Goal: Information Seeking & Learning: Compare options

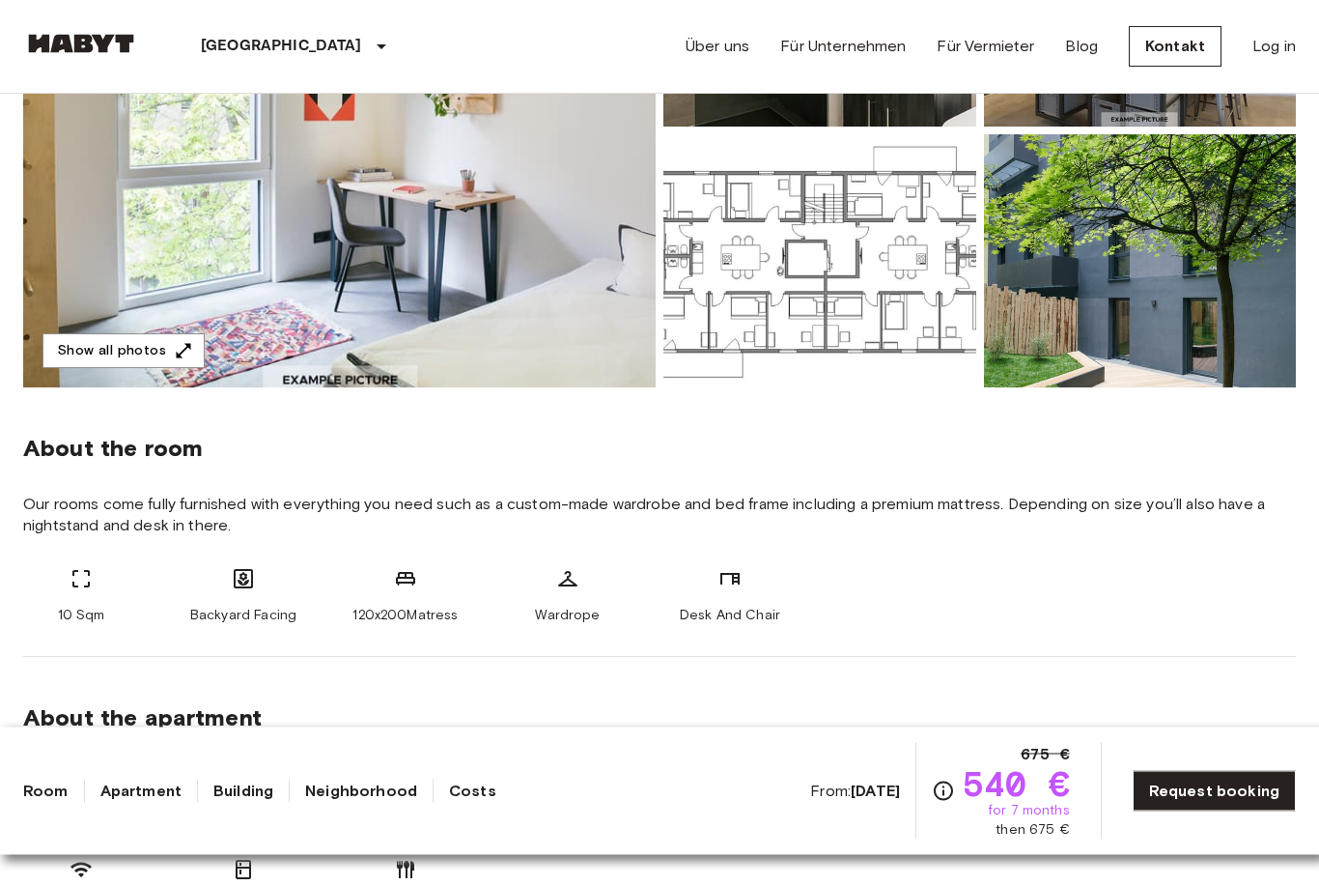
scroll to position [399, 0]
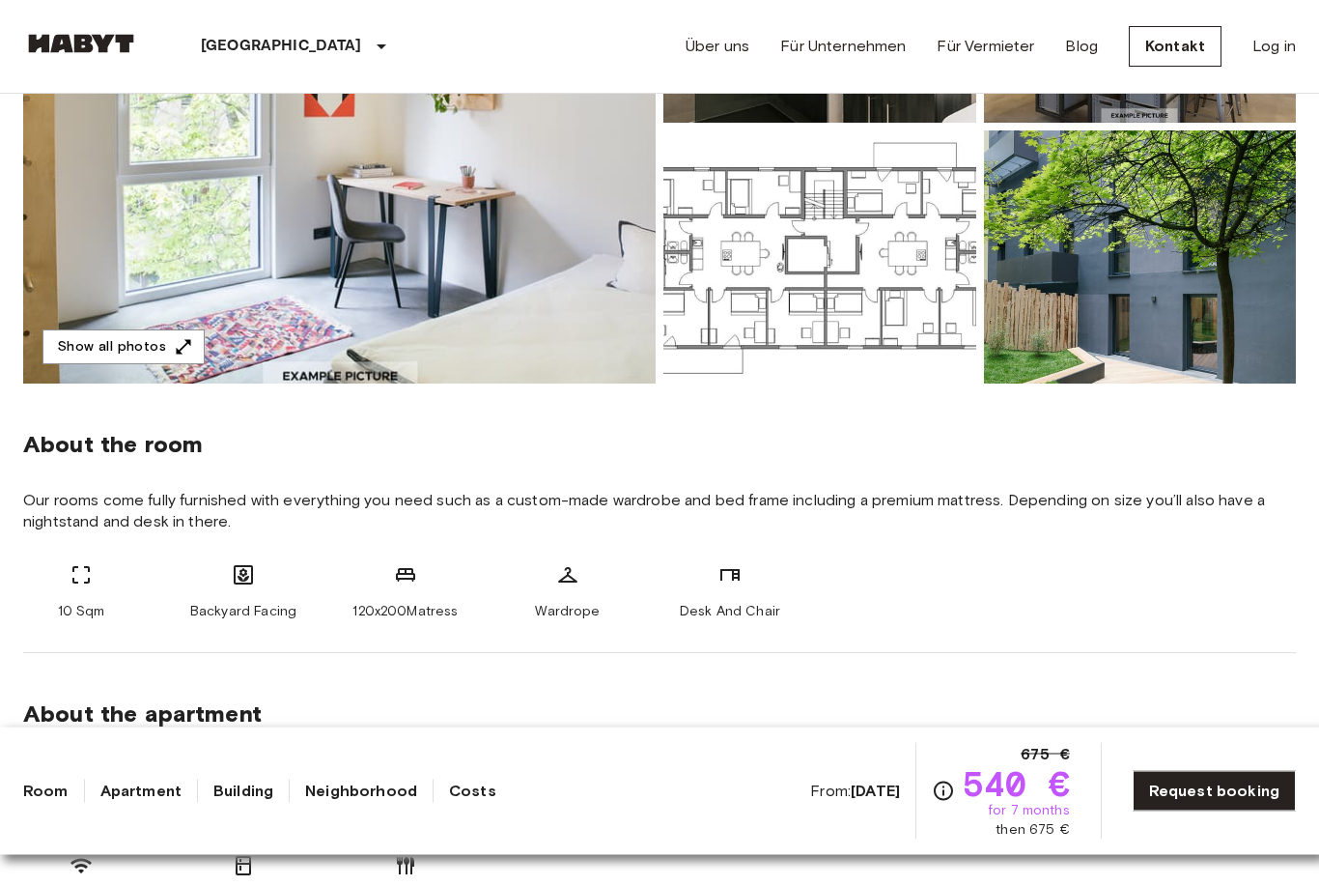
click at [963, 748] on section "About the apartment The kitchen is fully stocked for any wannabe-chef to get cr…" at bounding box center [659, 799] width 1273 height 291
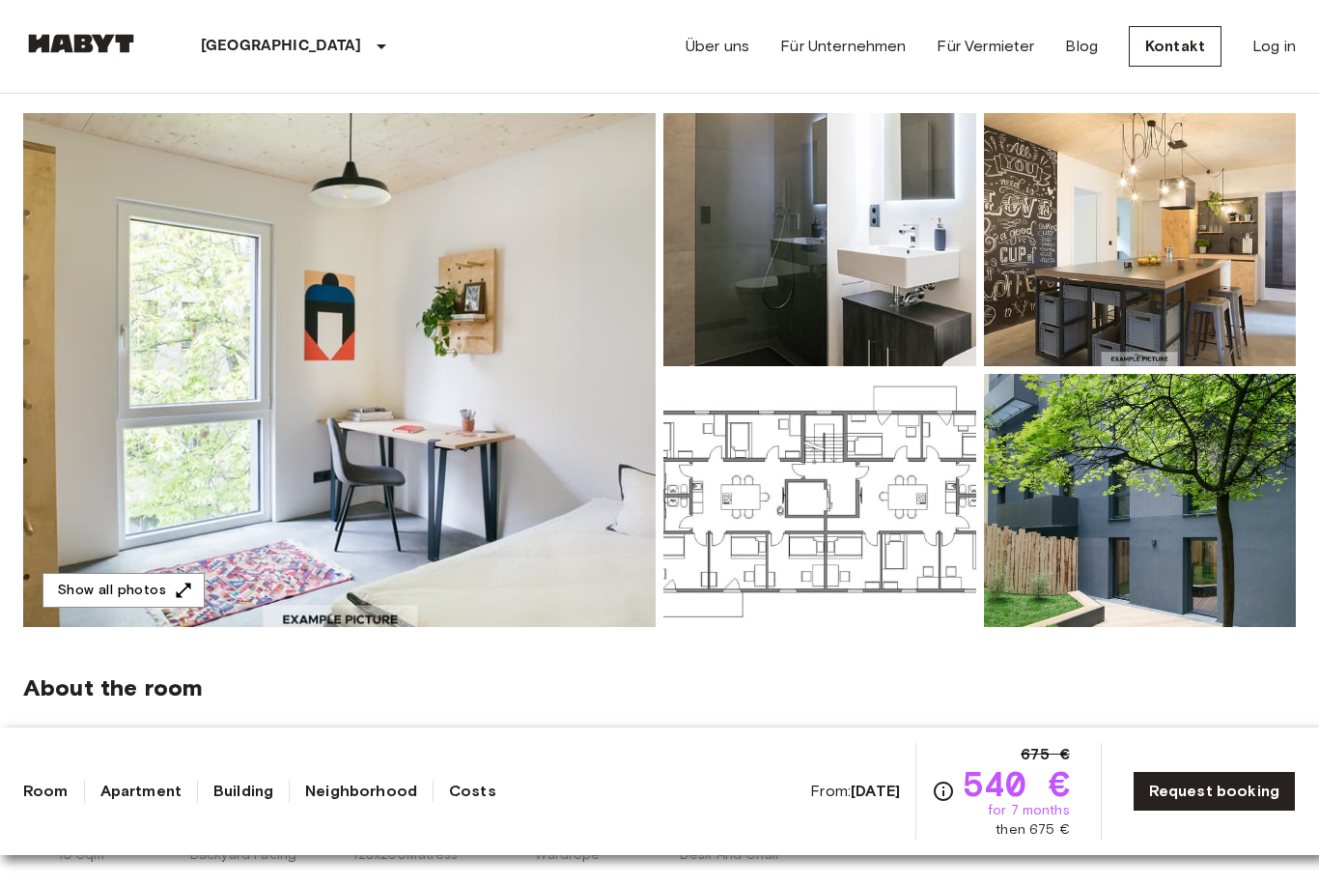
scroll to position [158, 0]
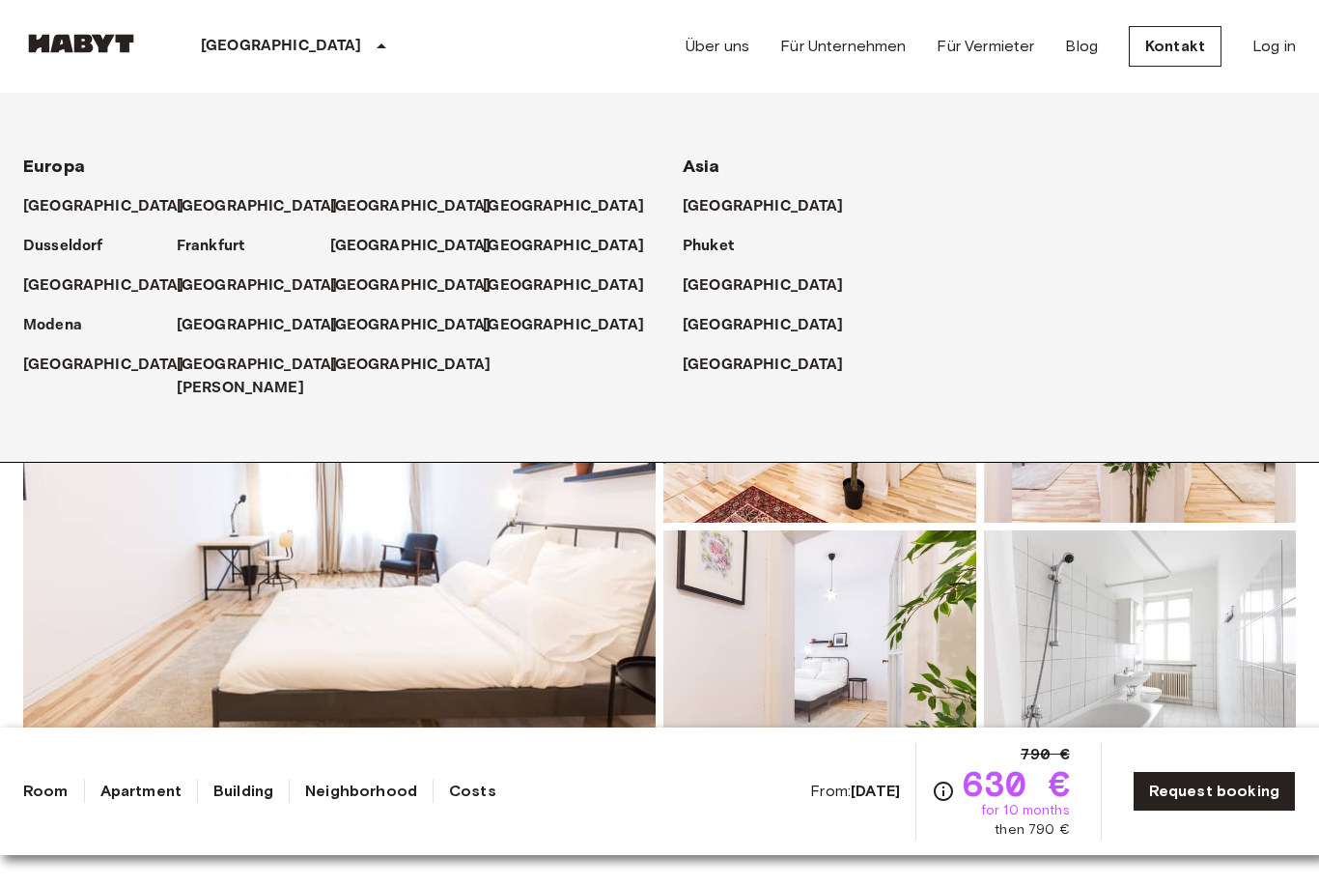
click at [206, 196] on p "[GEOGRAPHIC_DATA]" at bounding box center [257, 206] width 161 height 23
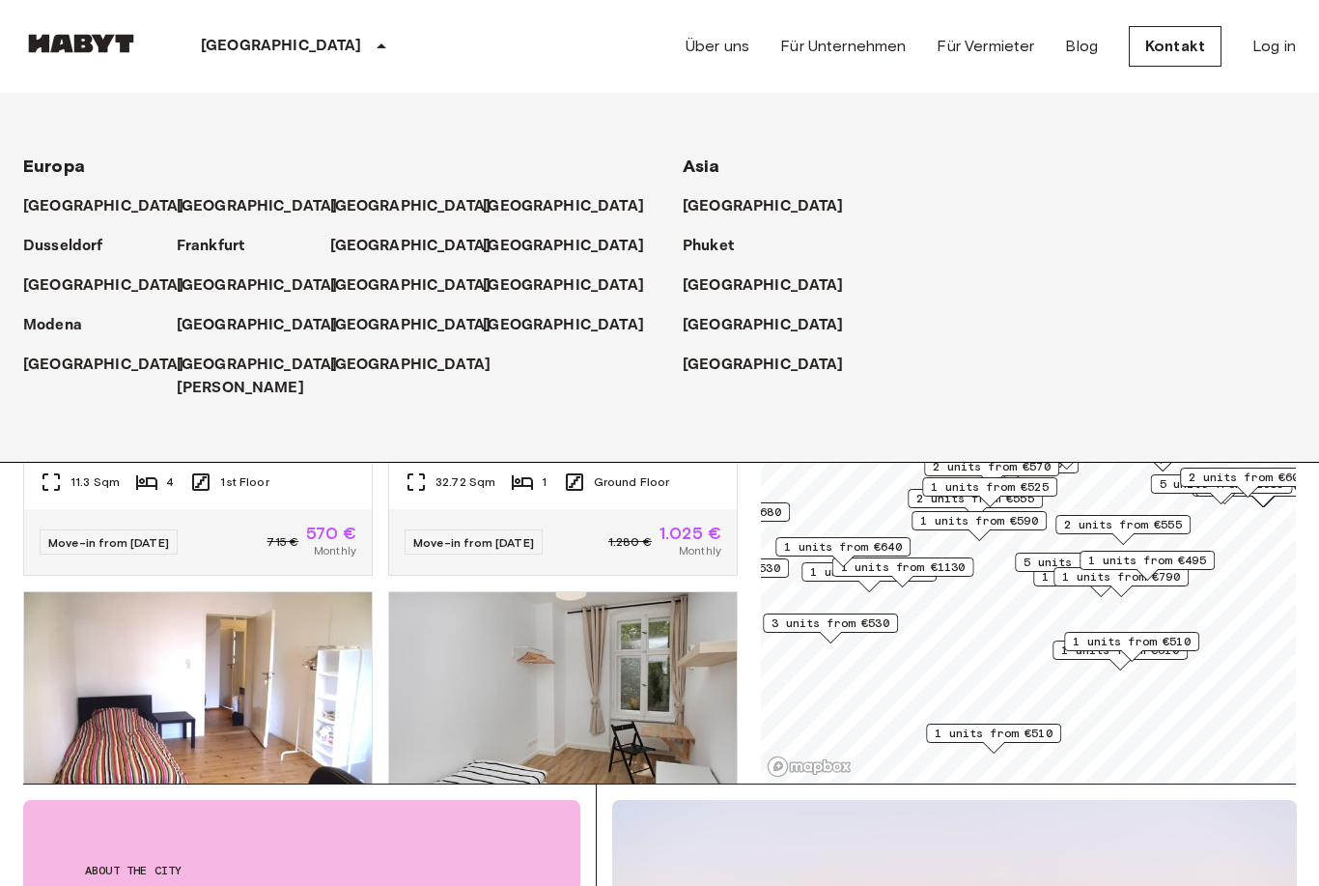
scroll to position [114, 0]
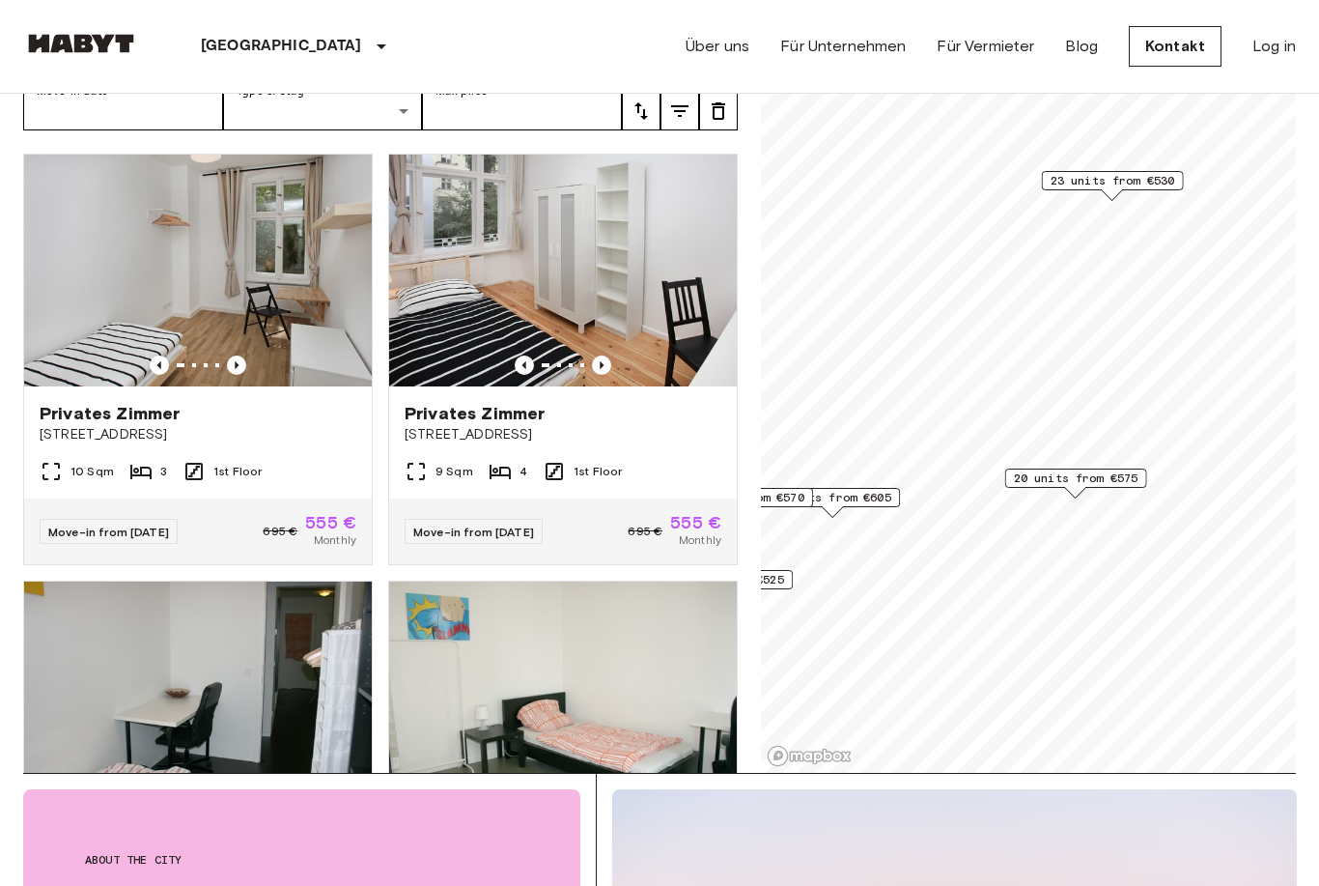
click at [1090, 484] on span "20 units from €575" at bounding box center [1076, 477] width 125 height 17
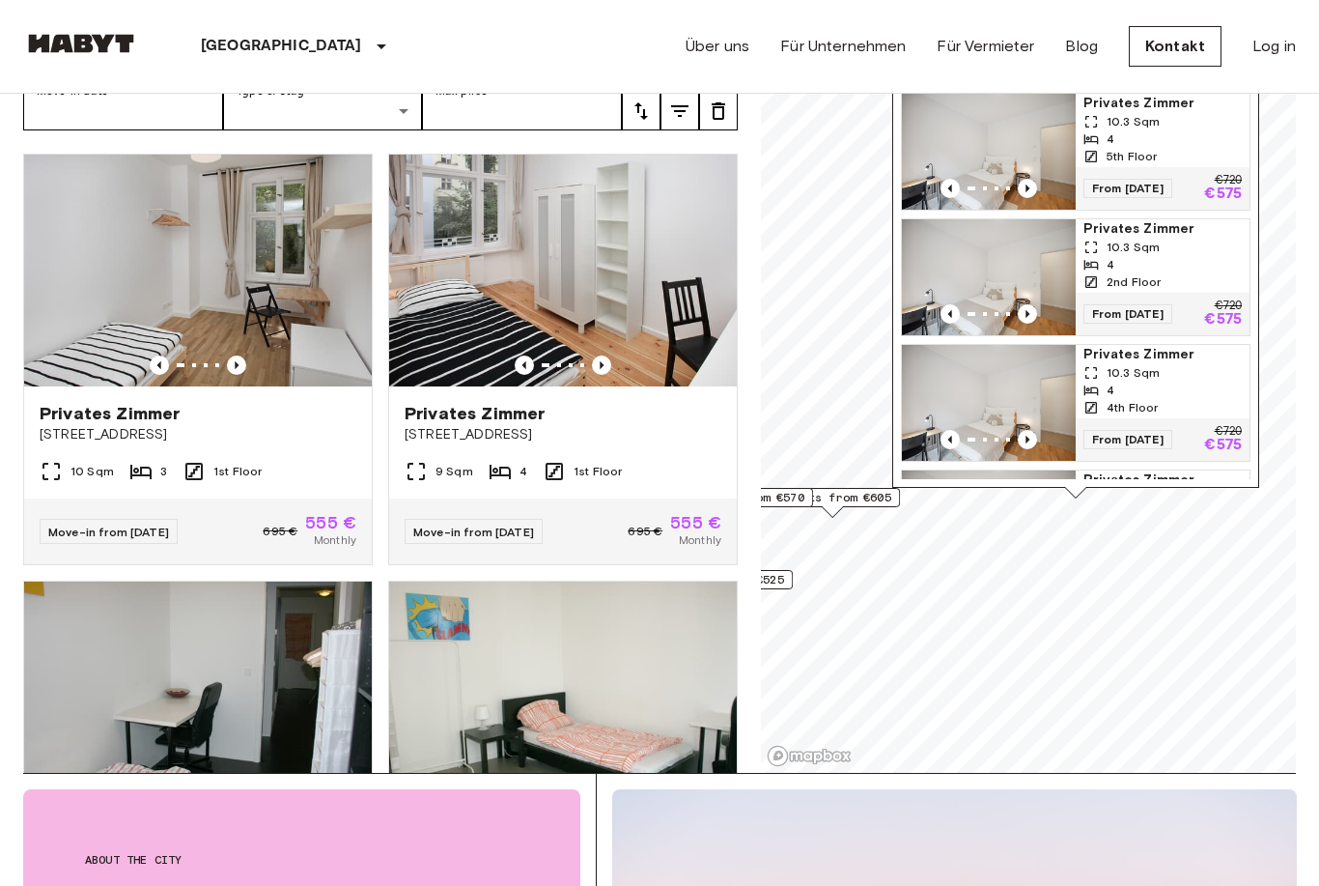
click at [1057, 177] on img "Map marker" at bounding box center [989, 152] width 174 height 116
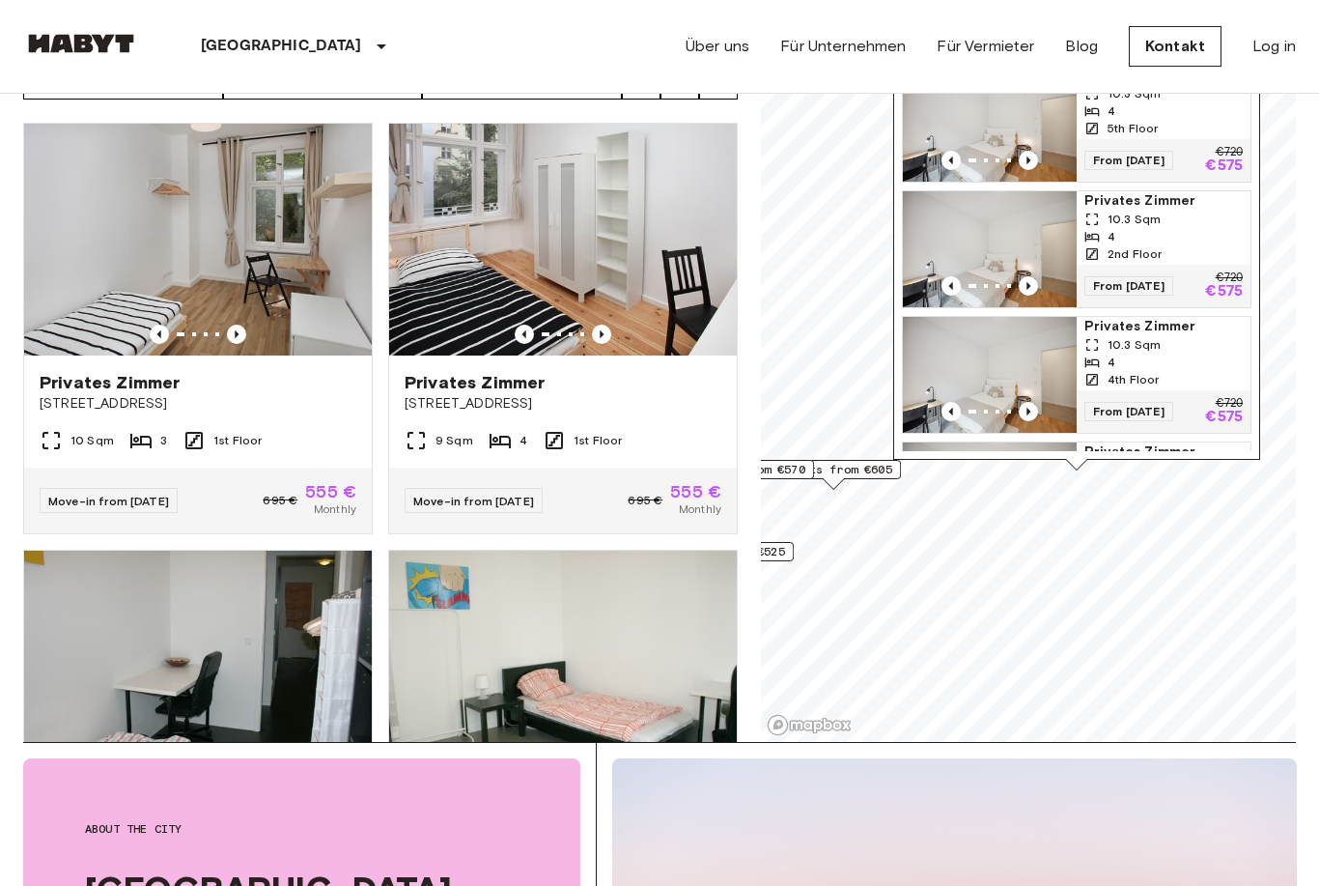
click at [1097, 376] on icon "Map marker" at bounding box center [1092, 380] width 12 height 12
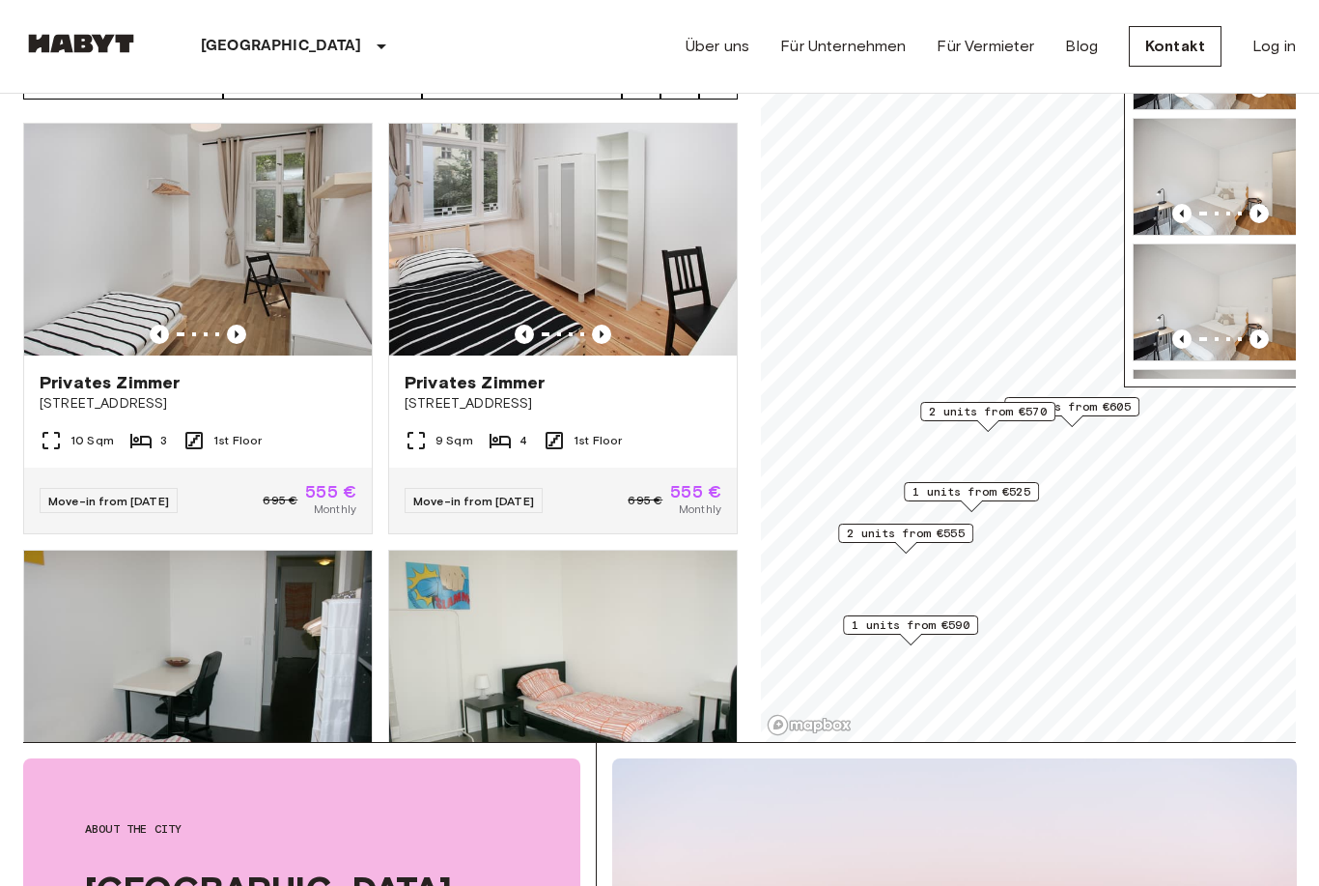
click at [991, 414] on span "2 units from €570" at bounding box center [988, 411] width 118 height 17
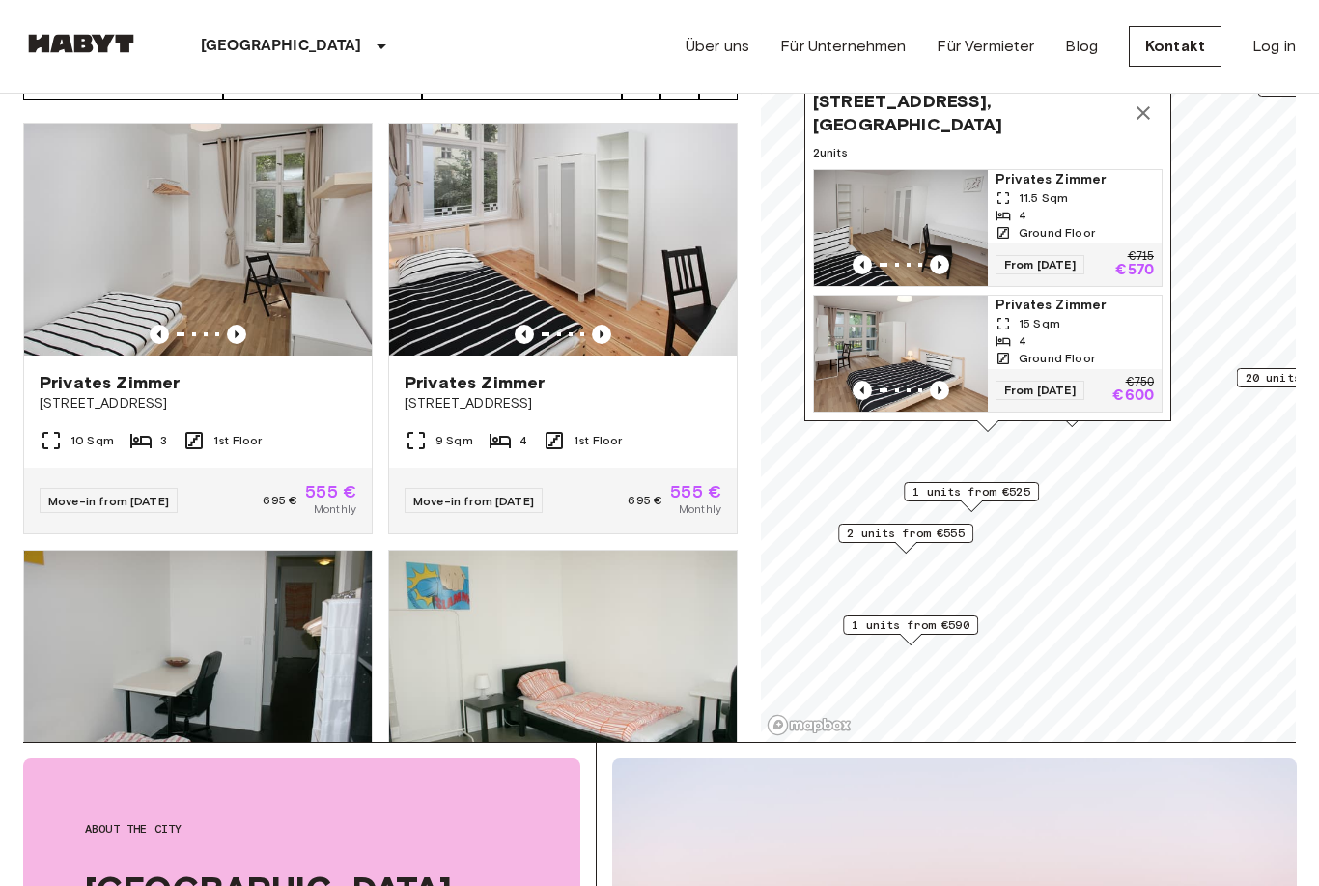
click at [958, 540] on span "2 units from €555" at bounding box center [906, 532] width 118 height 17
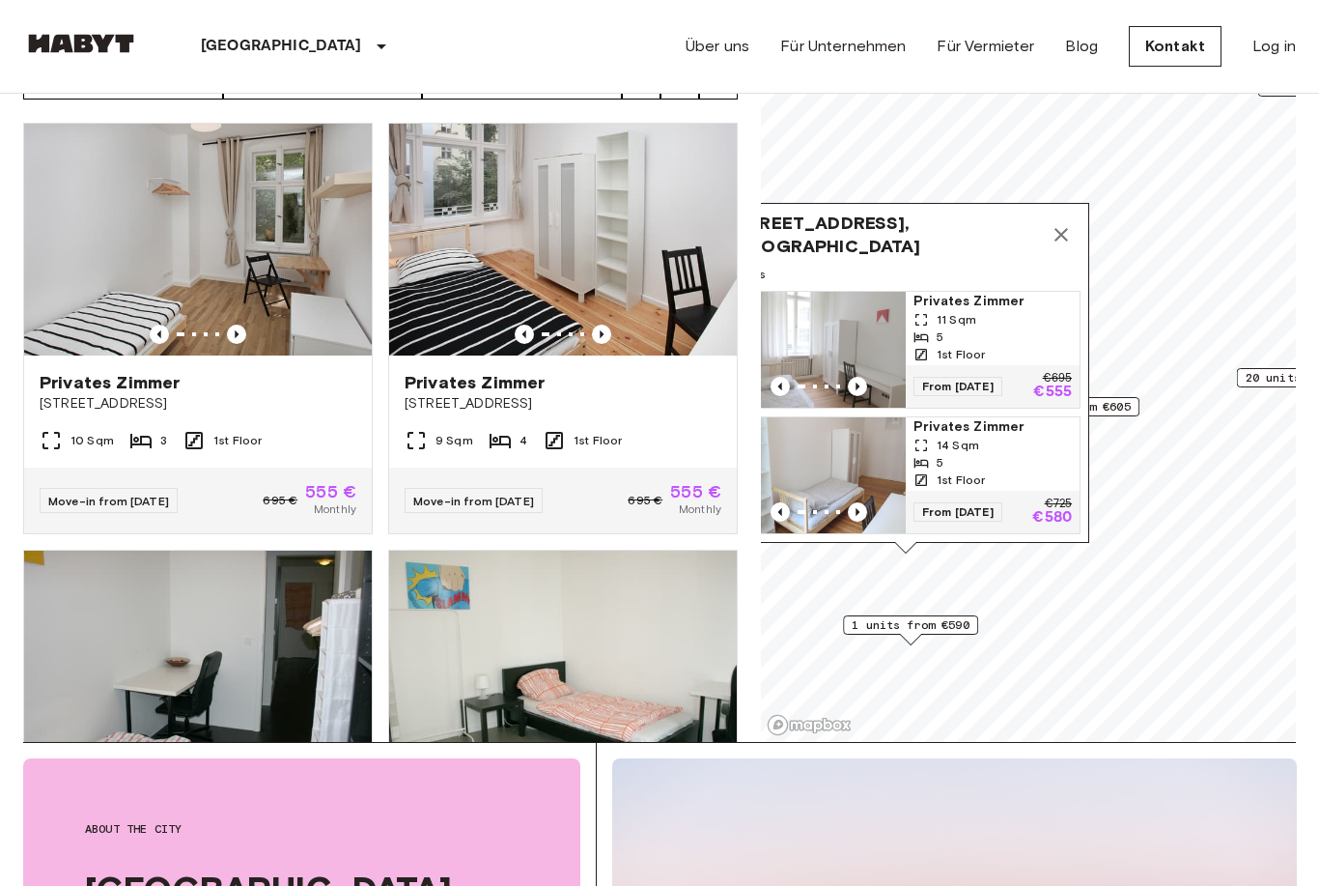
click at [949, 622] on span "1 units from €590" at bounding box center [911, 624] width 118 height 17
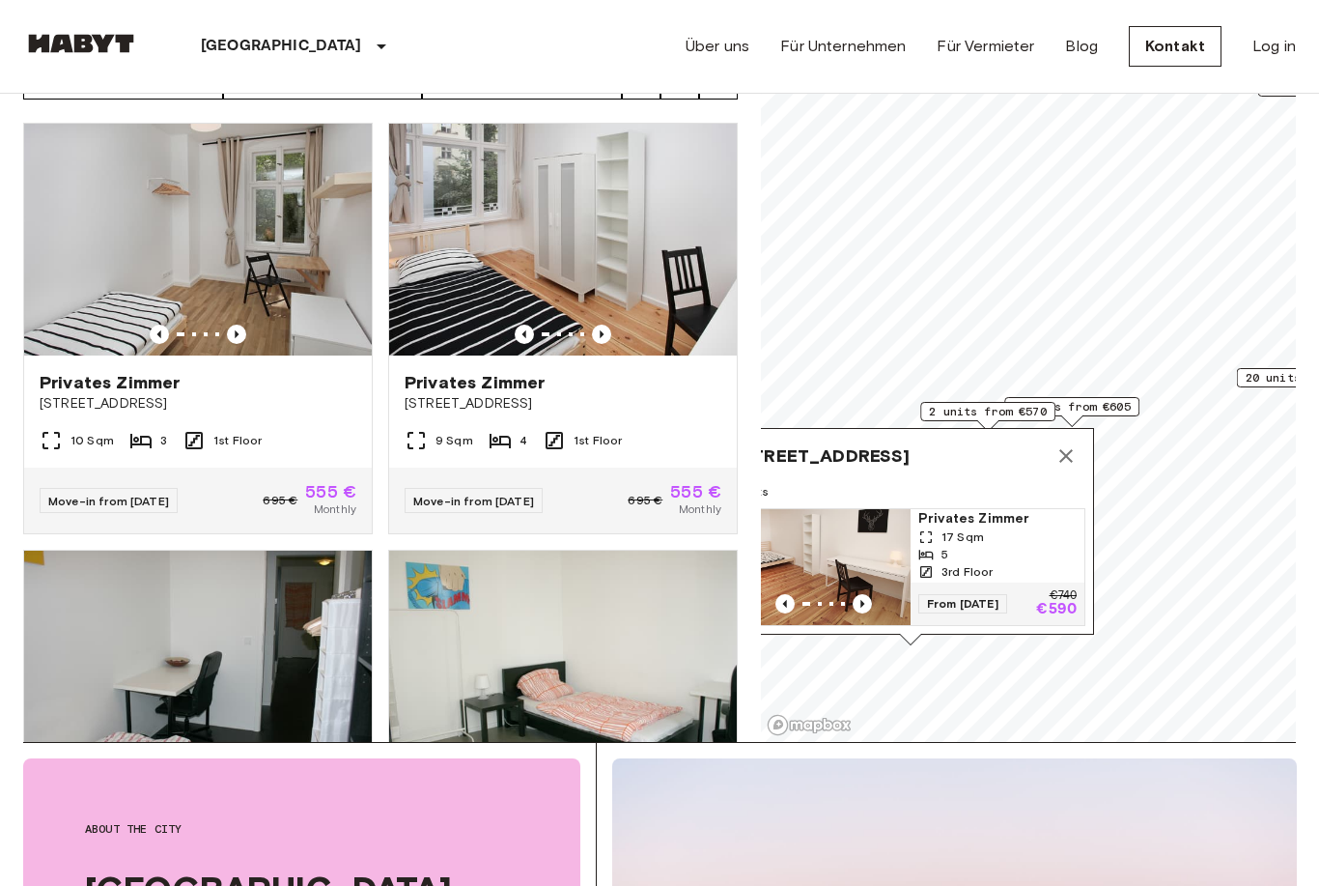
click at [1068, 460] on icon "Map marker" at bounding box center [1066, 455] width 23 height 23
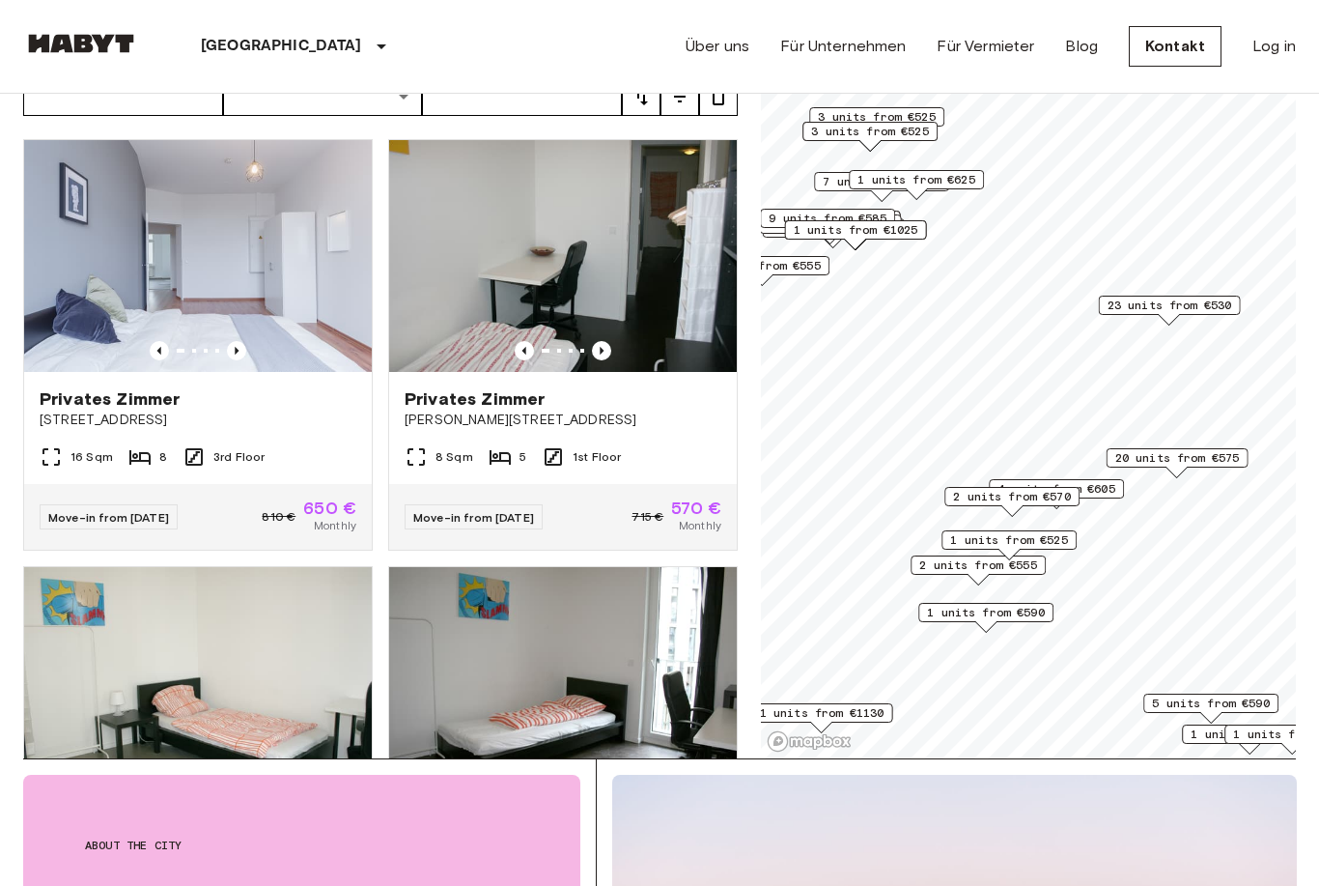
scroll to position [112, 0]
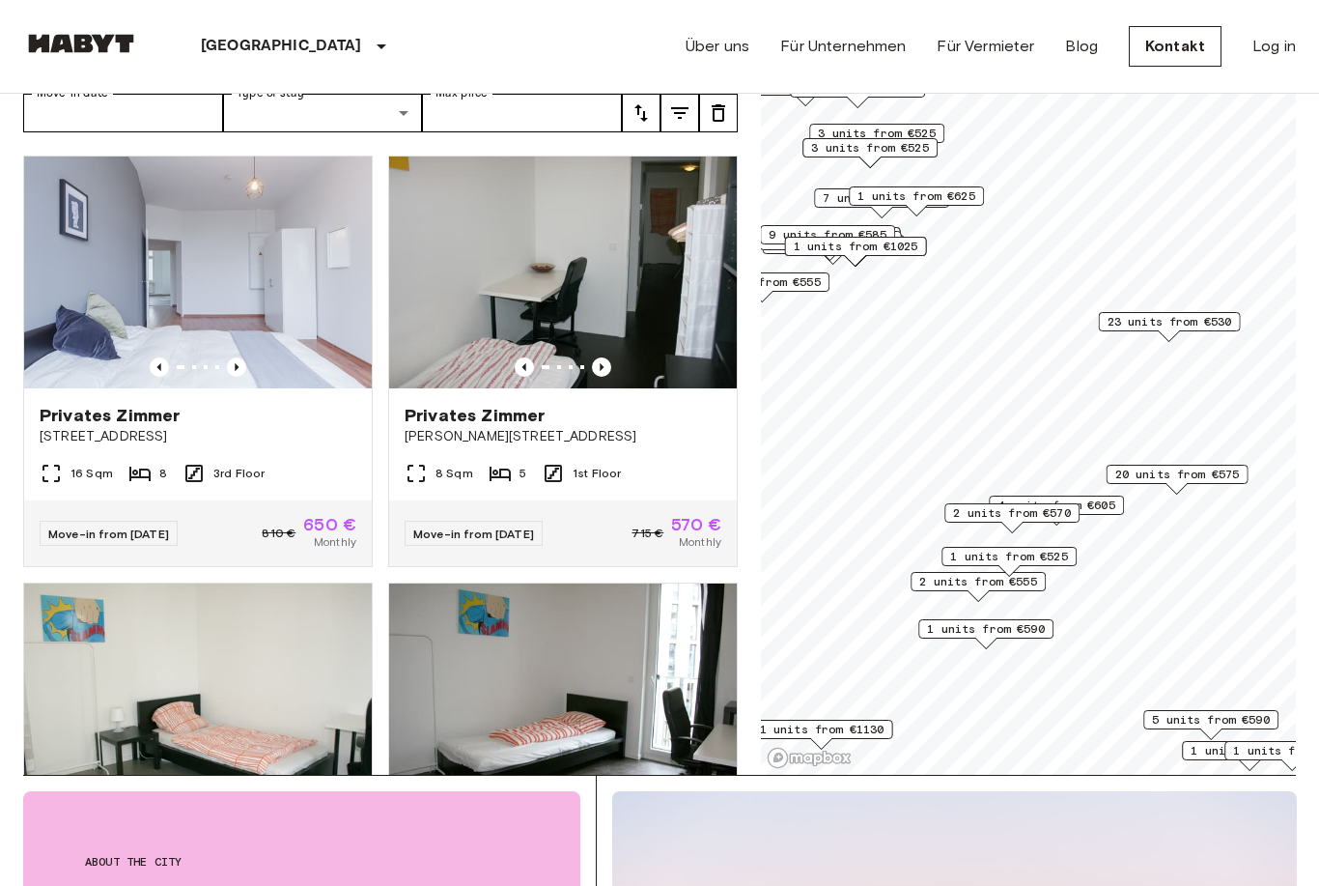
click at [224, 273] on img at bounding box center [198, 272] width 348 height 232
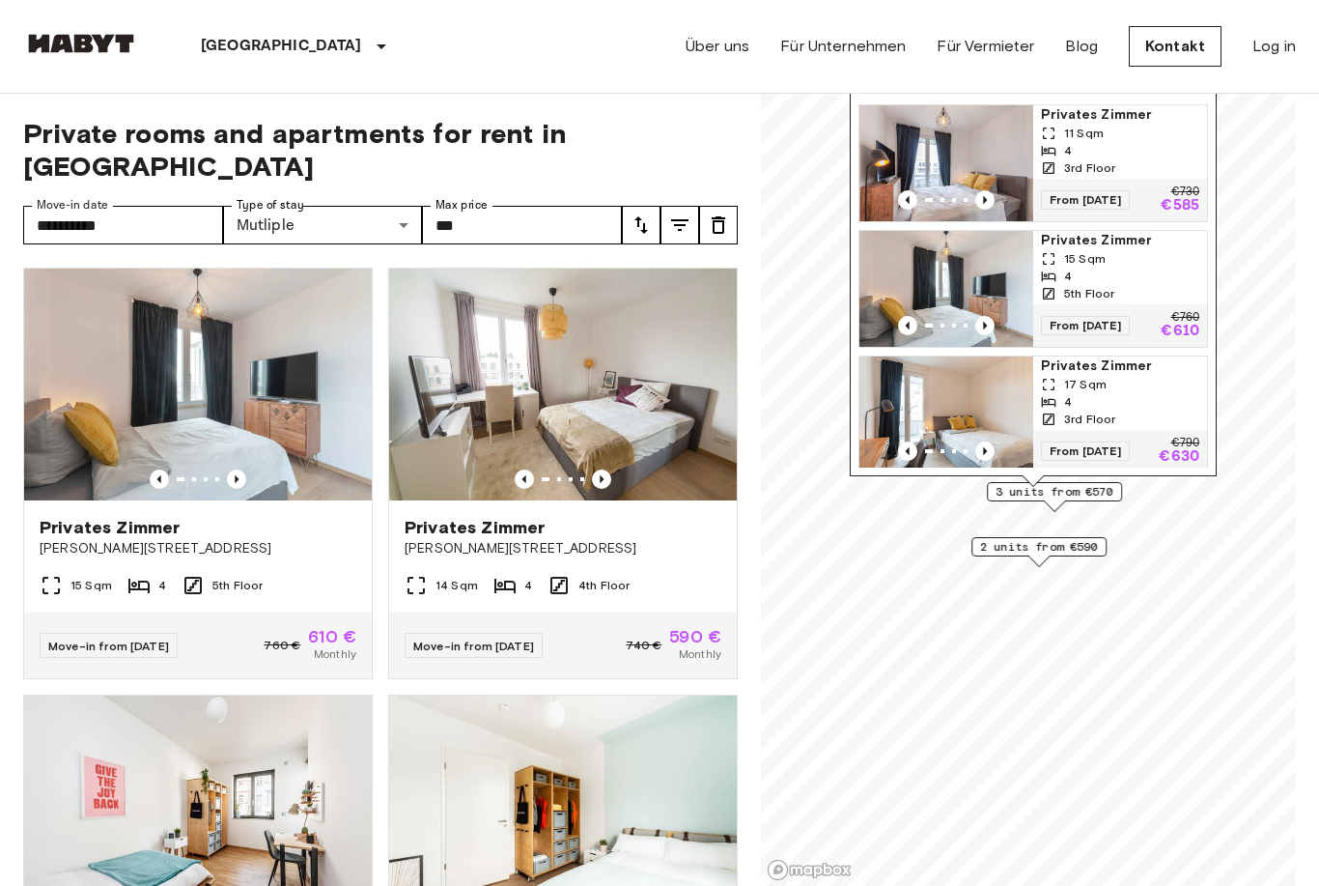
click at [639, 213] on icon "tune" at bounding box center [641, 224] width 23 height 23
click at [669, 193] on div at bounding box center [659, 443] width 1319 height 886
click at [692, 206] on button "tune" at bounding box center [680, 225] width 39 height 39
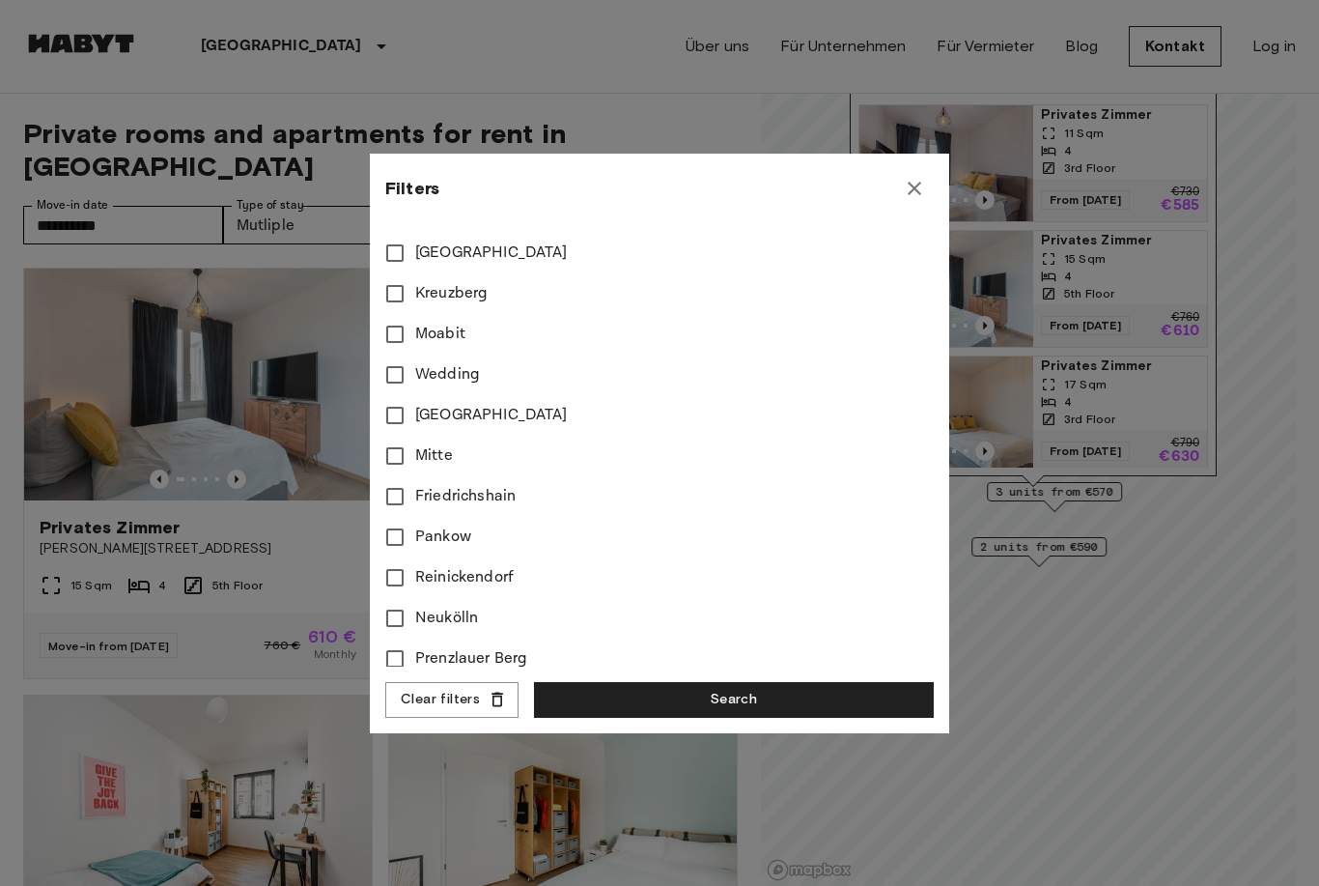
scroll to position [686, 0]
click at [891, 186] on div "Filters" at bounding box center [659, 188] width 549 height 39
click at [906, 175] on button "button" at bounding box center [914, 188] width 39 height 39
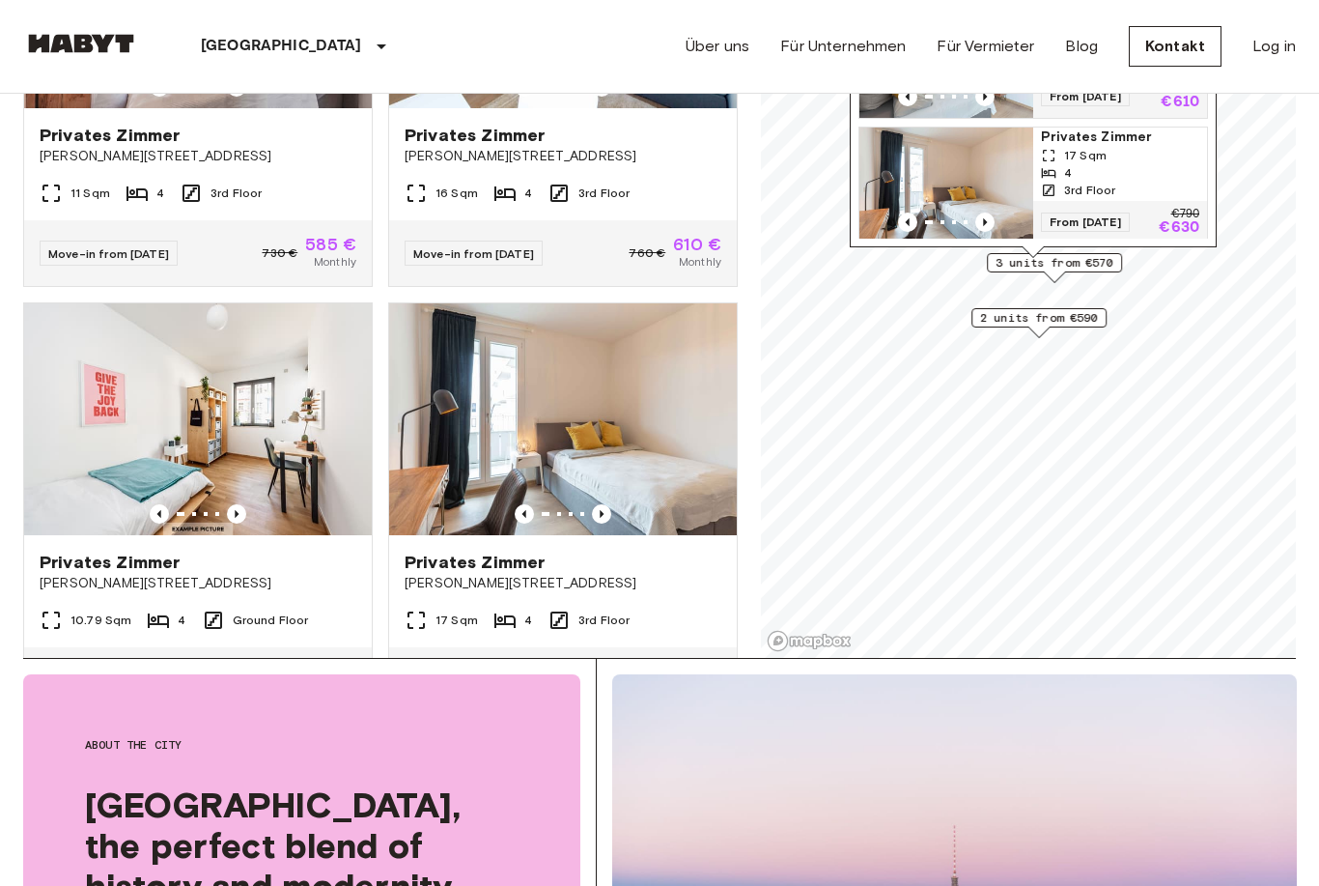
scroll to position [0, 0]
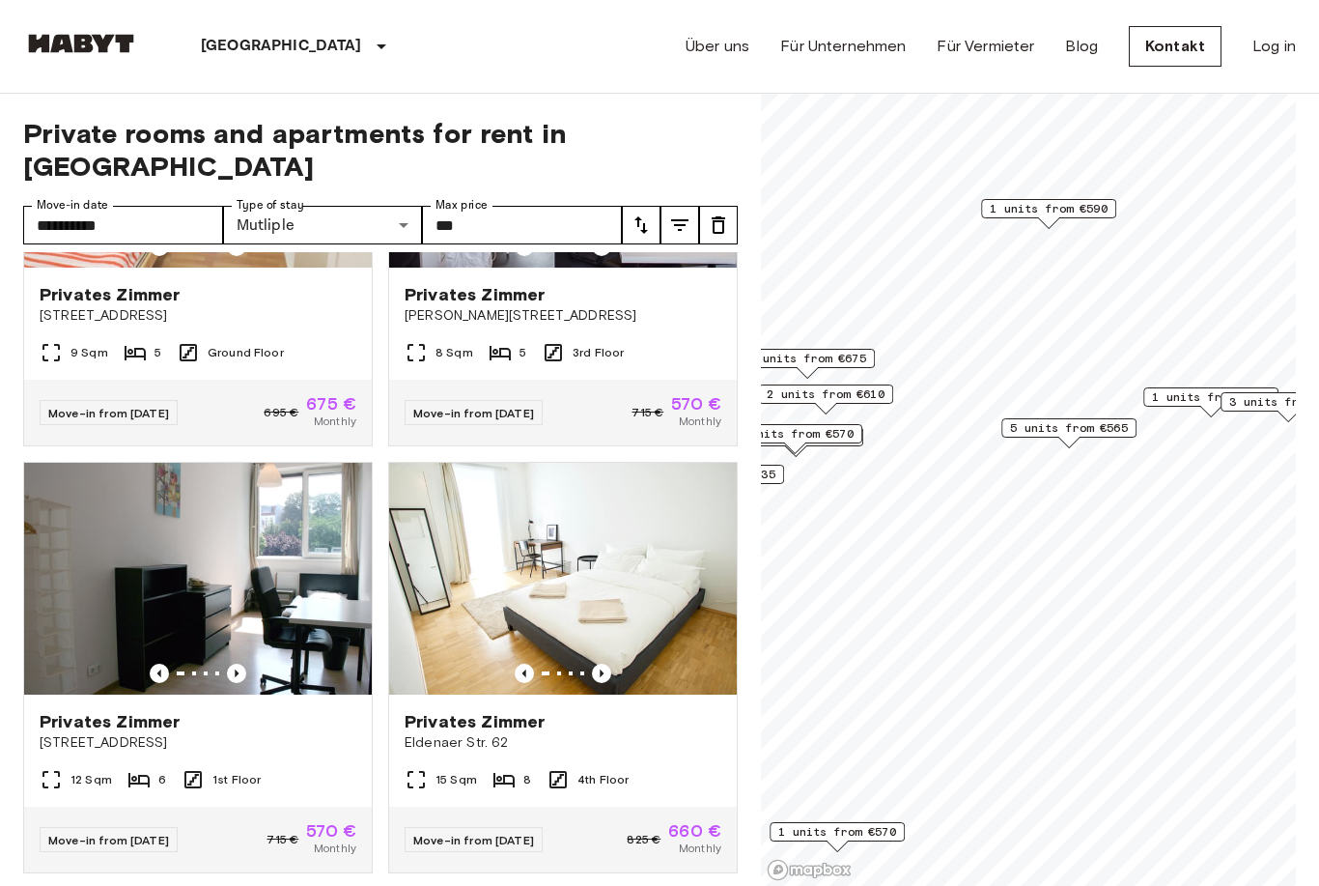
scroll to position [237, 0]
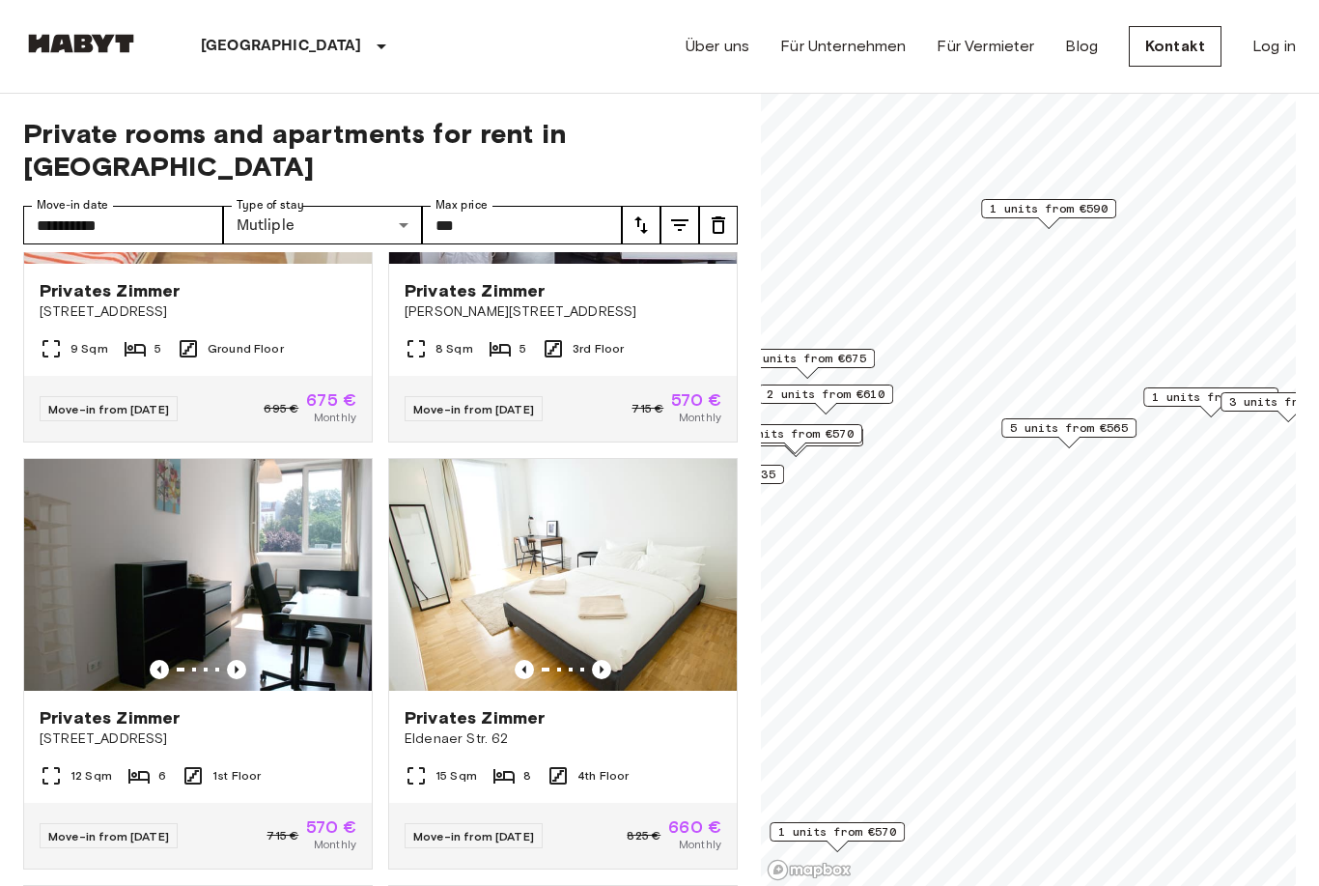
click at [674, 533] on img at bounding box center [563, 575] width 348 height 232
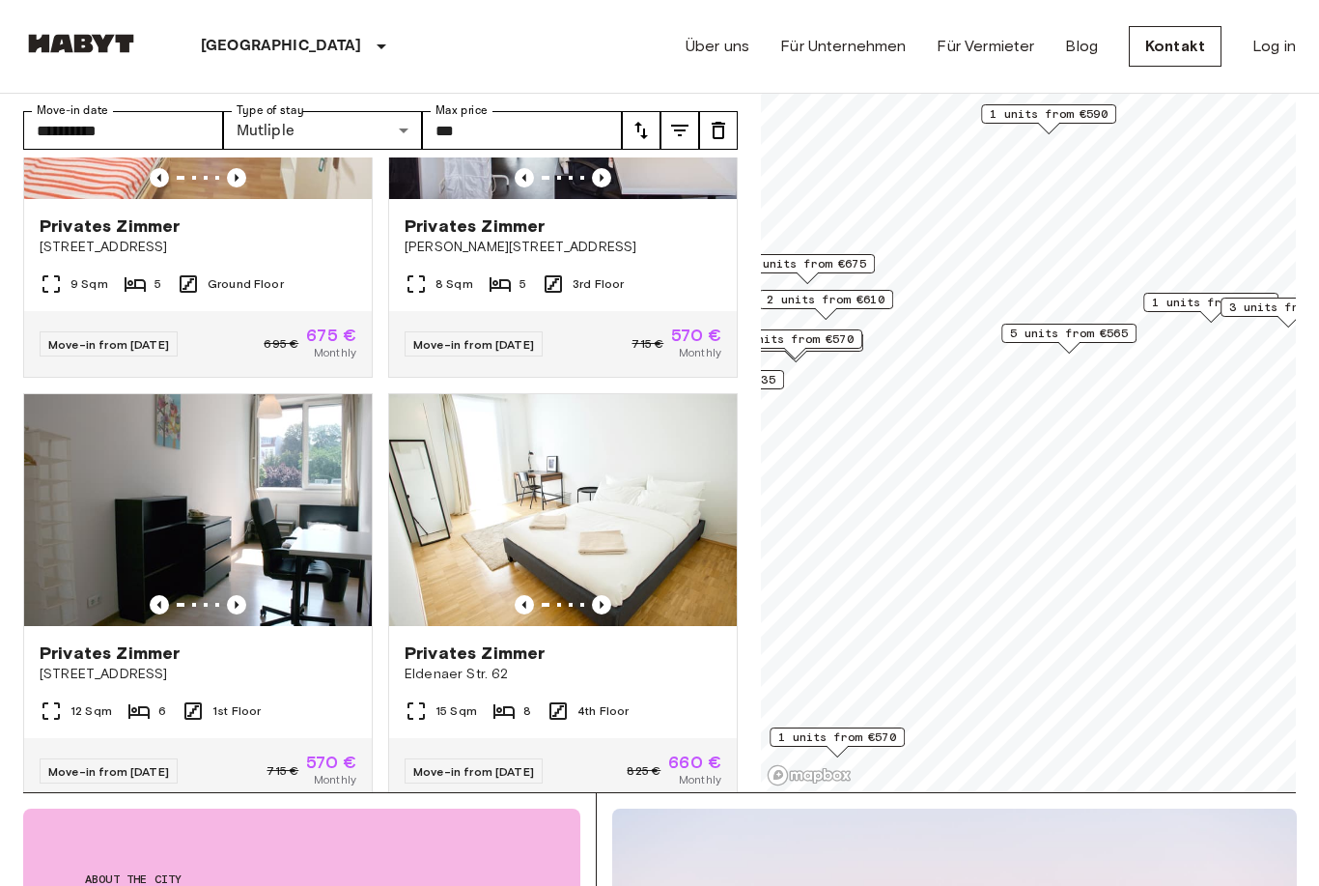
scroll to position [233, 0]
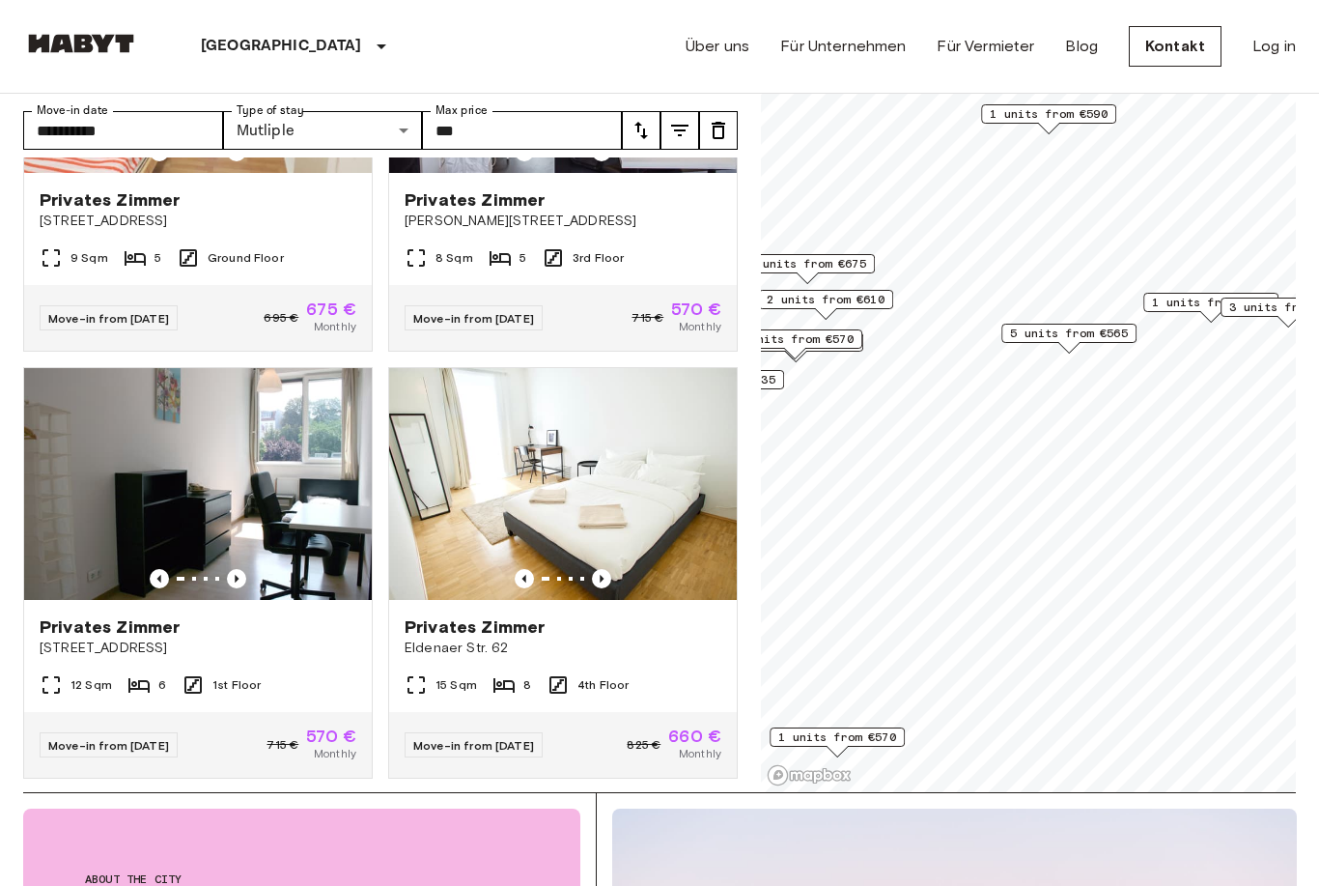
click at [593, 444] on img at bounding box center [563, 484] width 348 height 232
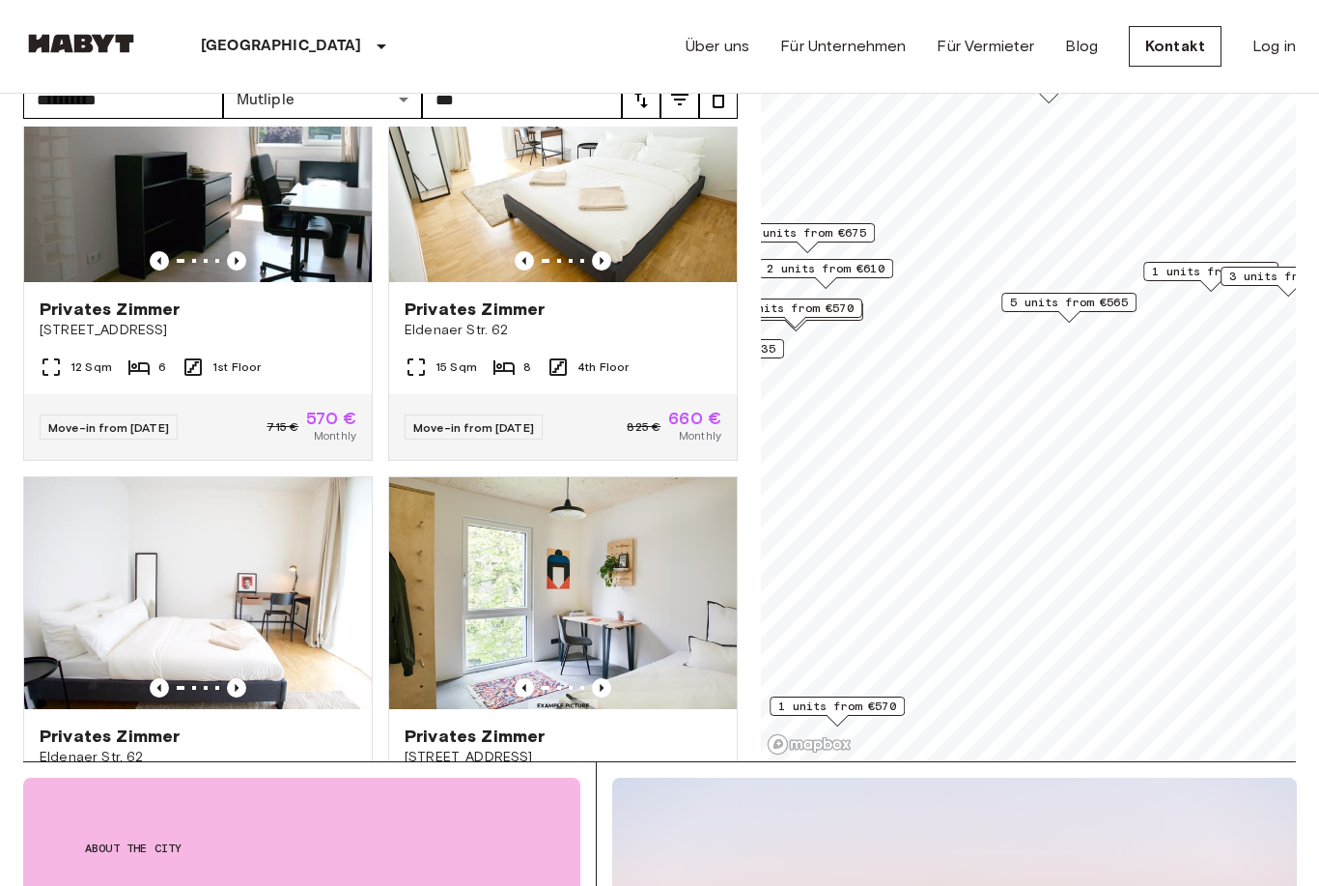
scroll to position [519, 0]
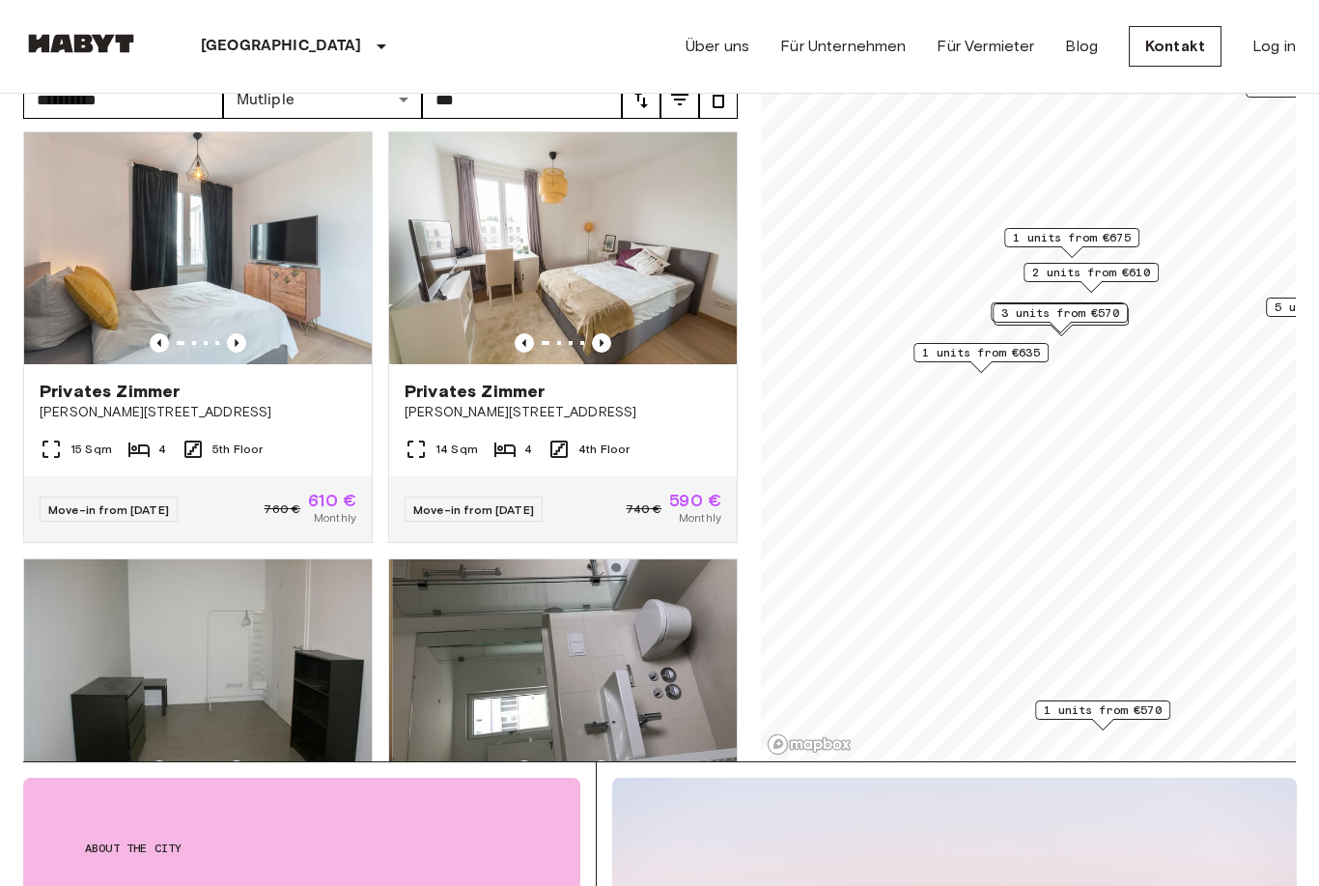
scroll to position [870, 0]
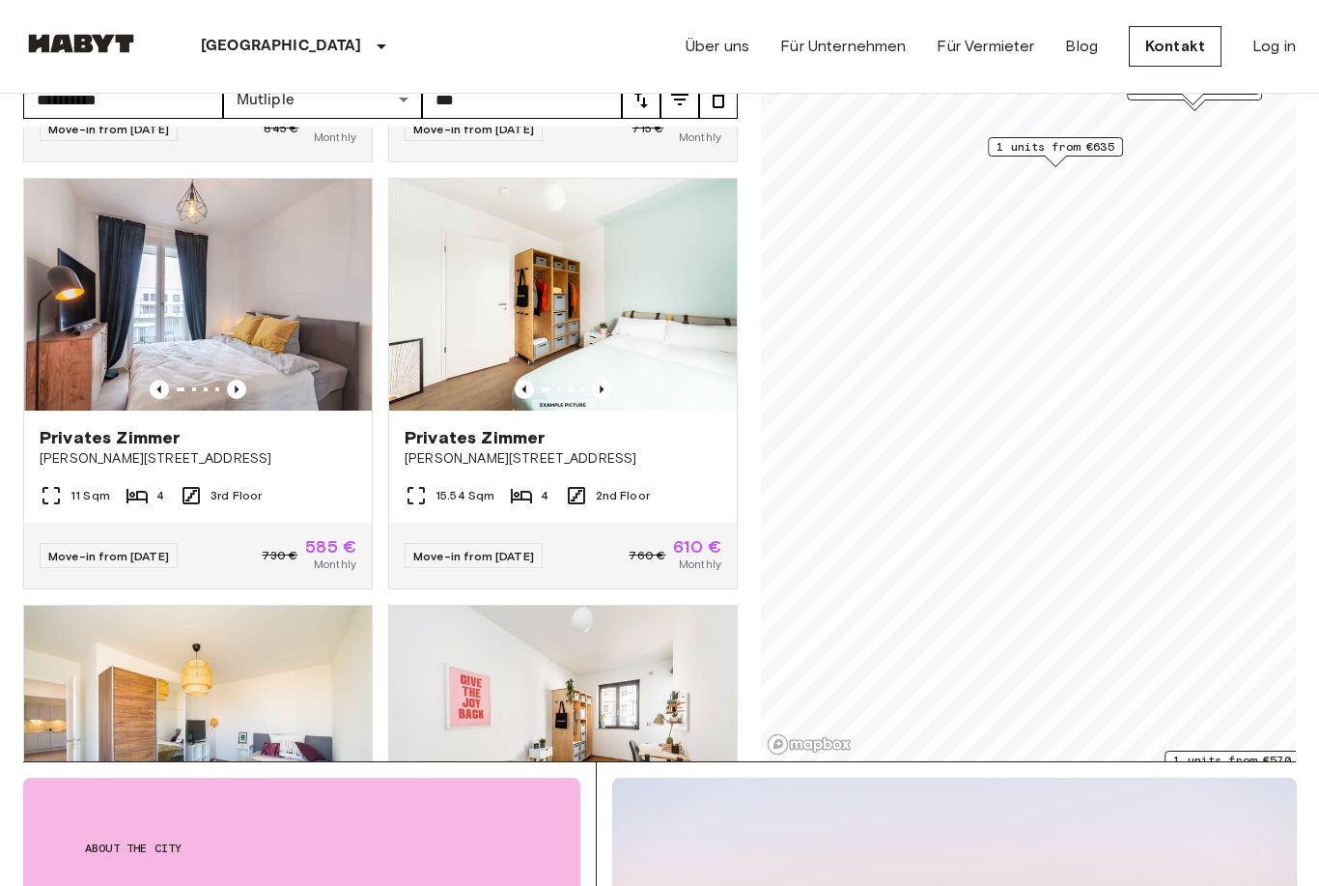
scroll to position [1686, 0]
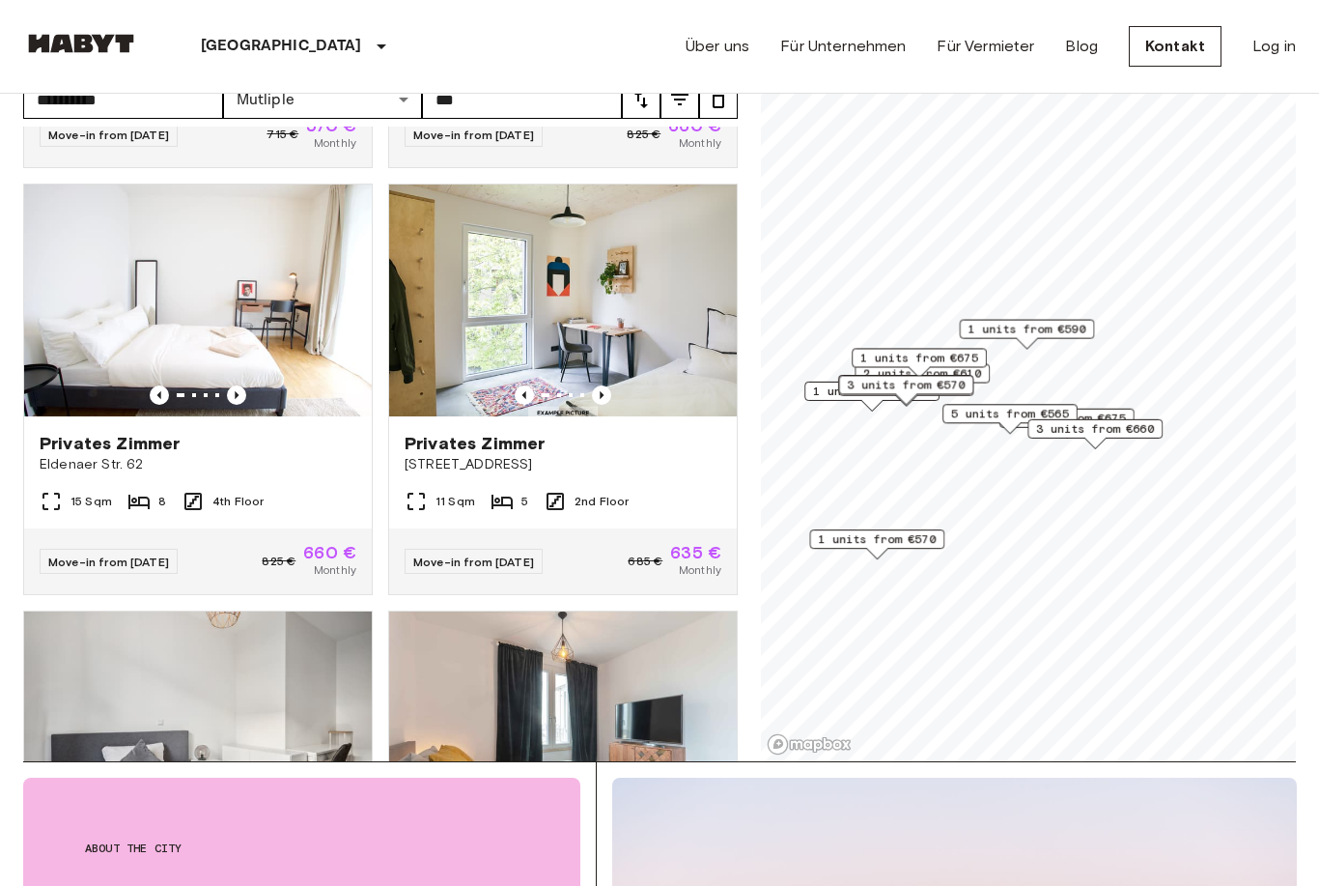
scroll to position [811, 0]
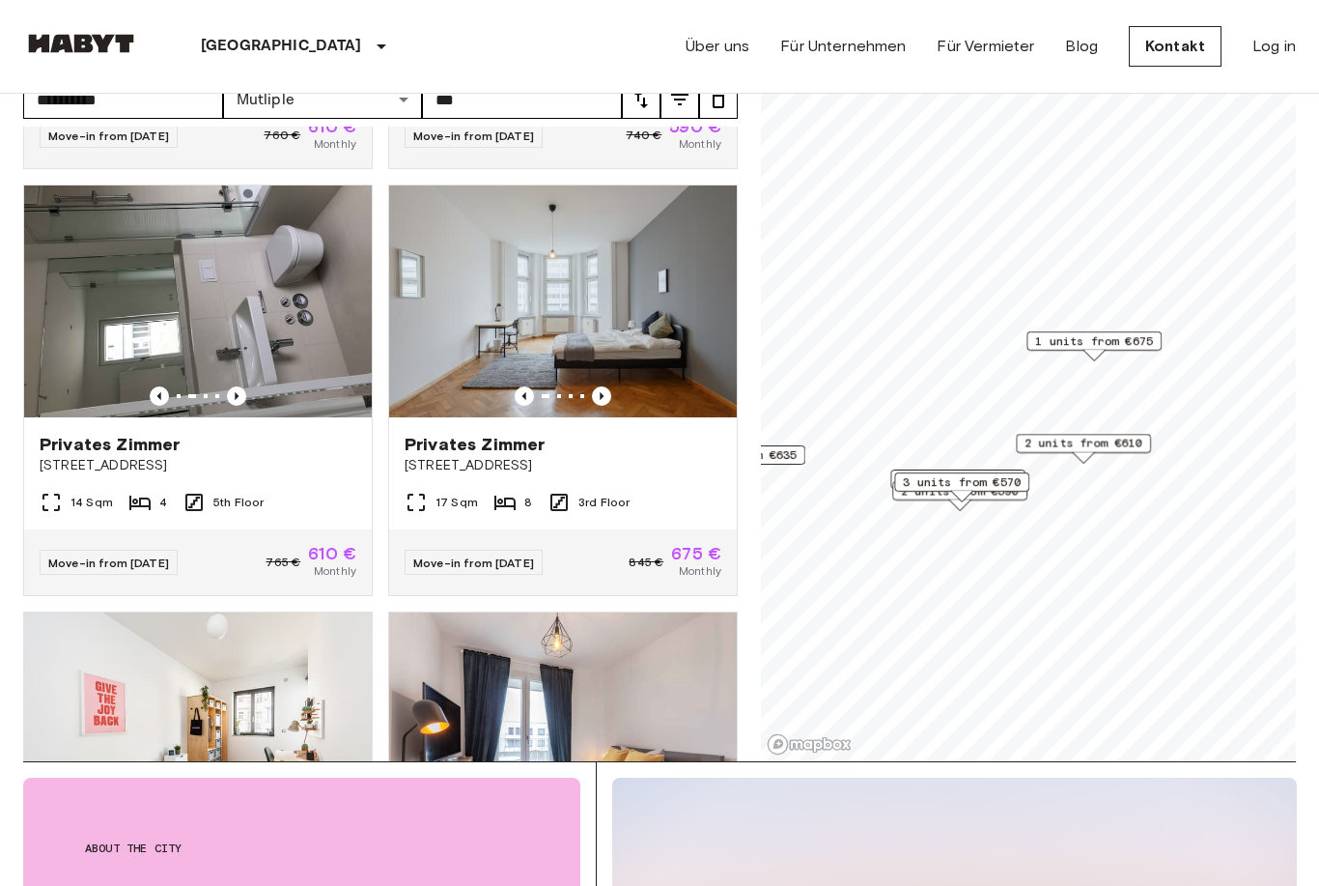
click at [1091, 346] on span "1 units from €675" at bounding box center [1094, 340] width 118 height 17
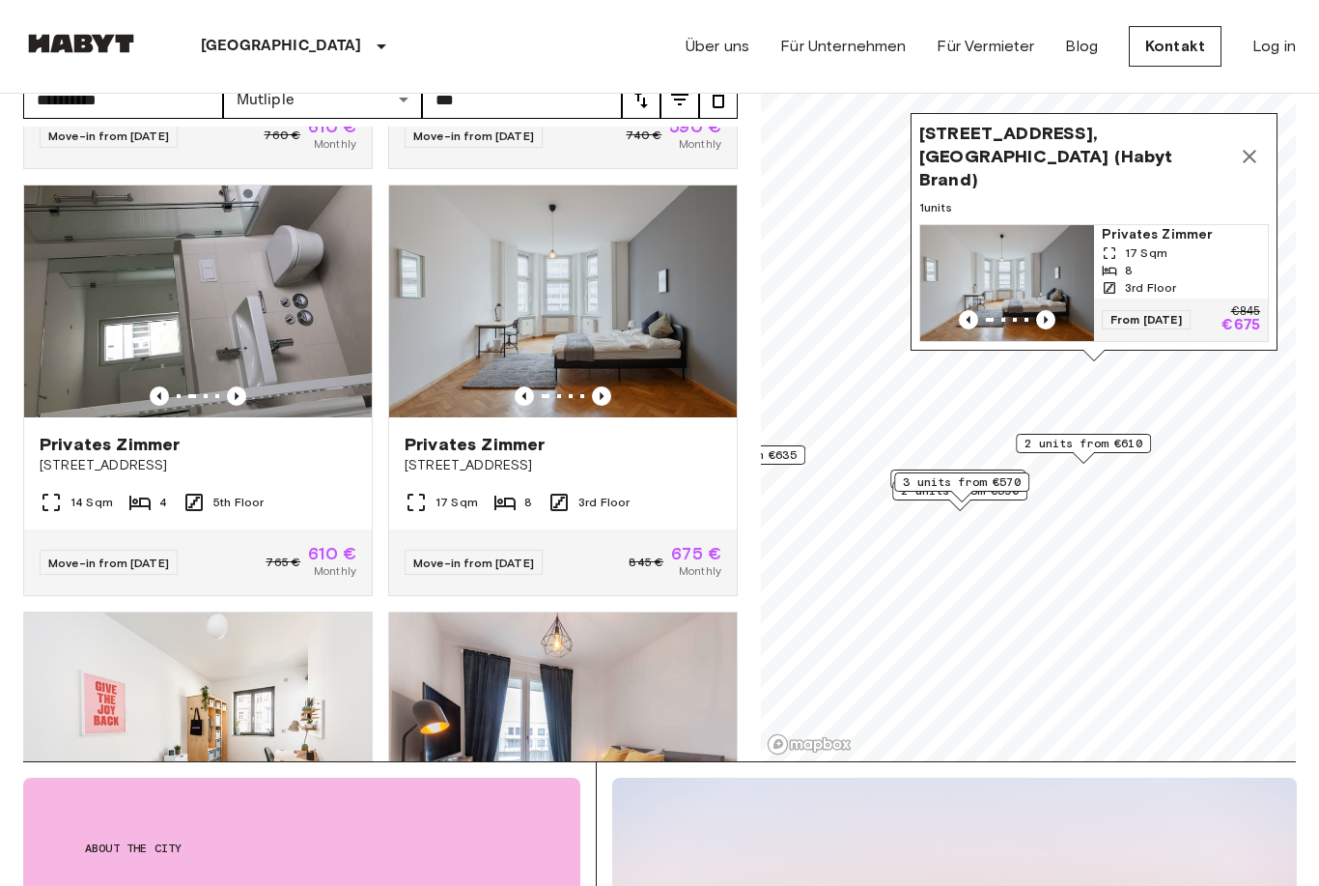
click at [1045, 279] on img "Map marker" at bounding box center [1007, 283] width 174 height 116
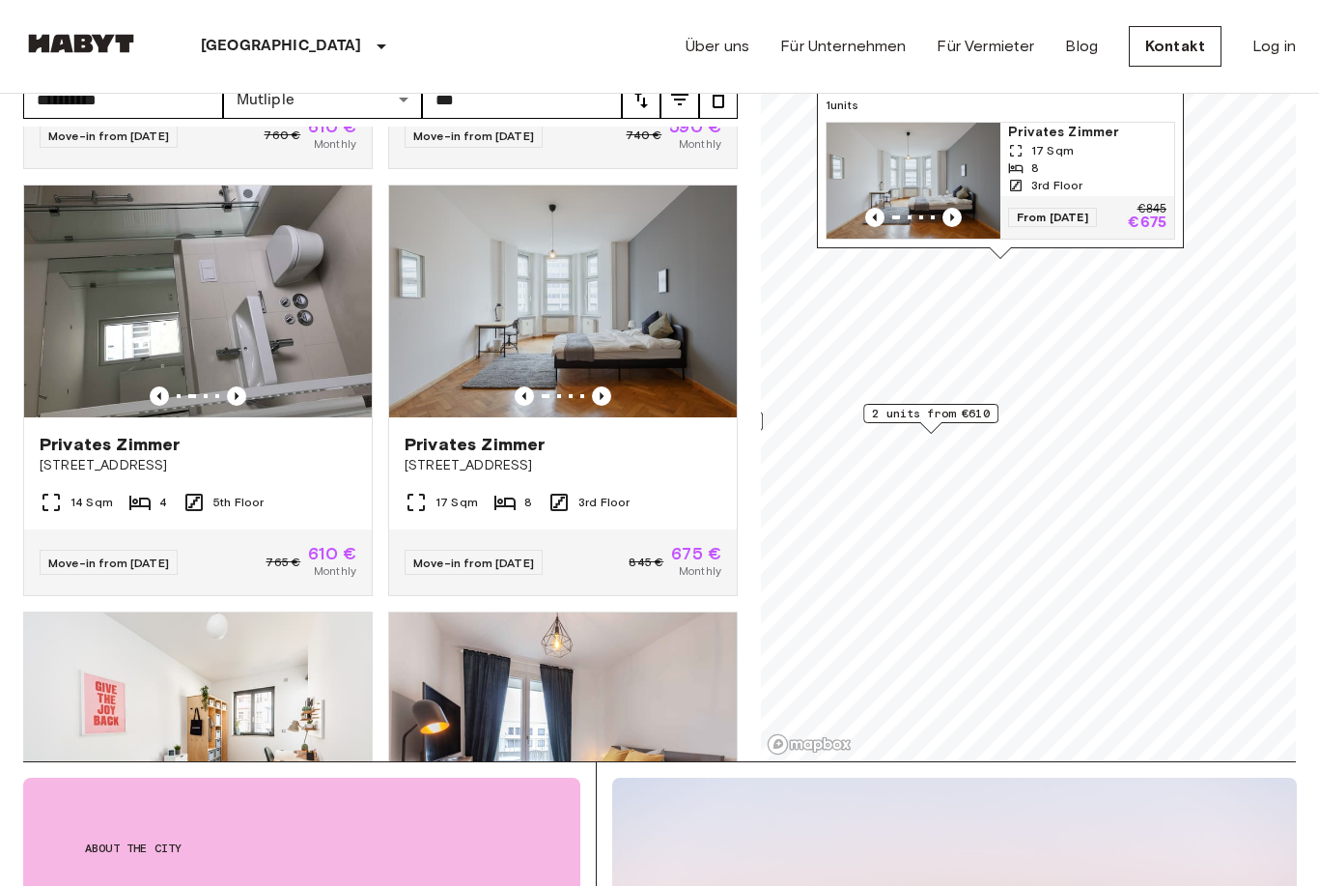
click at [950, 417] on span "2 units from €610" at bounding box center [931, 413] width 118 height 17
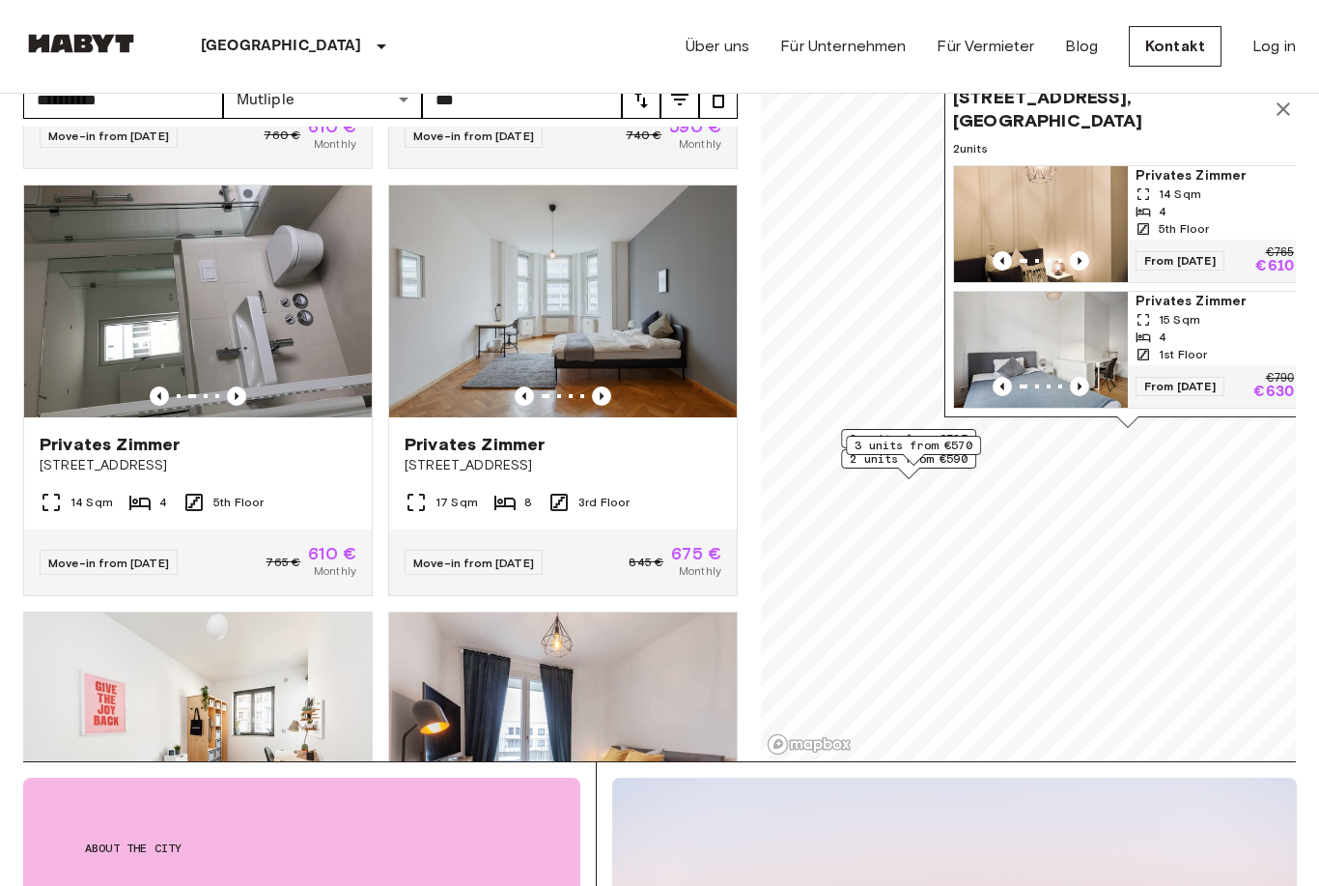
click at [928, 454] on div "3 units from €570" at bounding box center [913, 445] width 135 height 19
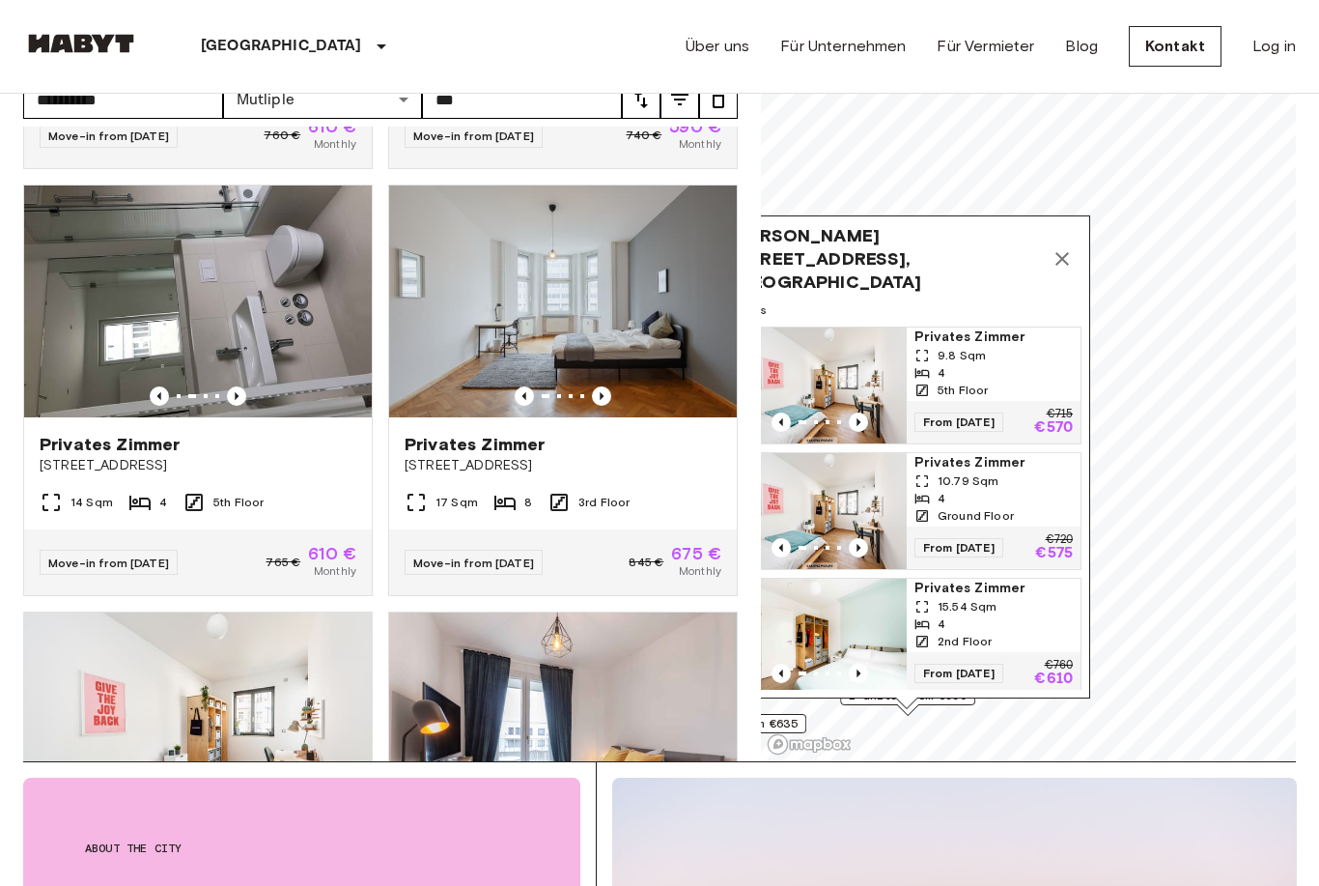
click at [1061, 270] on icon "Map marker" at bounding box center [1062, 258] width 23 height 23
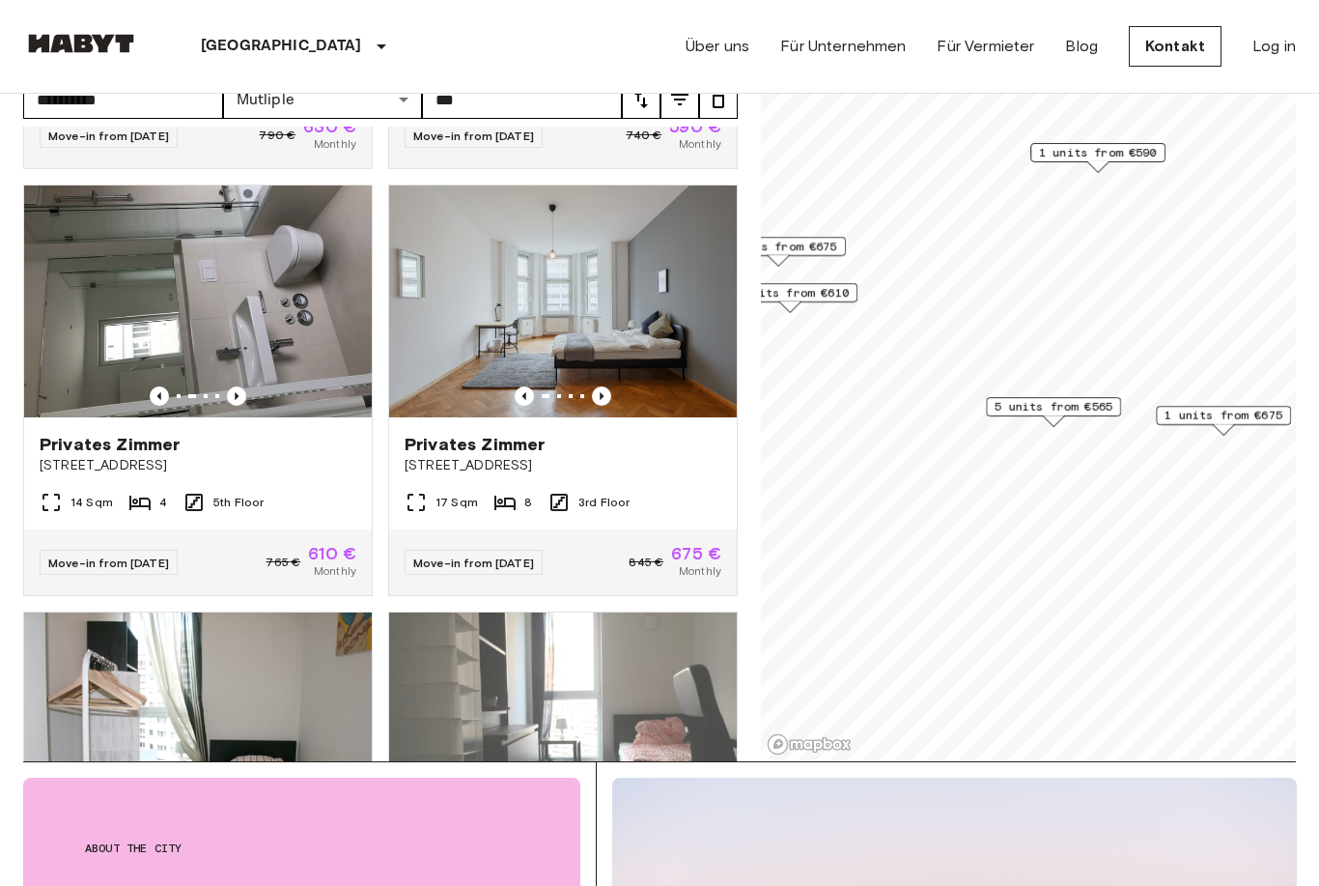
click at [1069, 410] on span "5 units from €565" at bounding box center [1054, 406] width 118 height 17
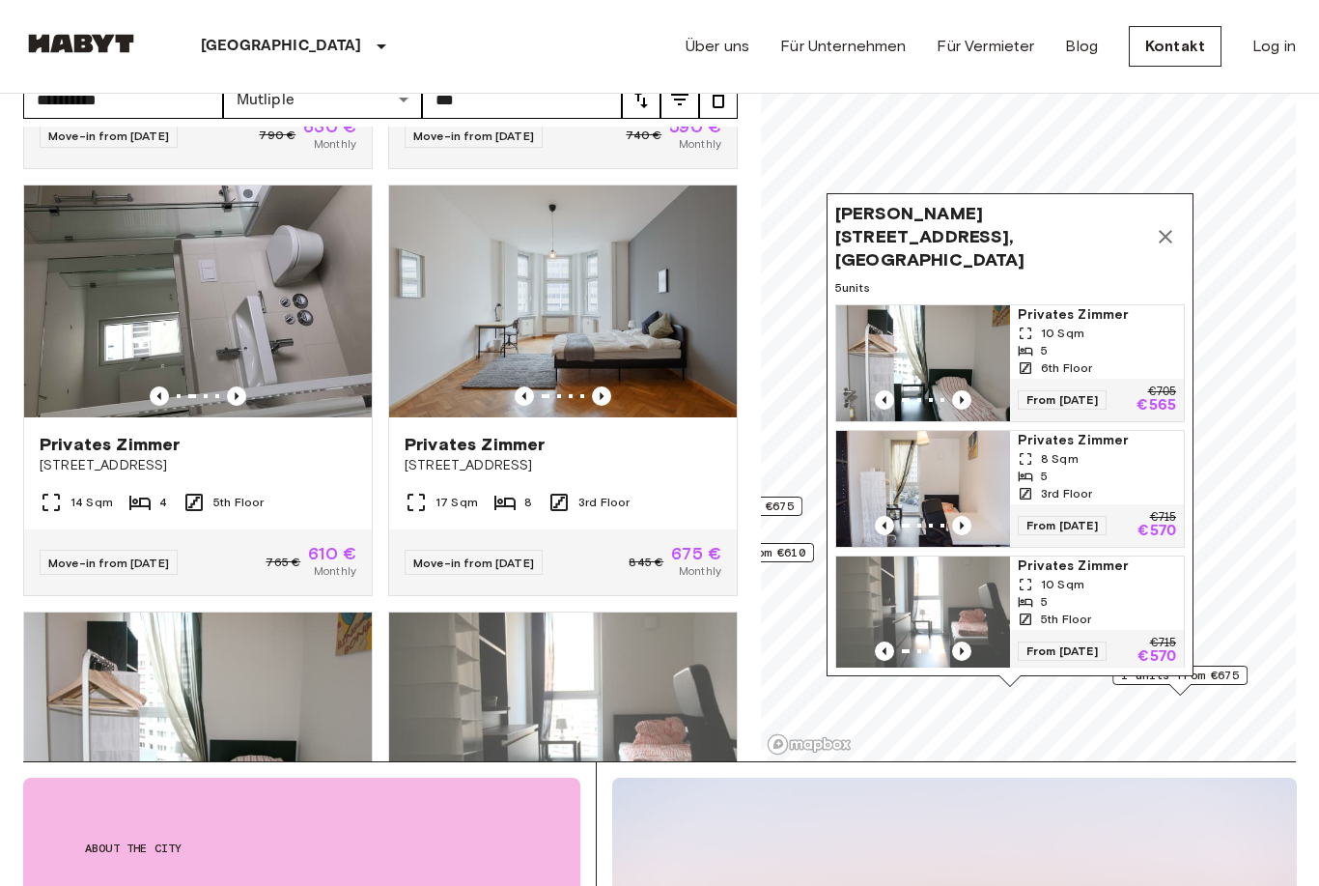
click at [1164, 237] on button "Map marker" at bounding box center [1165, 236] width 39 height 39
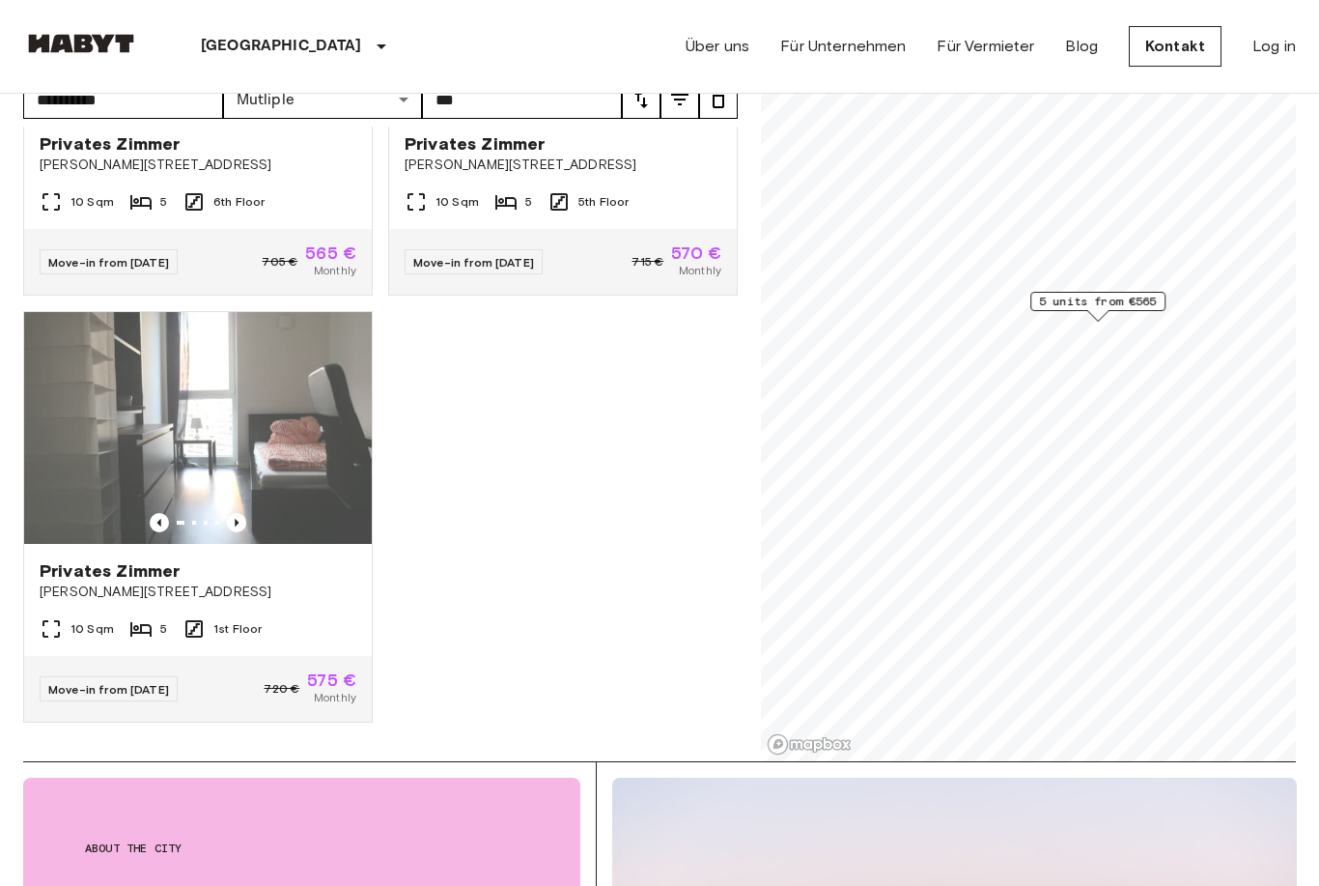
scroll to position [590, 0]
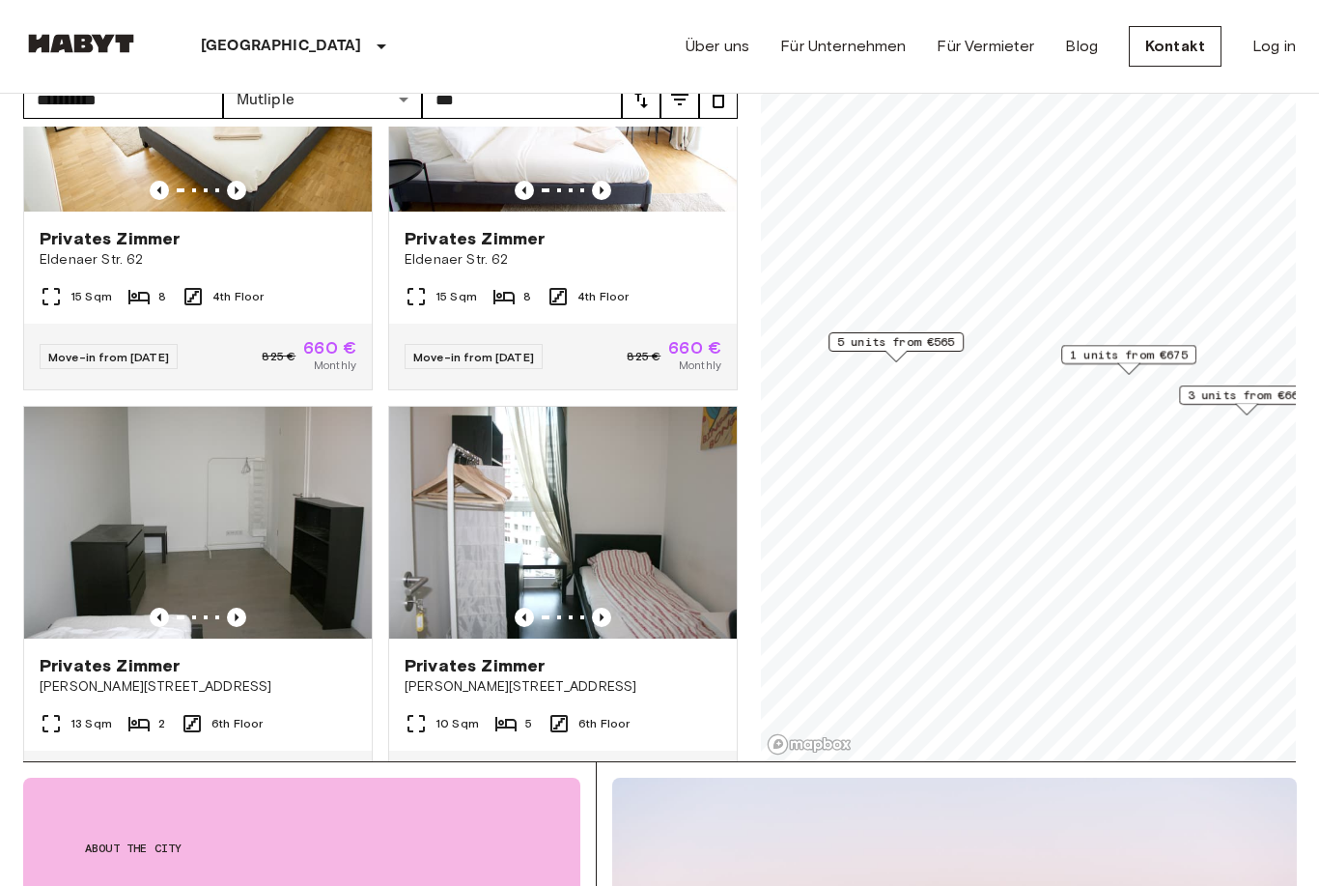
click at [1131, 351] on span "1 units from €675" at bounding box center [1129, 354] width 118 height 17
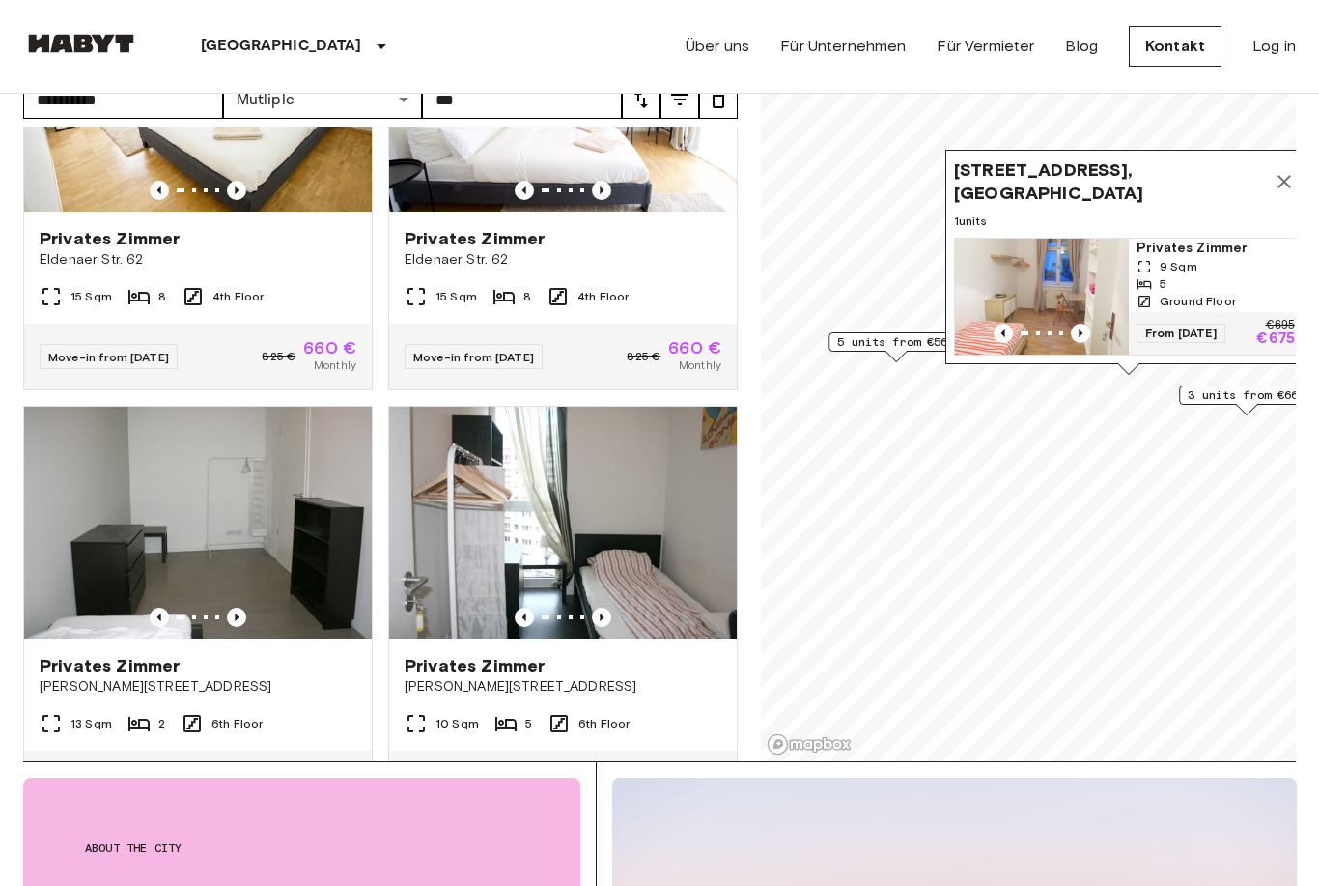
click at [1222, 385] on div "3 units from €660" at bounding box center [1246, 394] width 135 height 19
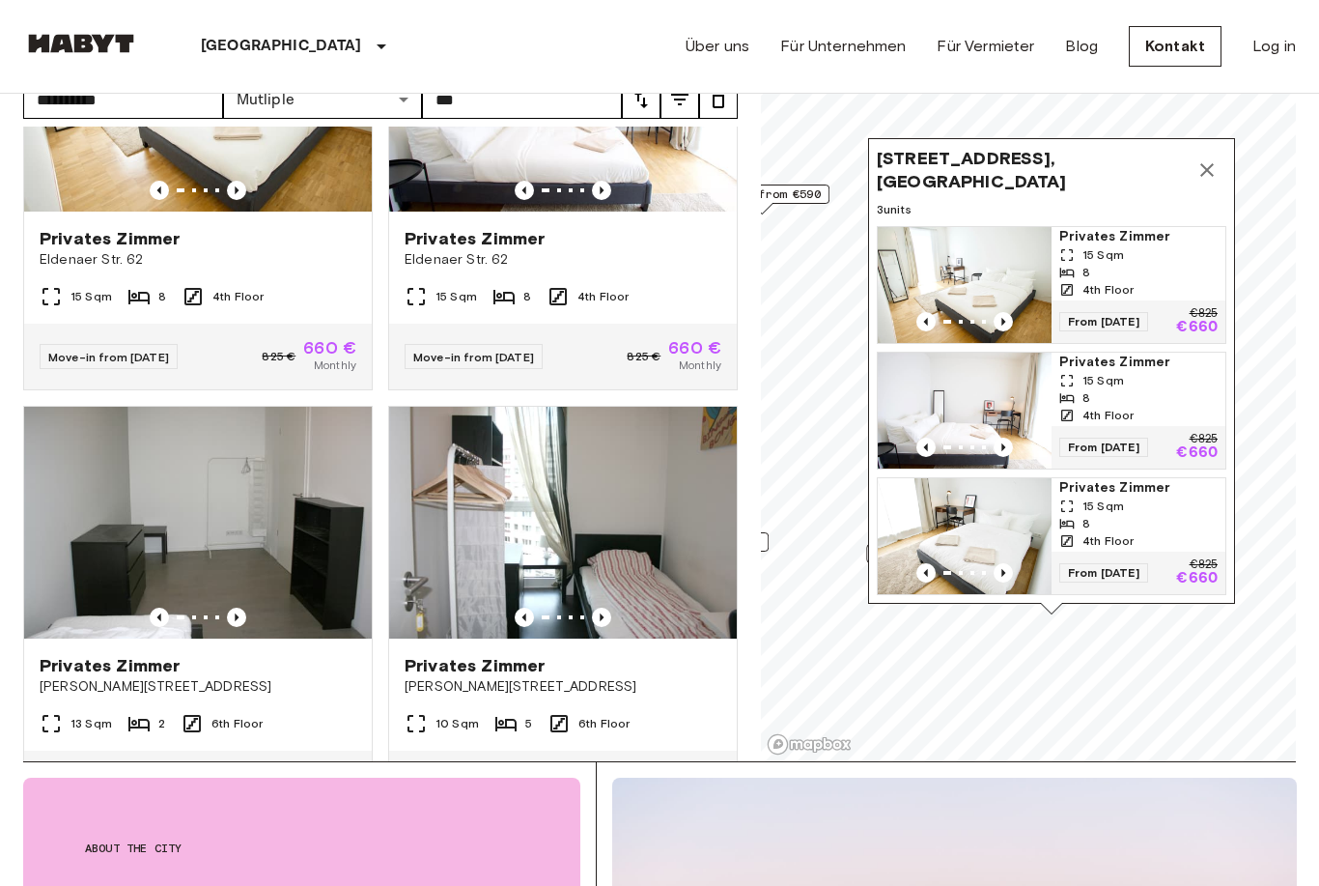
click at [1002, 408] on img "Map marker" at bounding box center [965, 411] width 174 height 116
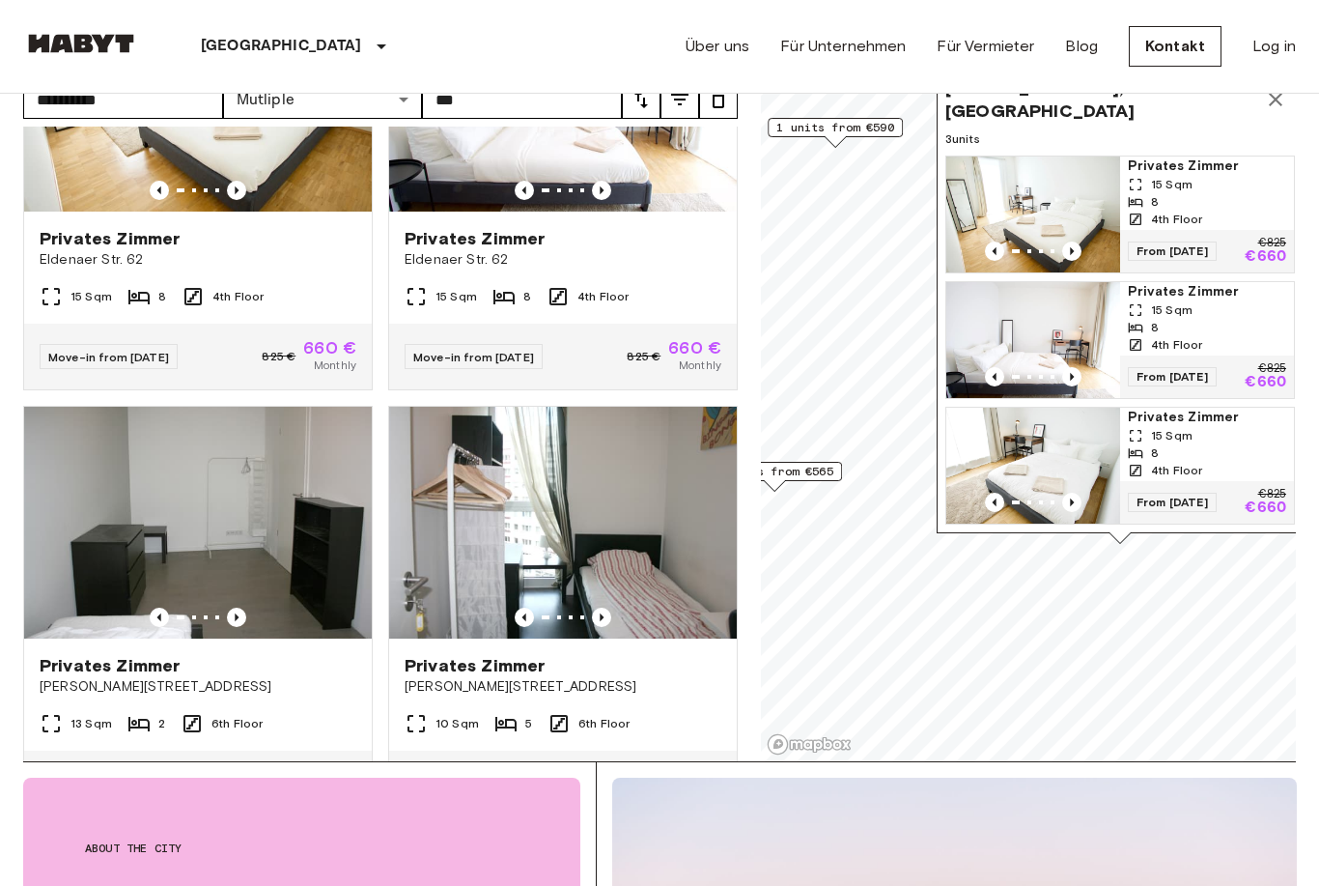
click at [1264, 125] on div "Eldenaer Straße 62, 10247 Berlin, GER 3 units Privates Zimmer 15 Sqm 8 4th Floo…" at bounding box center [1120, 301] width 367 height 466
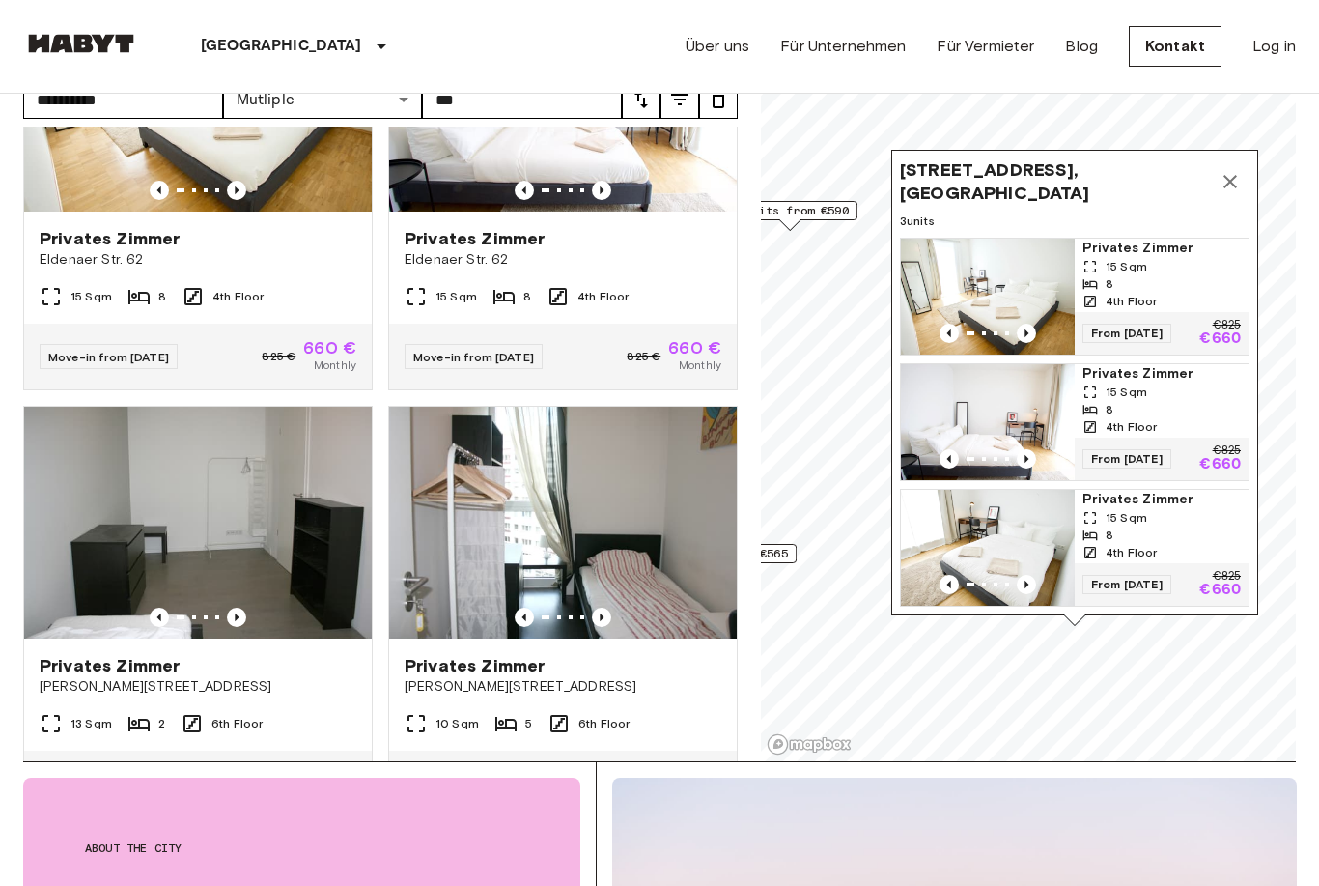
click at [1228, 175] on icon "Map marker" at bounding box center [1230, 181] width 23 height 23
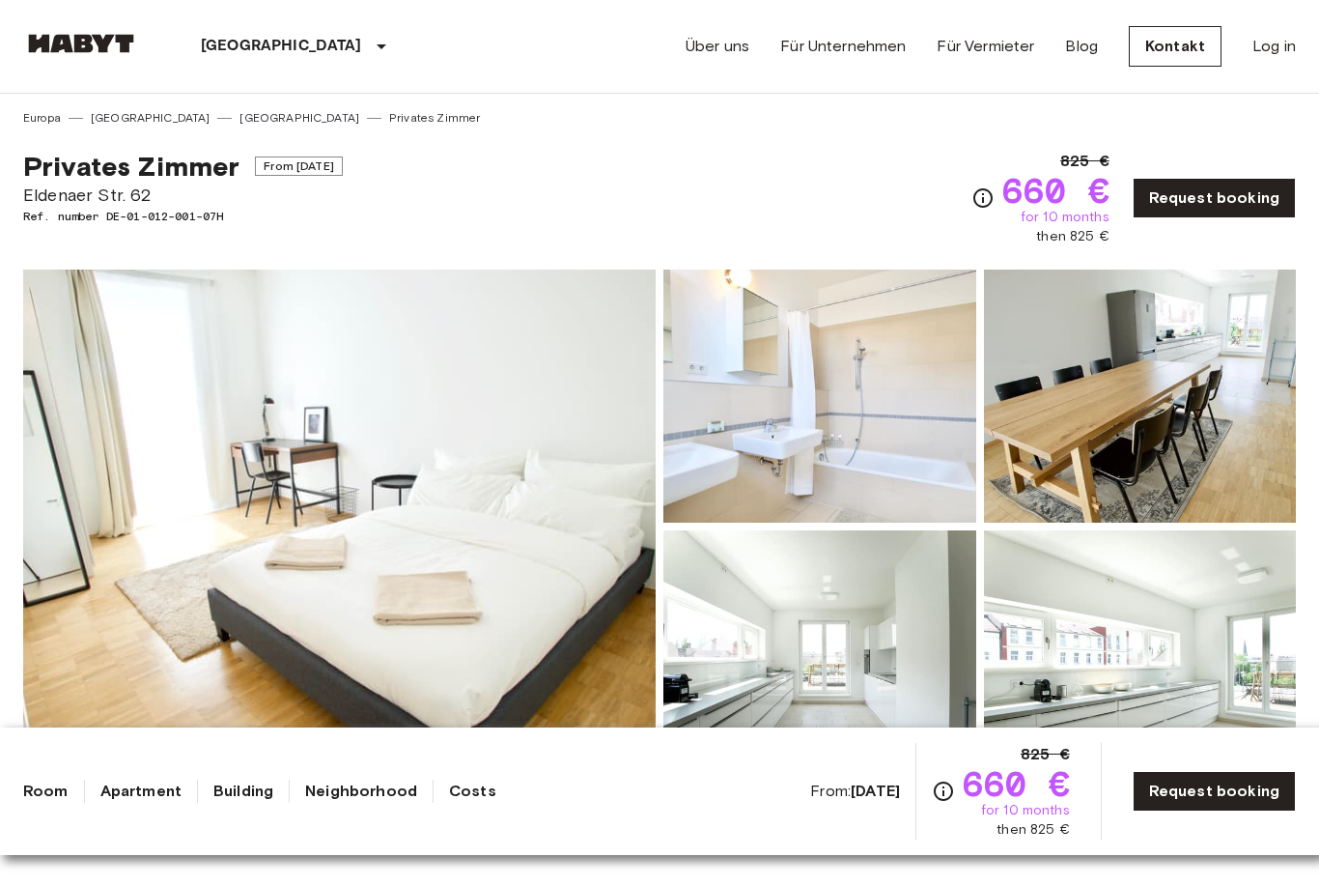
click at [941, 530] on img at bounding box center [819, 656] width 313 height 253
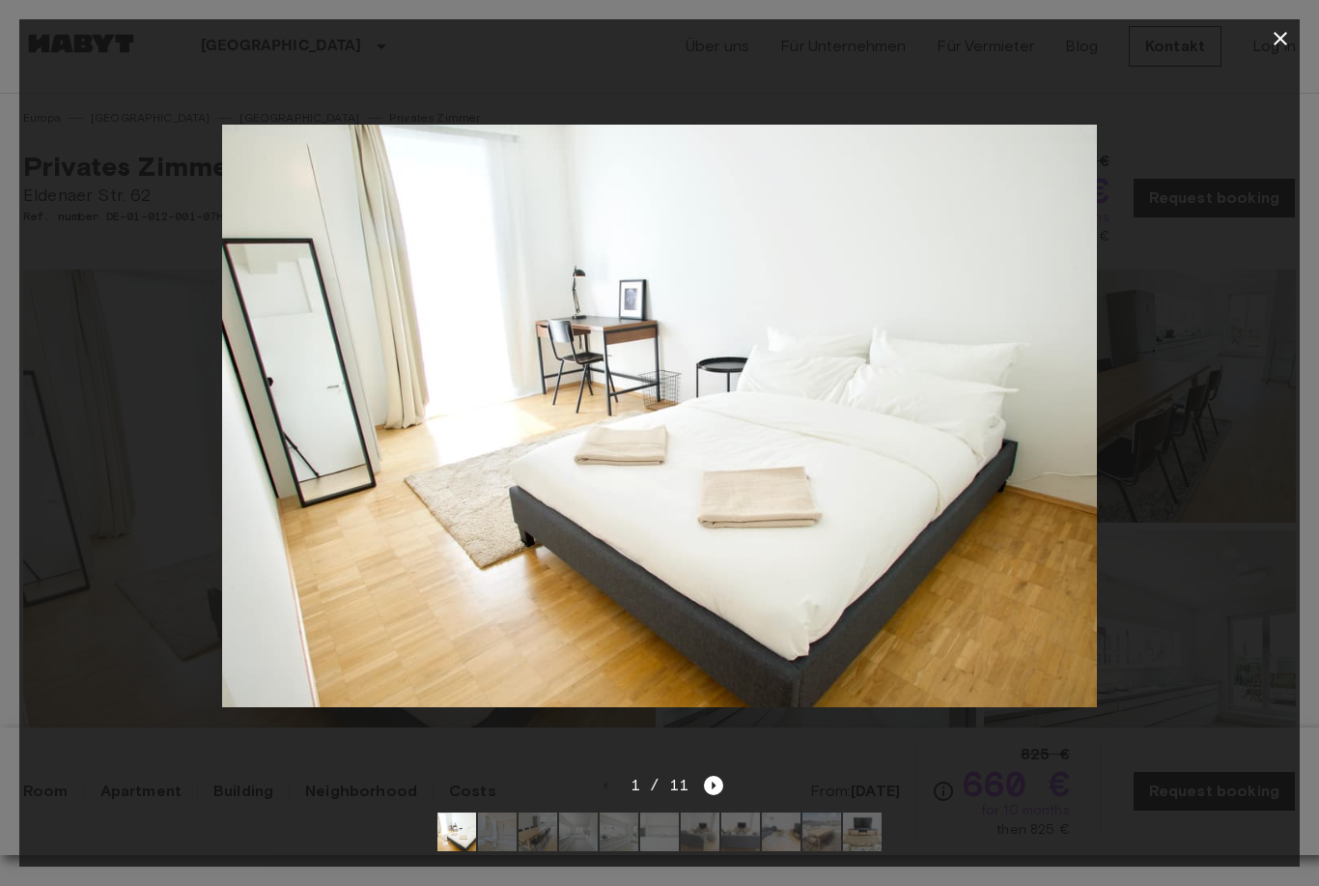
click at [1262, 78] on div at bounding box center [659, 416] width 1281 height 716
click at [1270, 13] on div at bounding box center [659, 443] width 1319 height 886
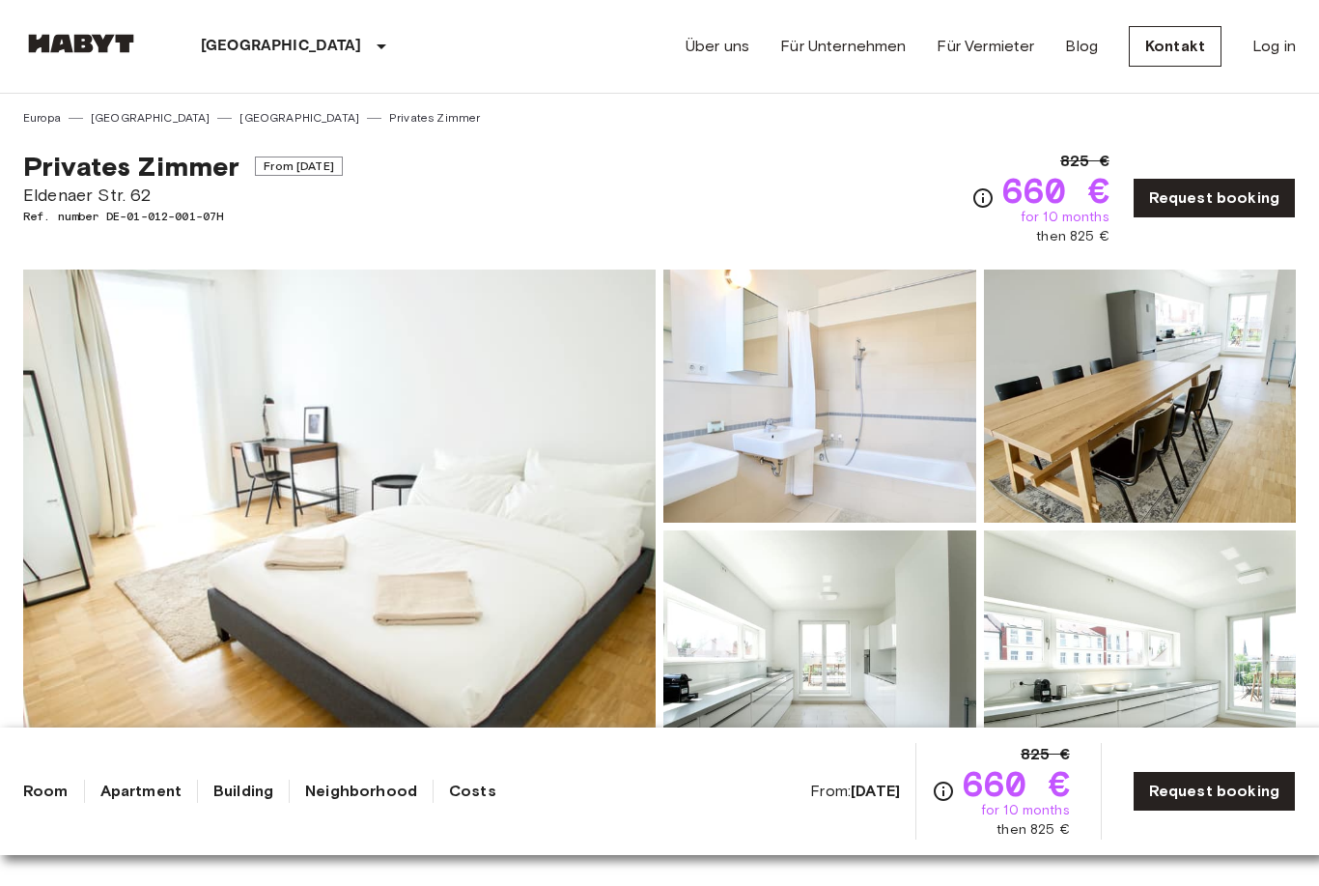
click at [1270, 13] on div "Über uns Für Unternehmen Für Vermieter Blog Kontakt Log in" at bounding box center [991, 46] width 610 height 93
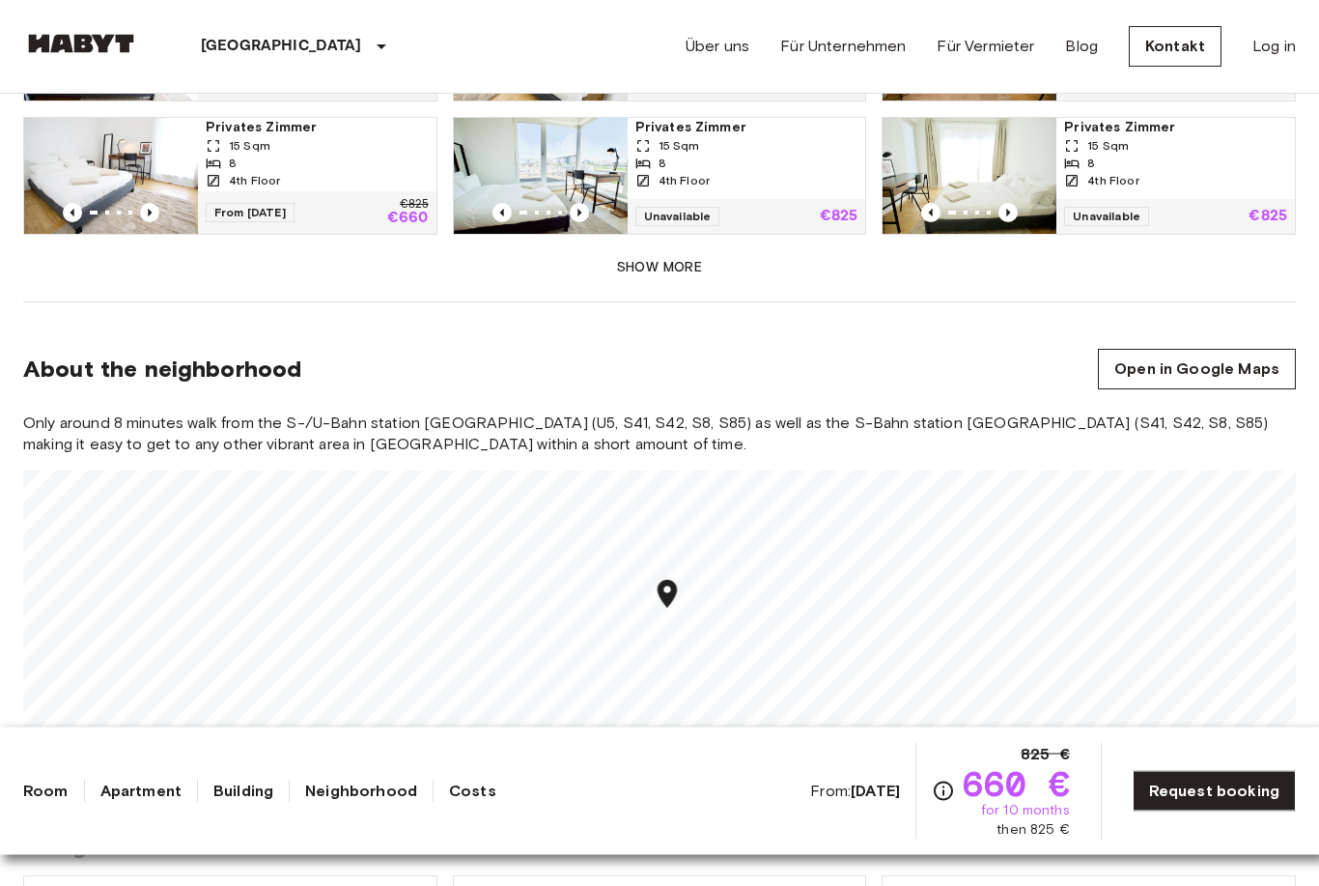
scroll to position [1449, 0]
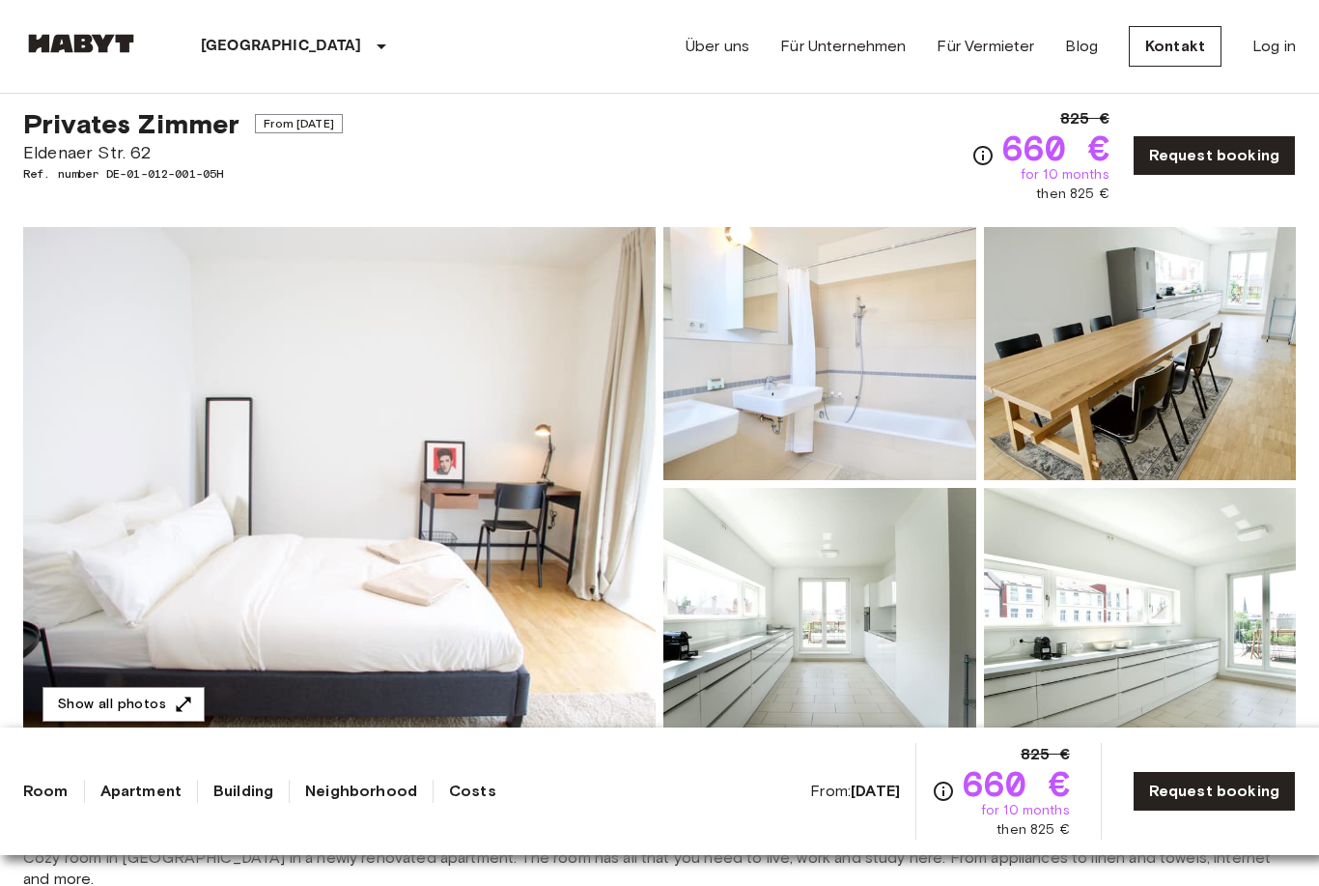
scroll to position [47, 0]
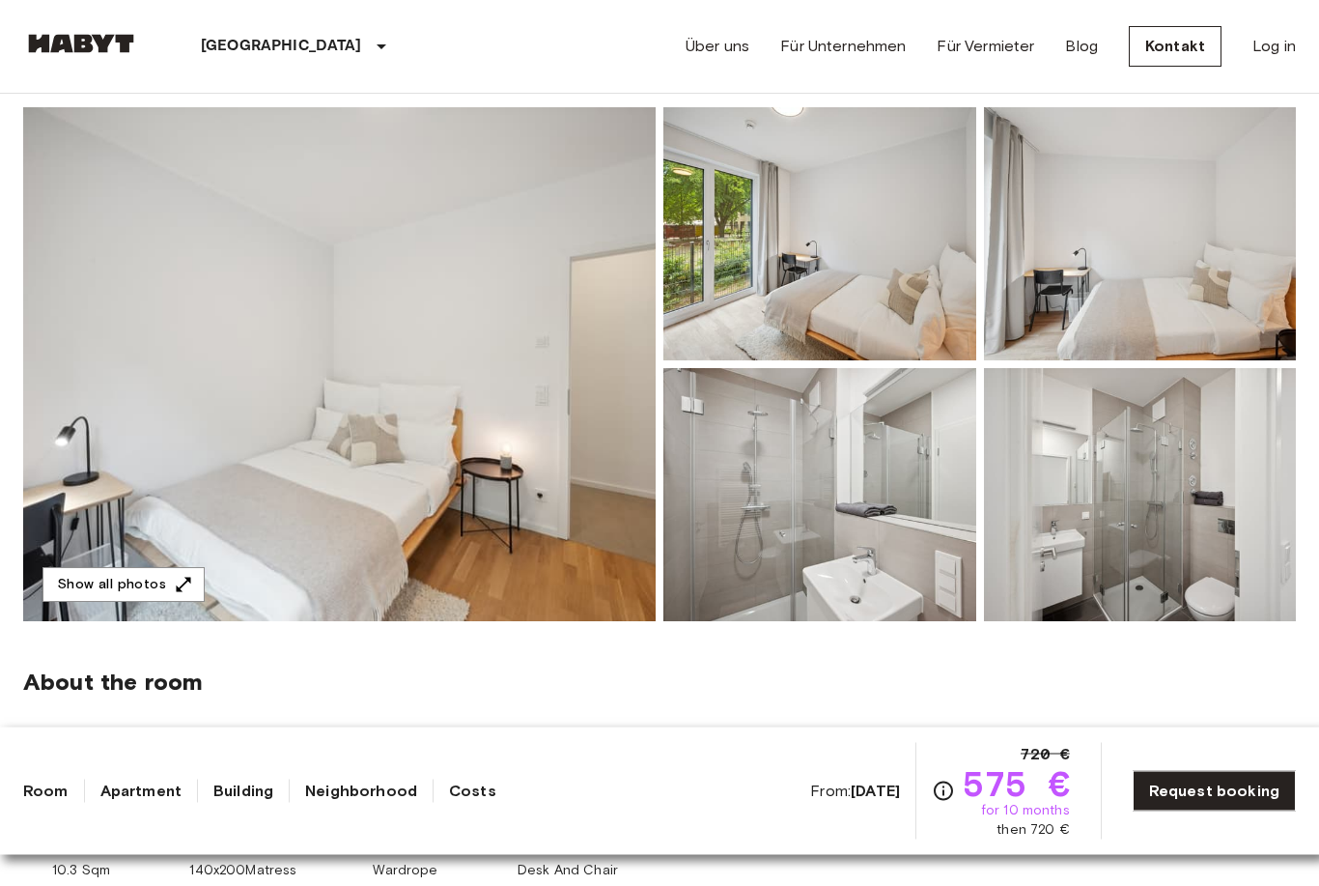
scroll to position [162, 0]
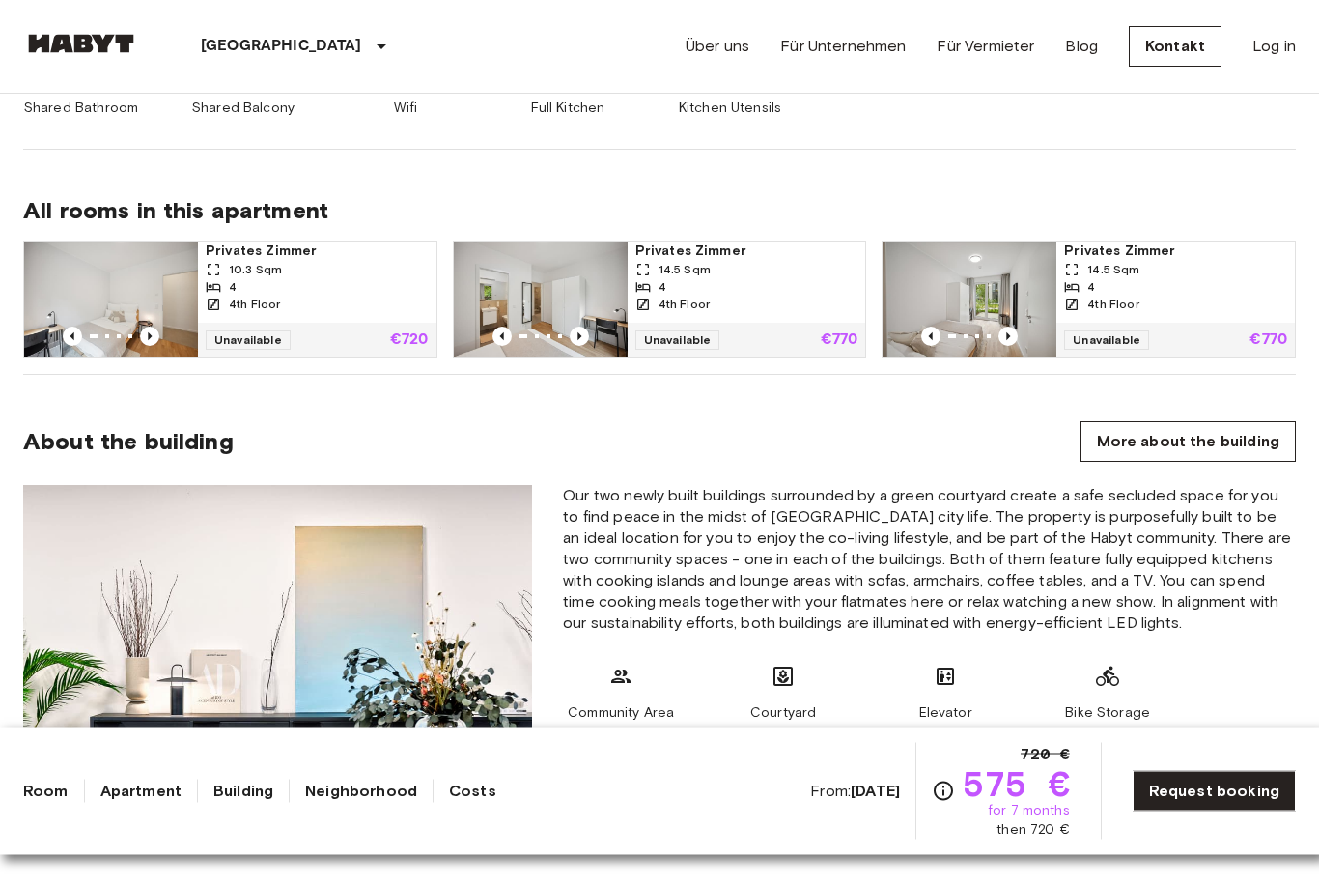
scroll to position [1227, 0]
click at [577, 262] on img at bounding box center [541, 300] width 174 height 116
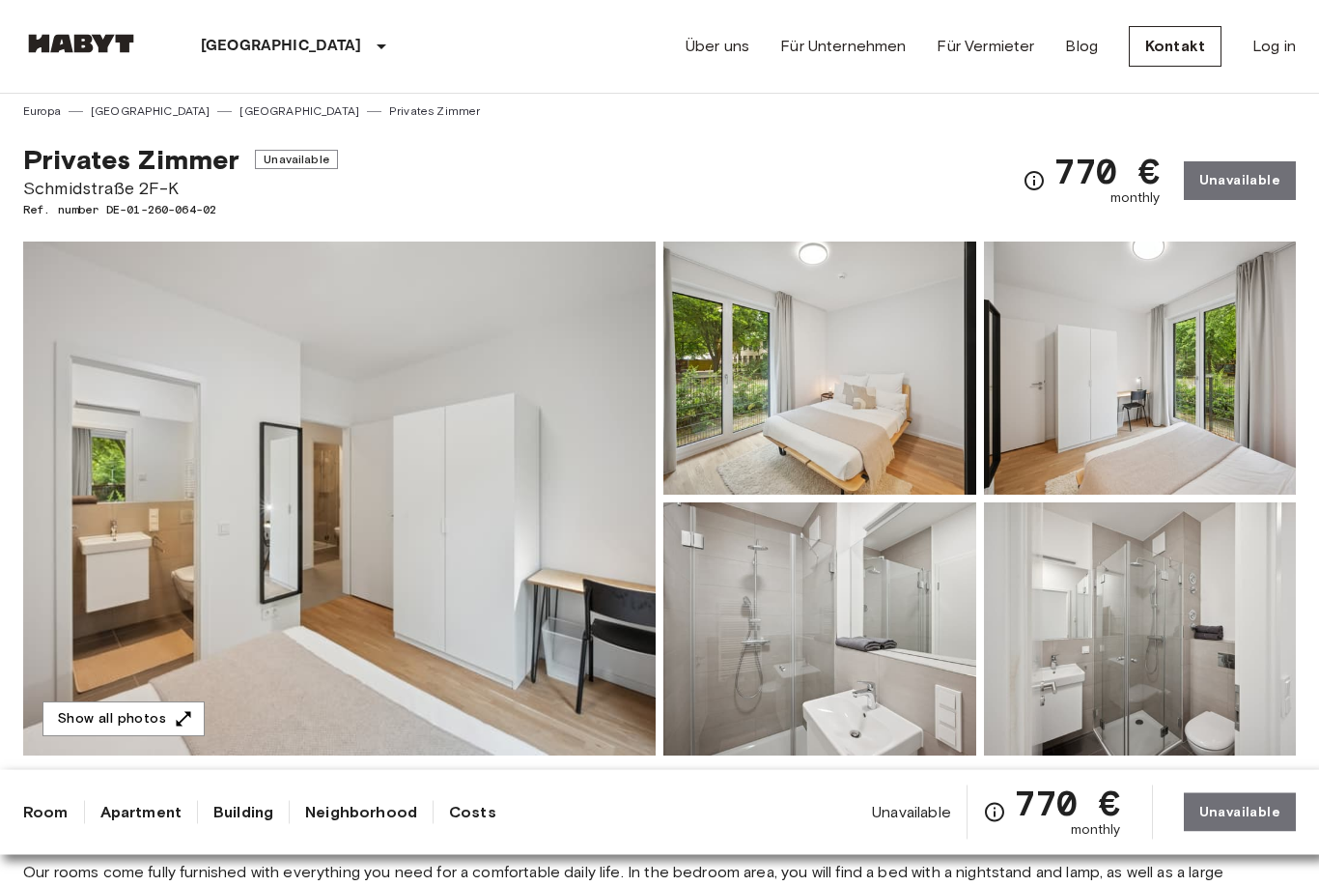
scroll to position [9, 0]
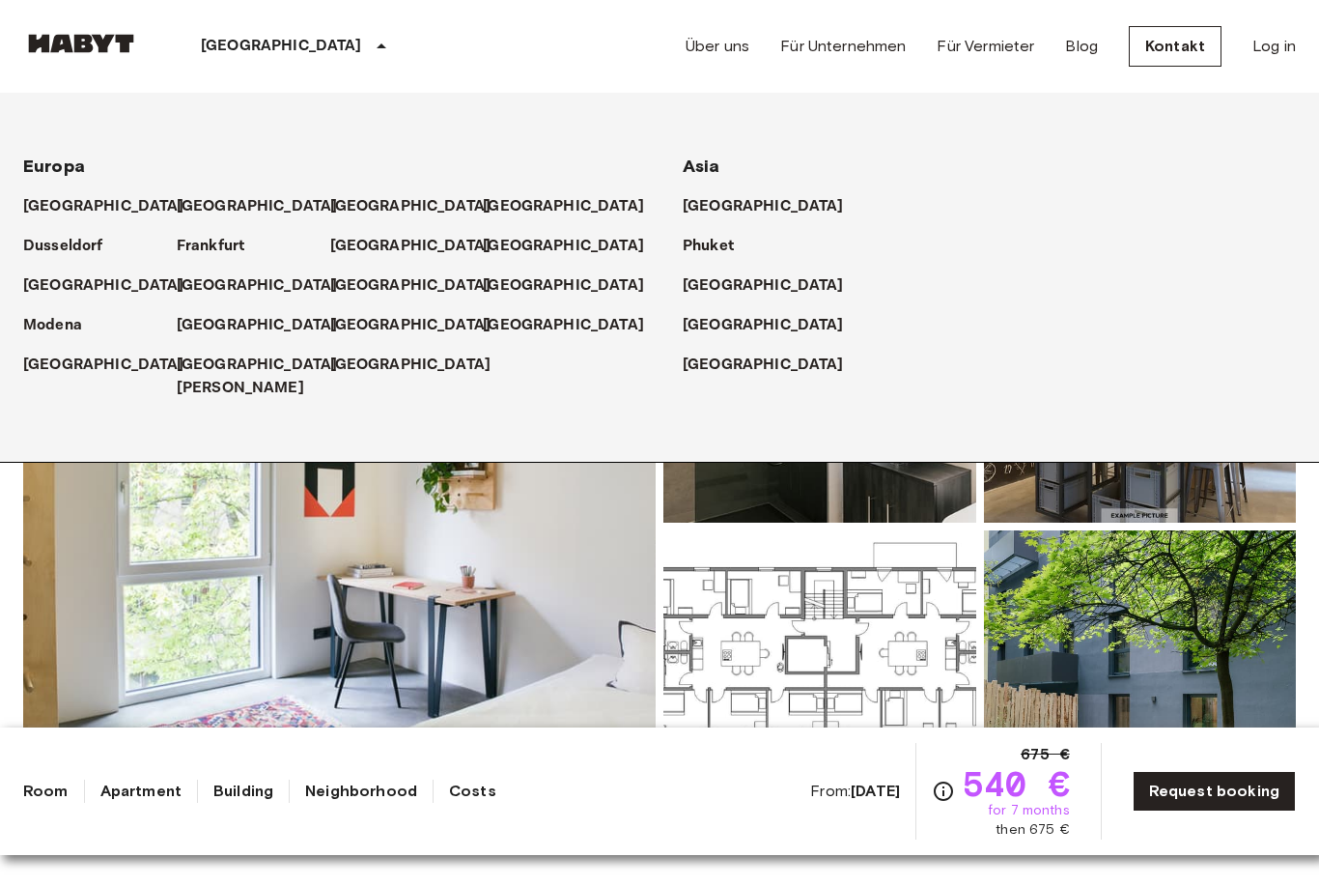
click at [201, 199] on p "[GEOGRAPHIC_DATA]" at bounding box center [257, 206] width 161 height 23
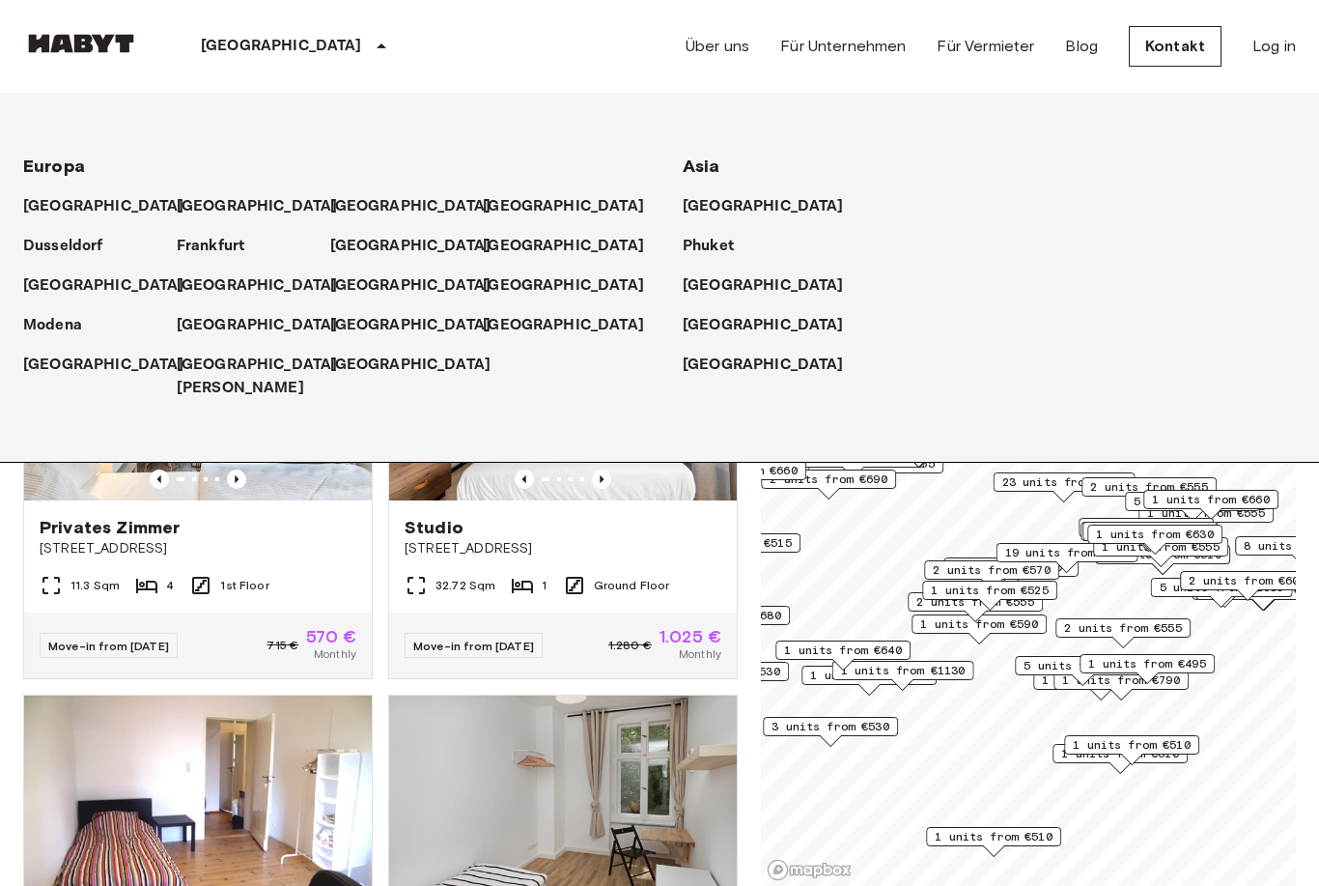
click at [205, 196] on p "[GEOGRAPHIC_DATA]" at bounding box center [257, 206] width 161 height 23
click at [233, 42] on p "[GEOGRAPHIC_DATA]" at bounding box center [281, 46] width 161 height 23
click at [220, 37] on p "[GEOGRAPHIC_DATA]" at bounding box center [281, 46] width 161 height 23
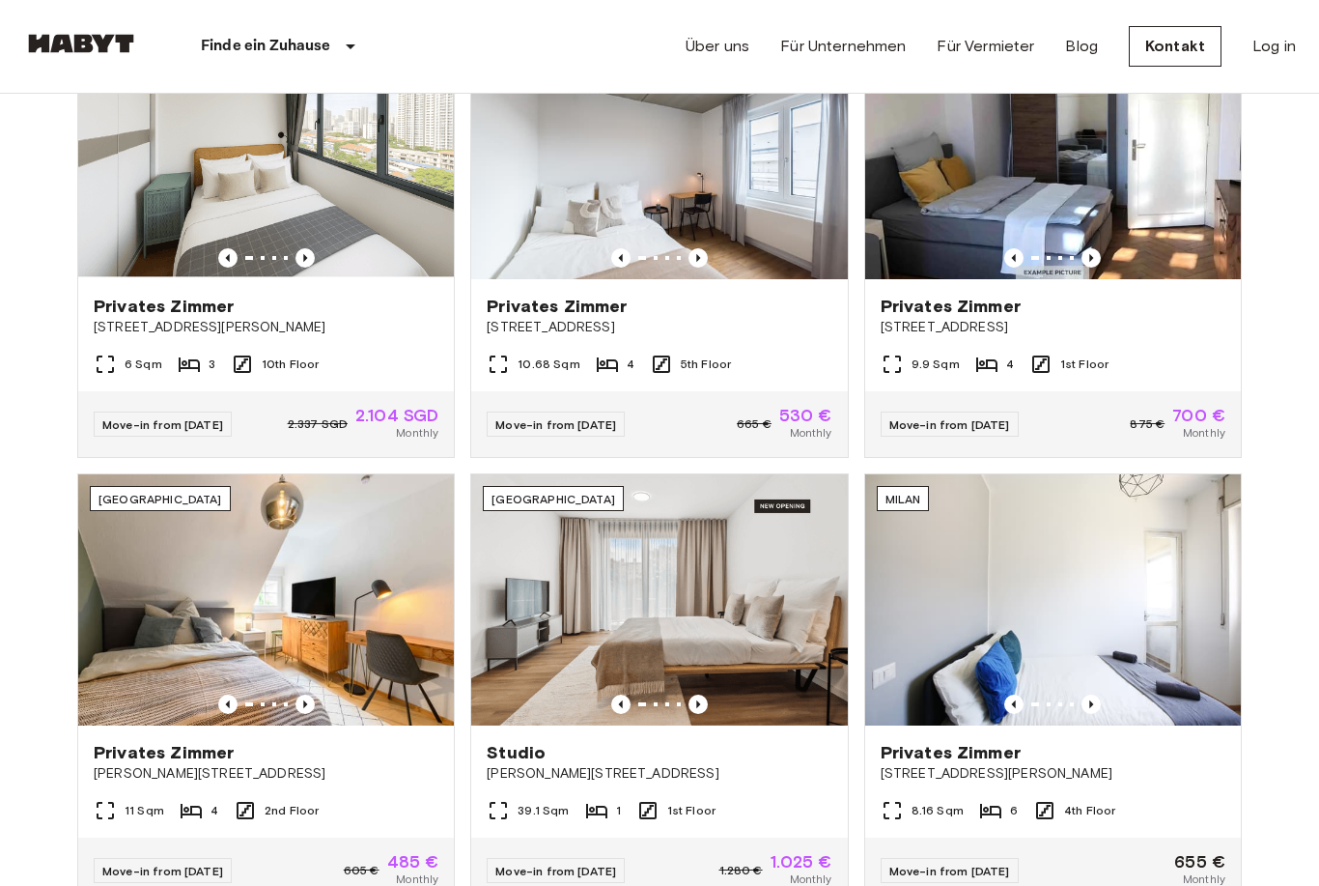
scroll to position [810, 0]
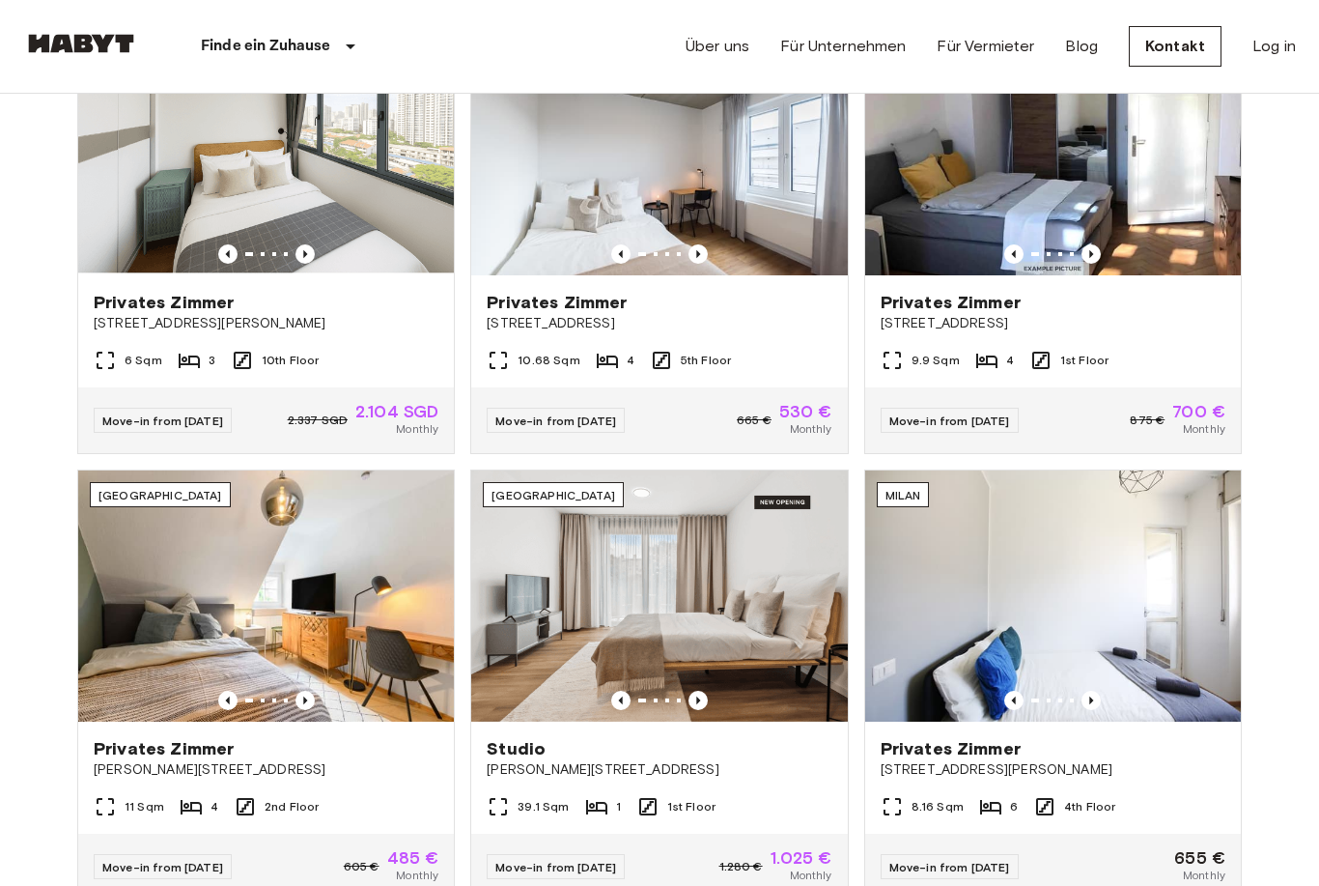
click at [399, 680] on img at bounding box center [266, 595] width 376 height 251
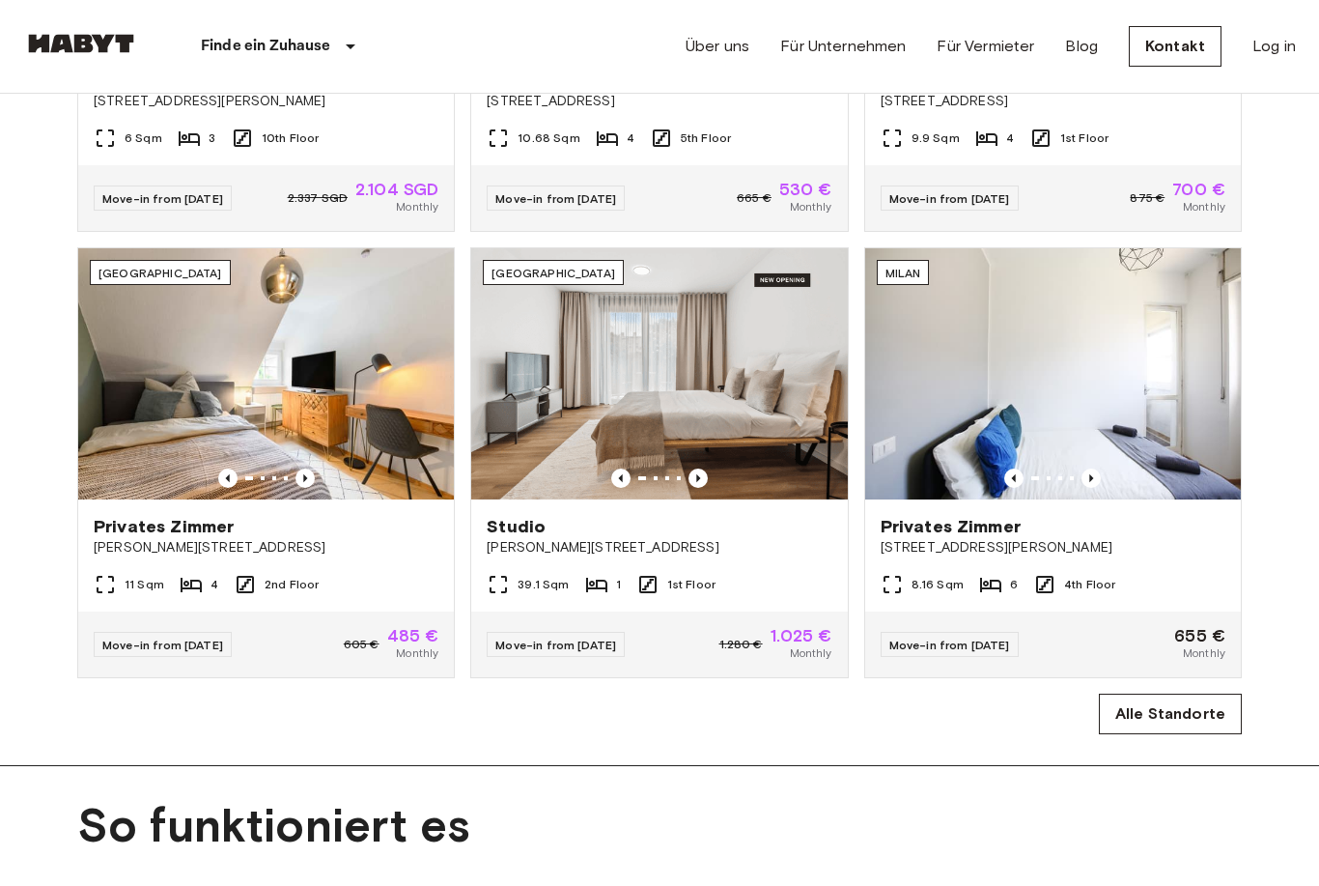
scroll to position [1085, 0]
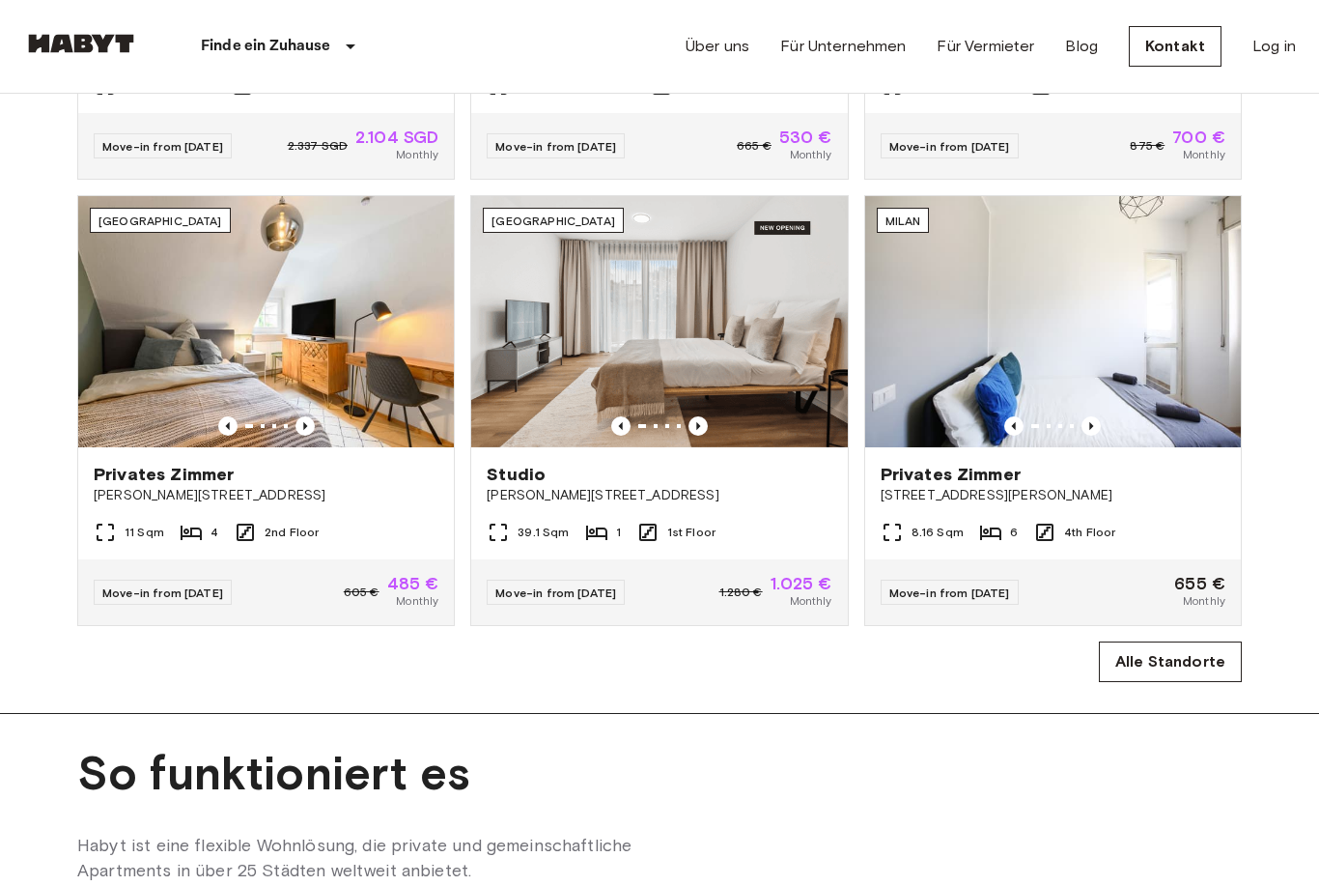
click at [1156, 656] on link "Alle Standorte" at bounding box center [1170, 661] width 143 height 41
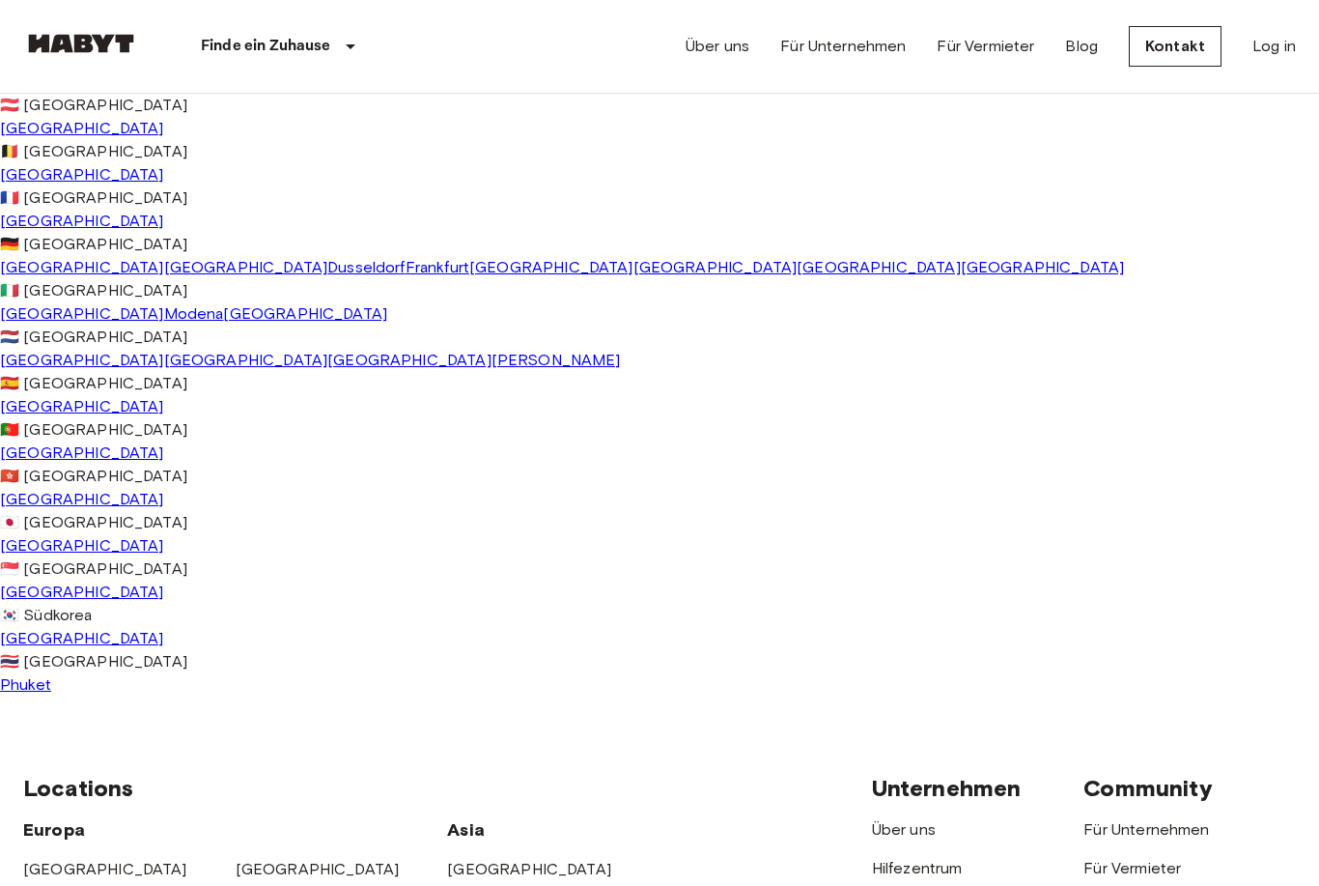
click at [60, 276] on span "[GEOGRAPHIC_DATA]" at bounding box center [82, 267] width 164 height 18
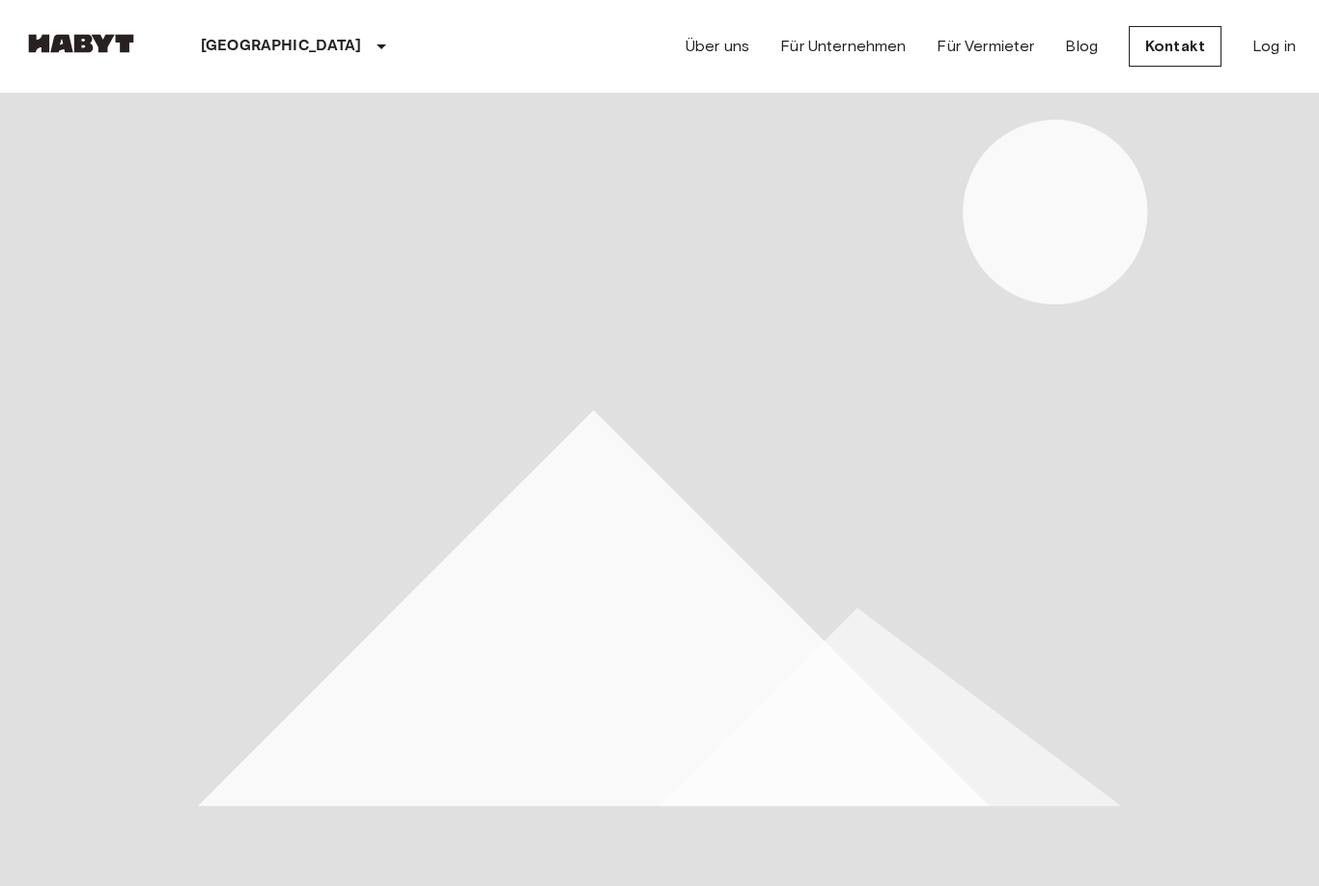
scroll to position [647, 0]
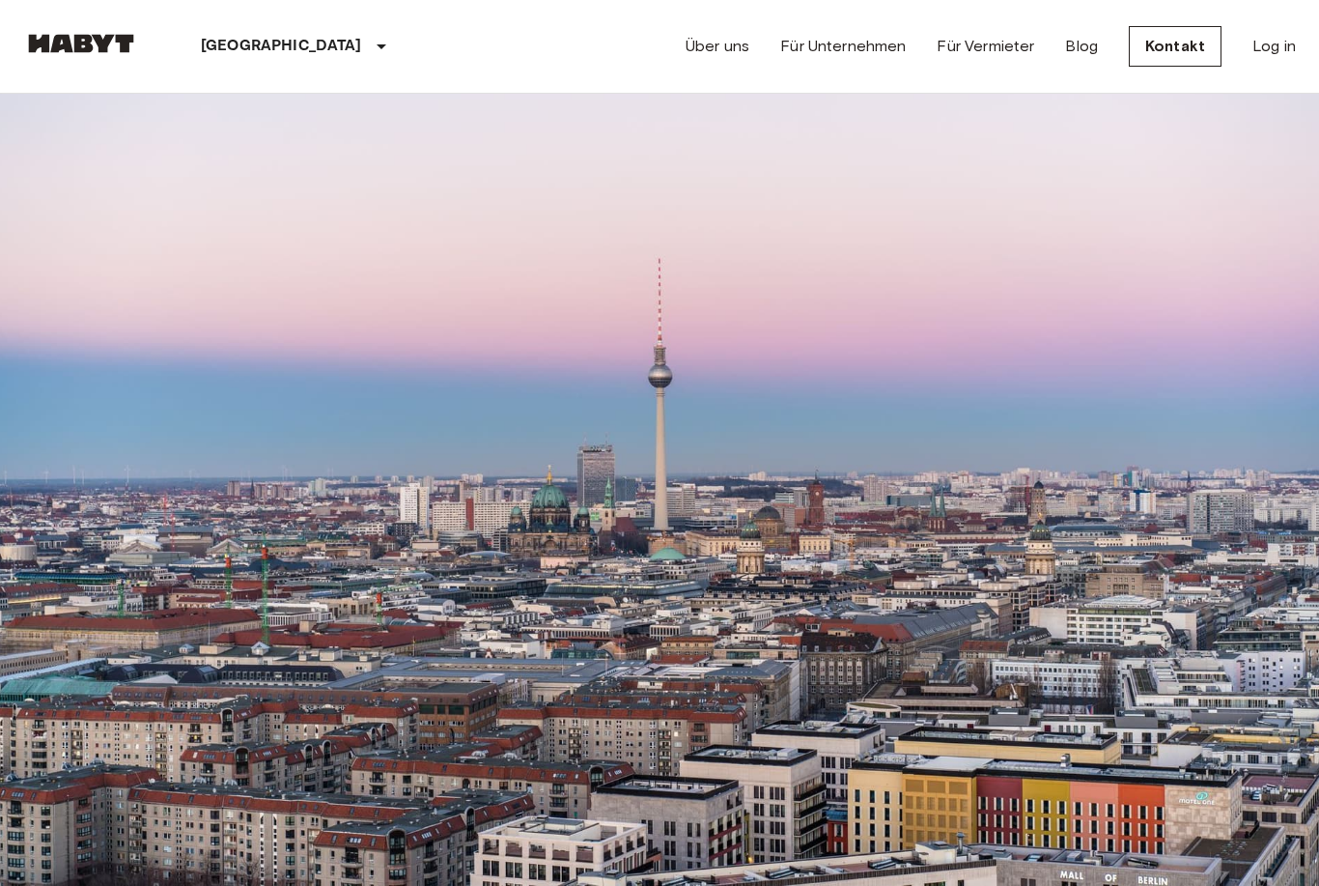
scroll to position [3699, 0]
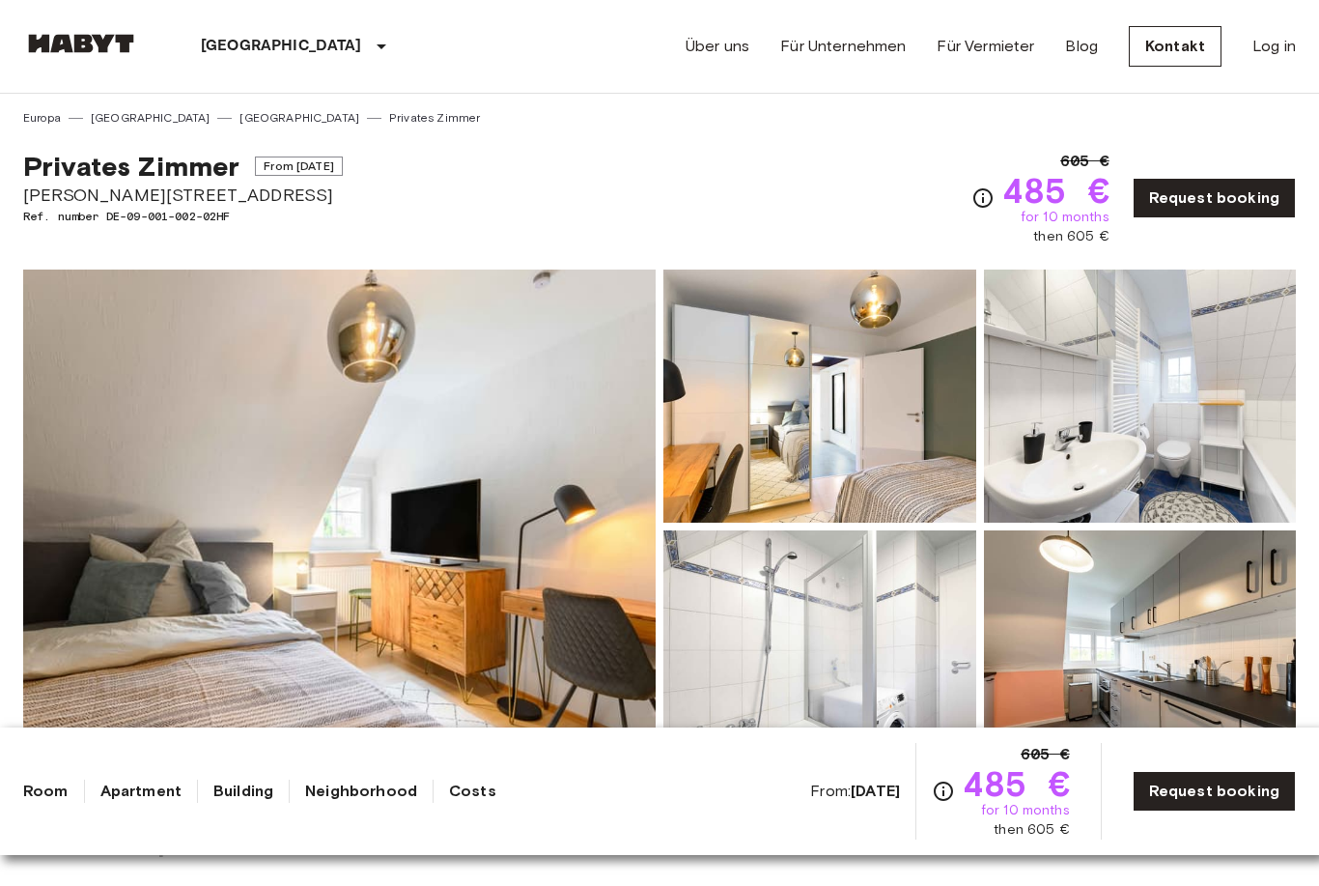
click at [547, 550] on img at bounding box center [339, 526] width 633 height 514
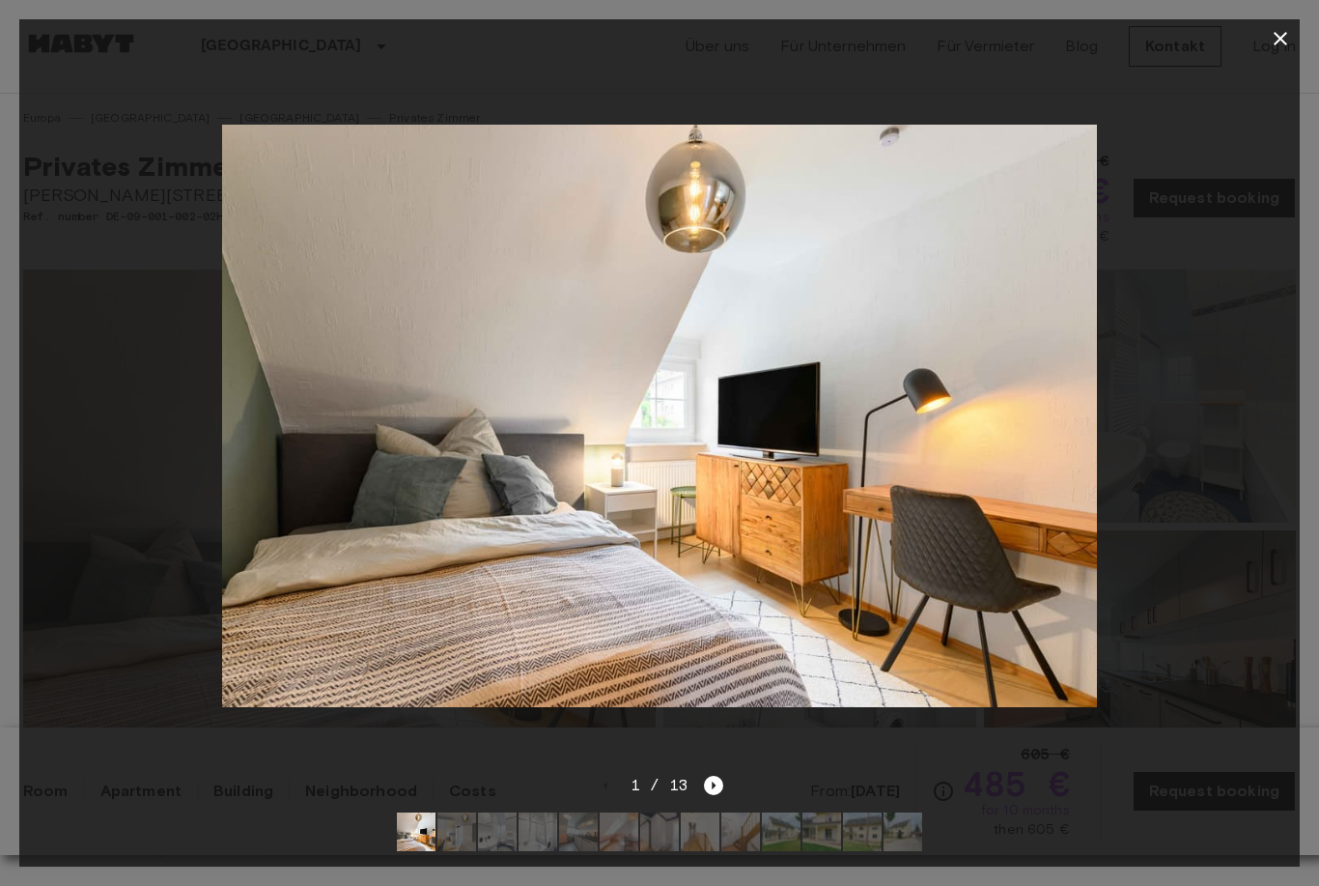
click at [714, 782] on icon "Next image" at bounding box center [713, 785] width 19 height 19
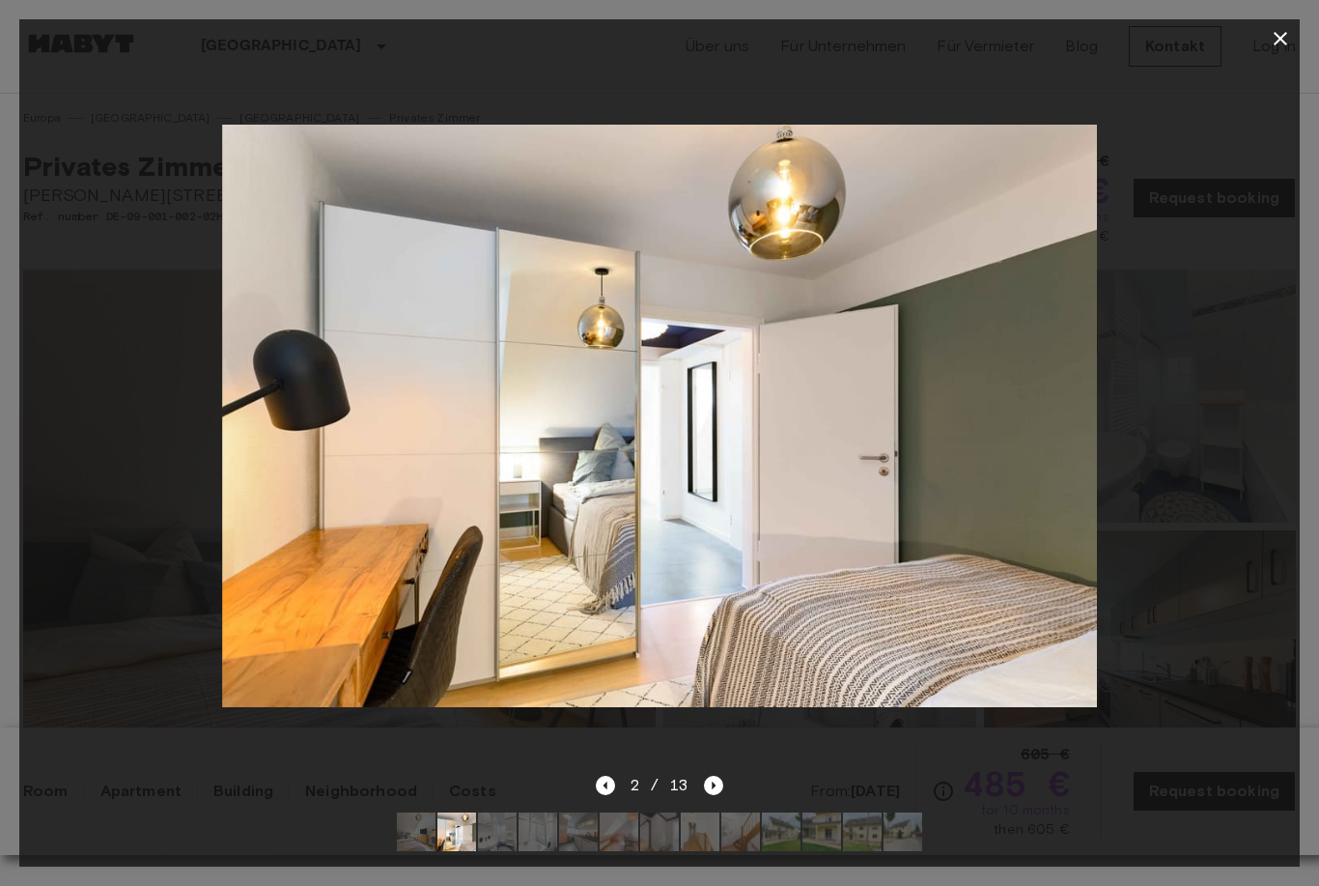
click at [723, 758] on div at bounding box center [659, 416] width 1281 height 716
click at [714, 776] on icon "Next image" at bounding box center [713, 785] width 19 height 19
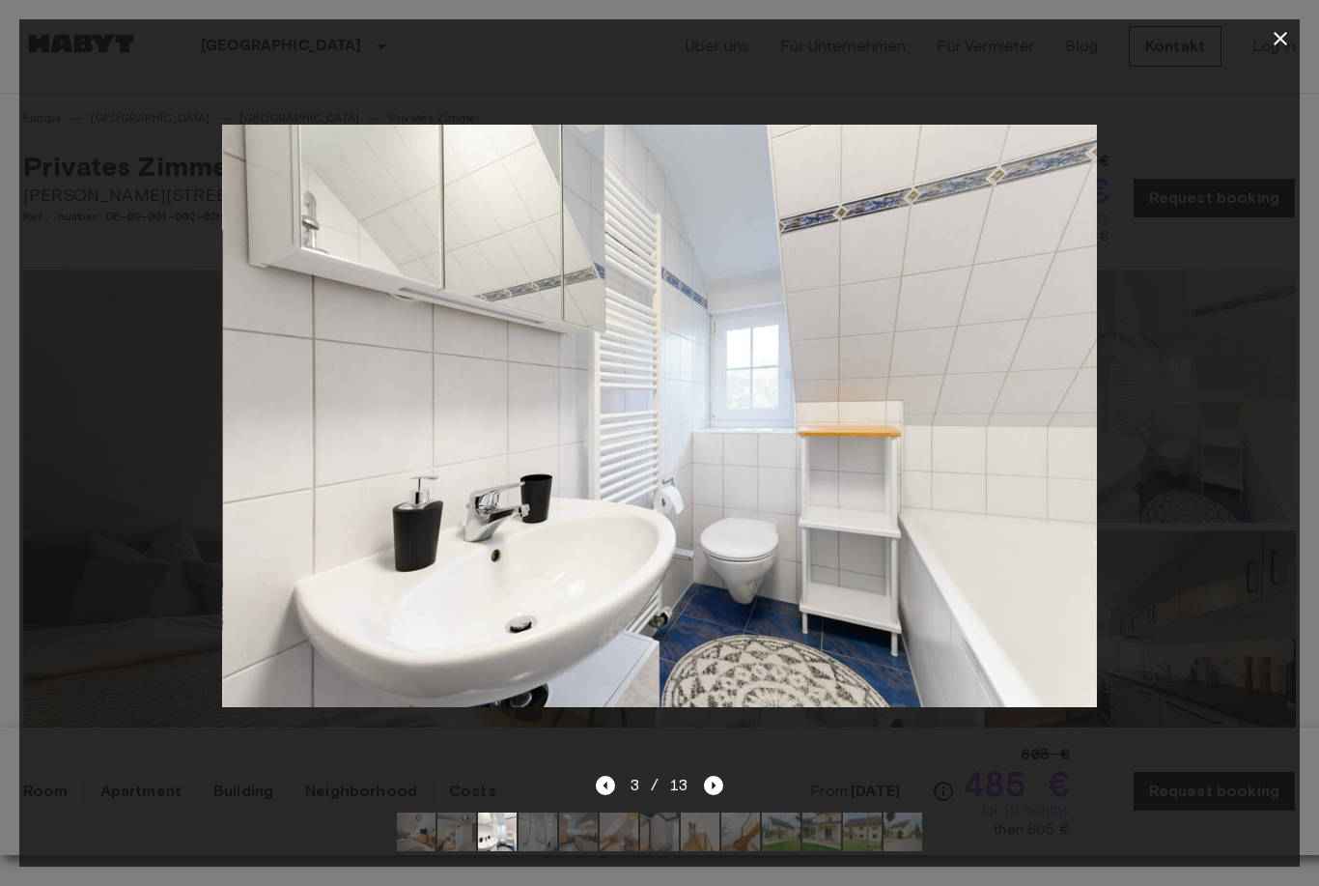
click at [728, 780] on div "3 / 13" at bounding box center [659, 820] width 1281 height 93
click at [710, 814] on img at bounding box center [700, 831] width 39 height 39
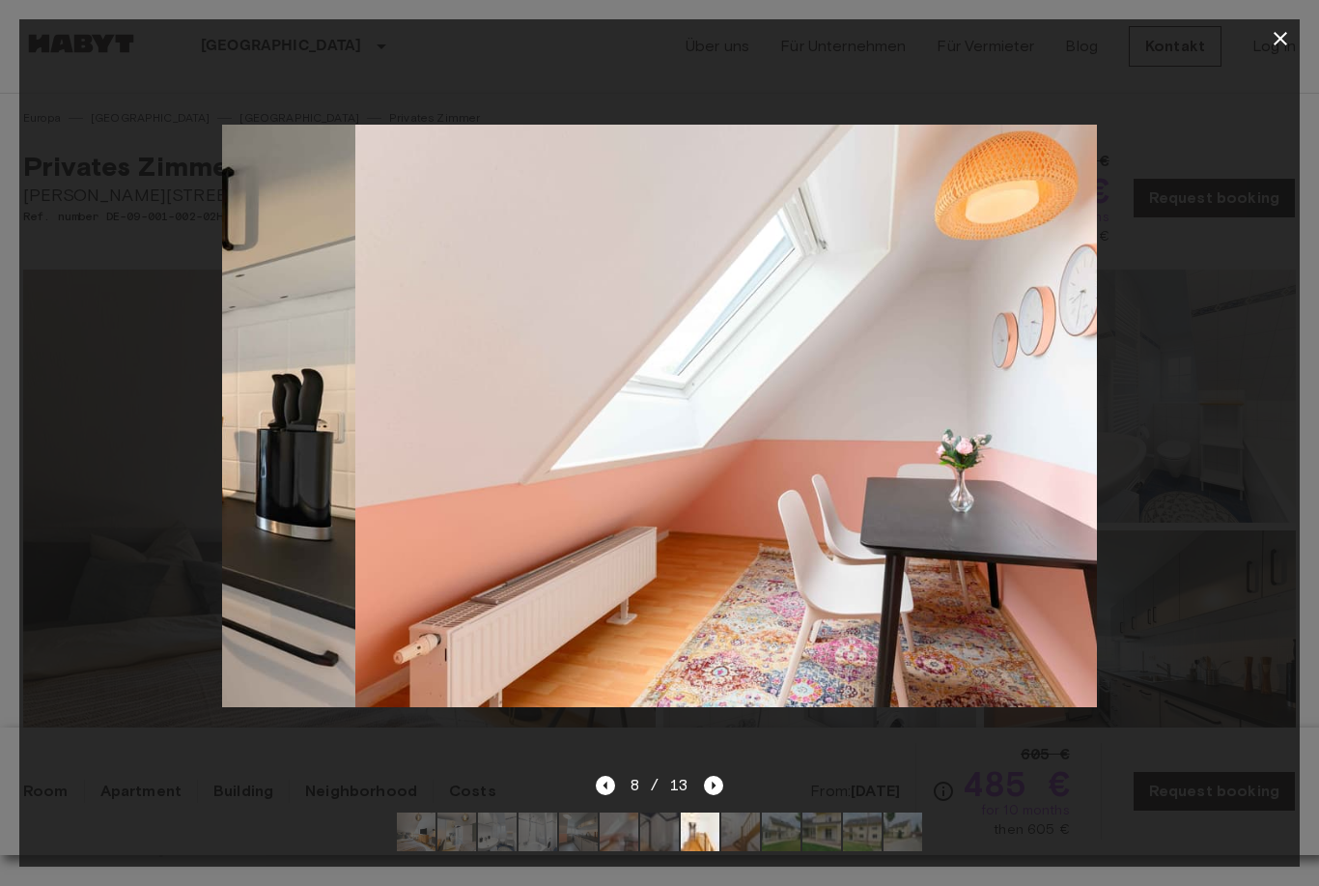
click at [707, 810] on div at bounding box center [659, 832] width 556 height 70
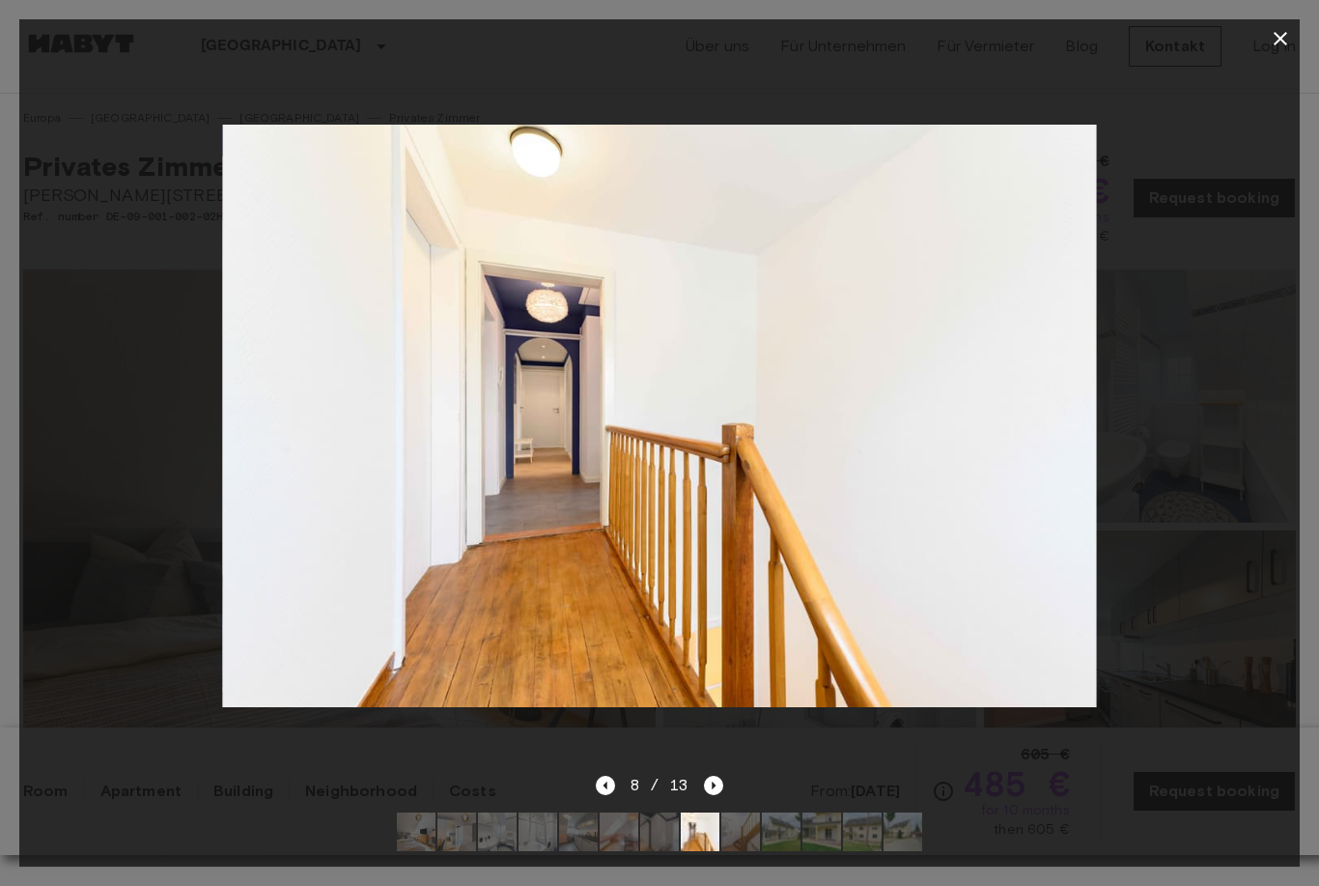
click at [624, 777] on div "8 / 13" at bounding box center [660, 785] width 128 height 23
click at [606, 777] on icon "Previous image" at bounding box center [605, 785] width 19 height 19
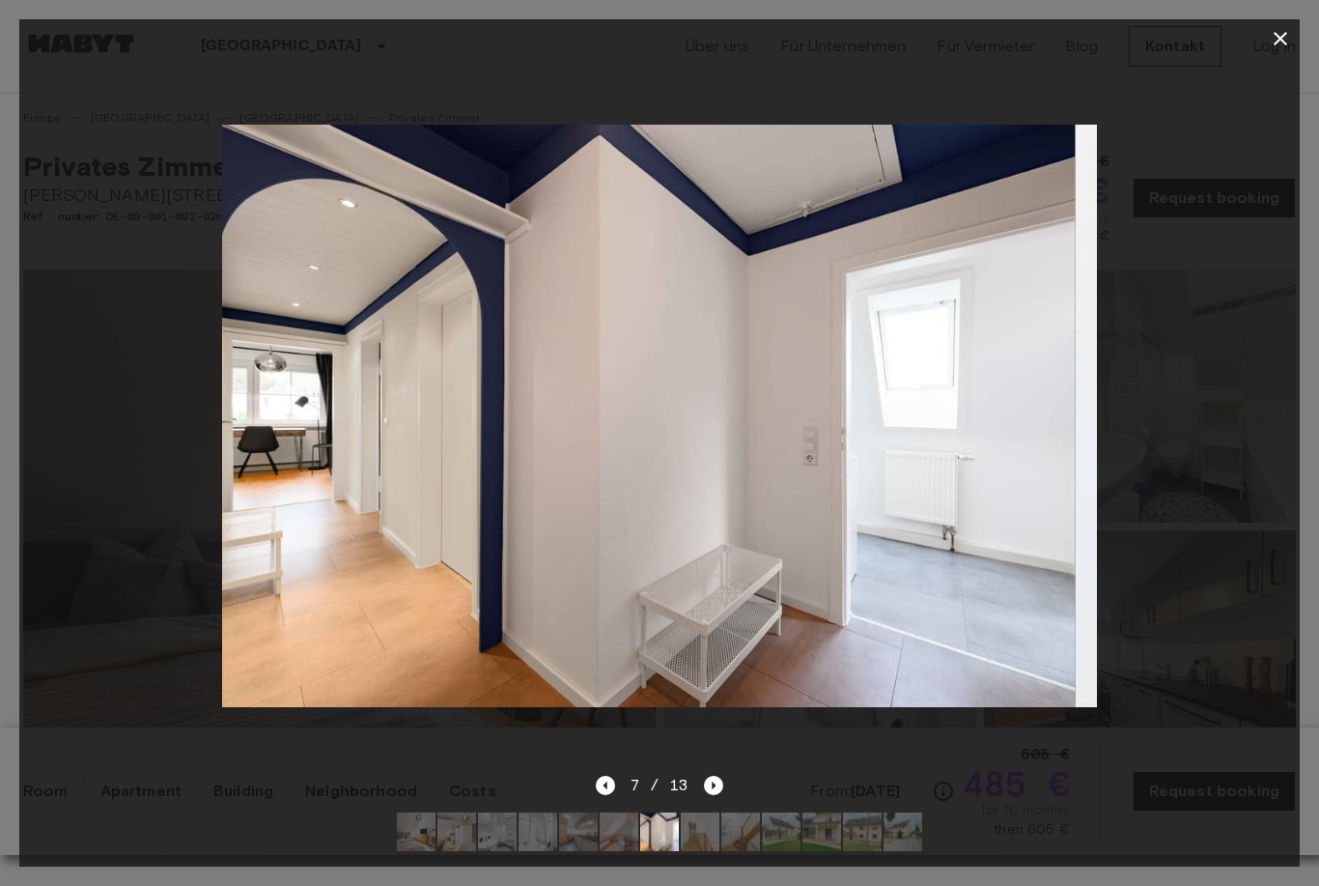
click at [600, 780] on icon "Previous image" at bounding box center [605, 785] width 19 height 19
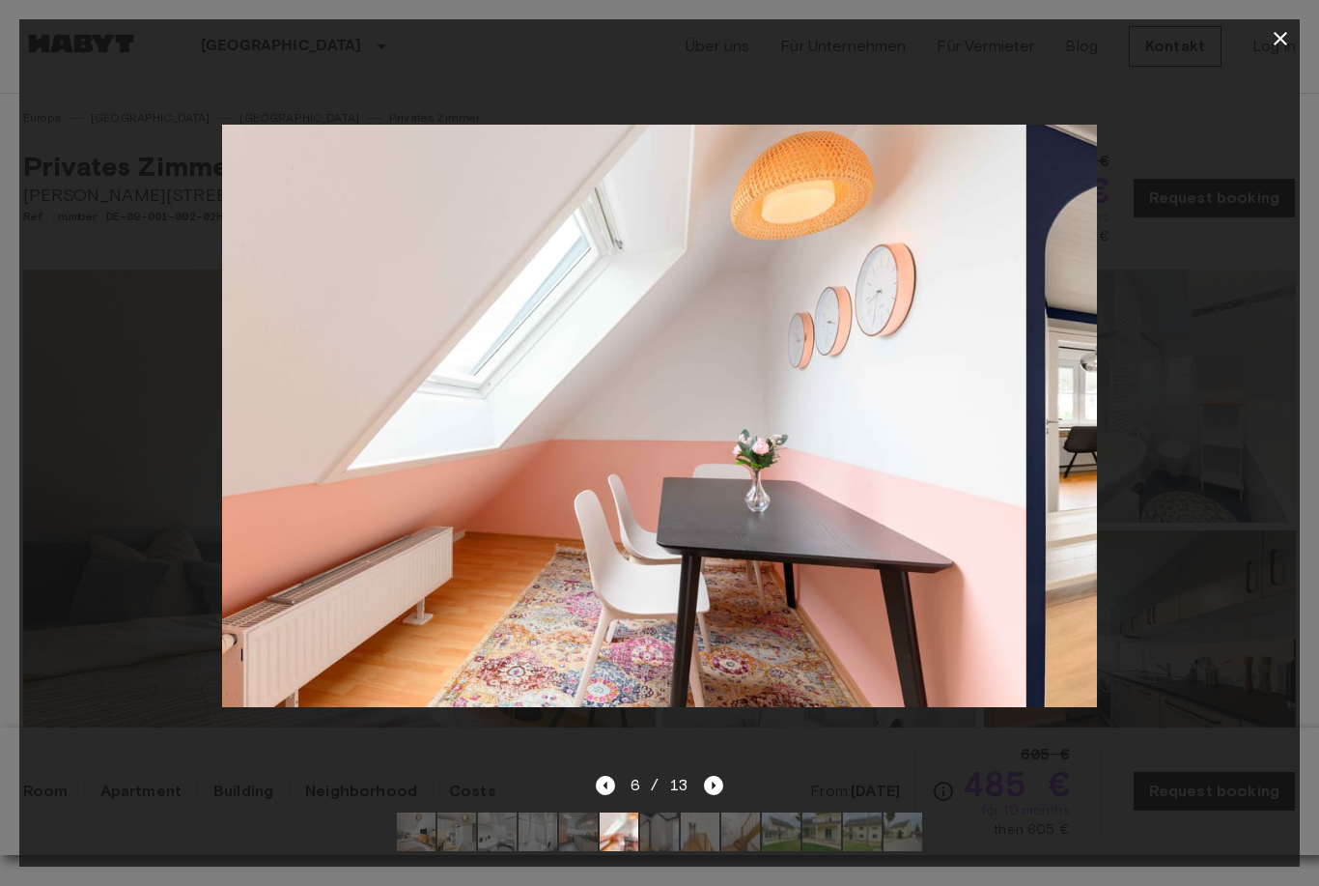
click at [599, 779] on icon "Previous image" at bounding box center [605, 785] width 19 height 19
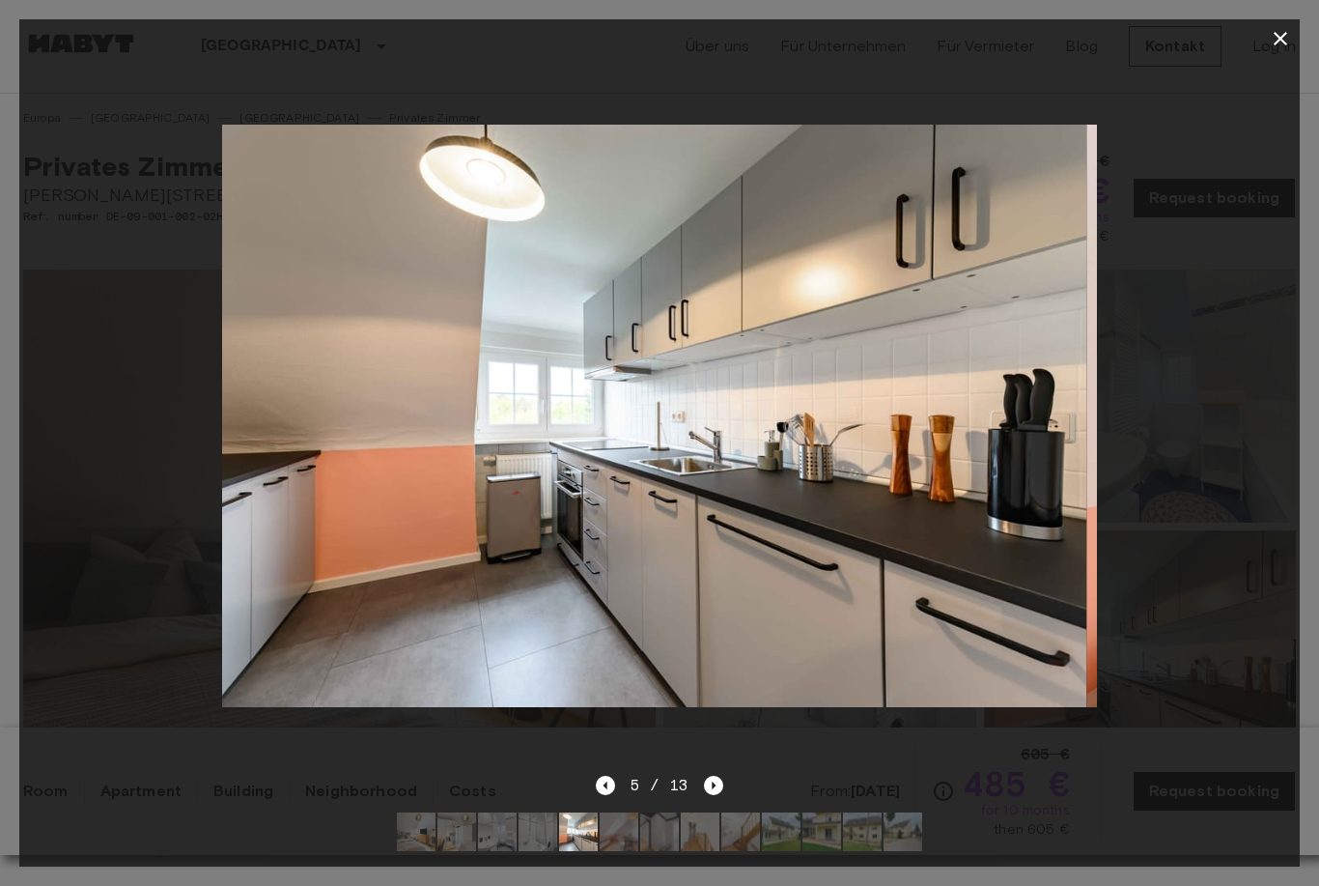
click at [722, 777] on icon "Next image" at bounding box center [713, 785] width 19 height 19
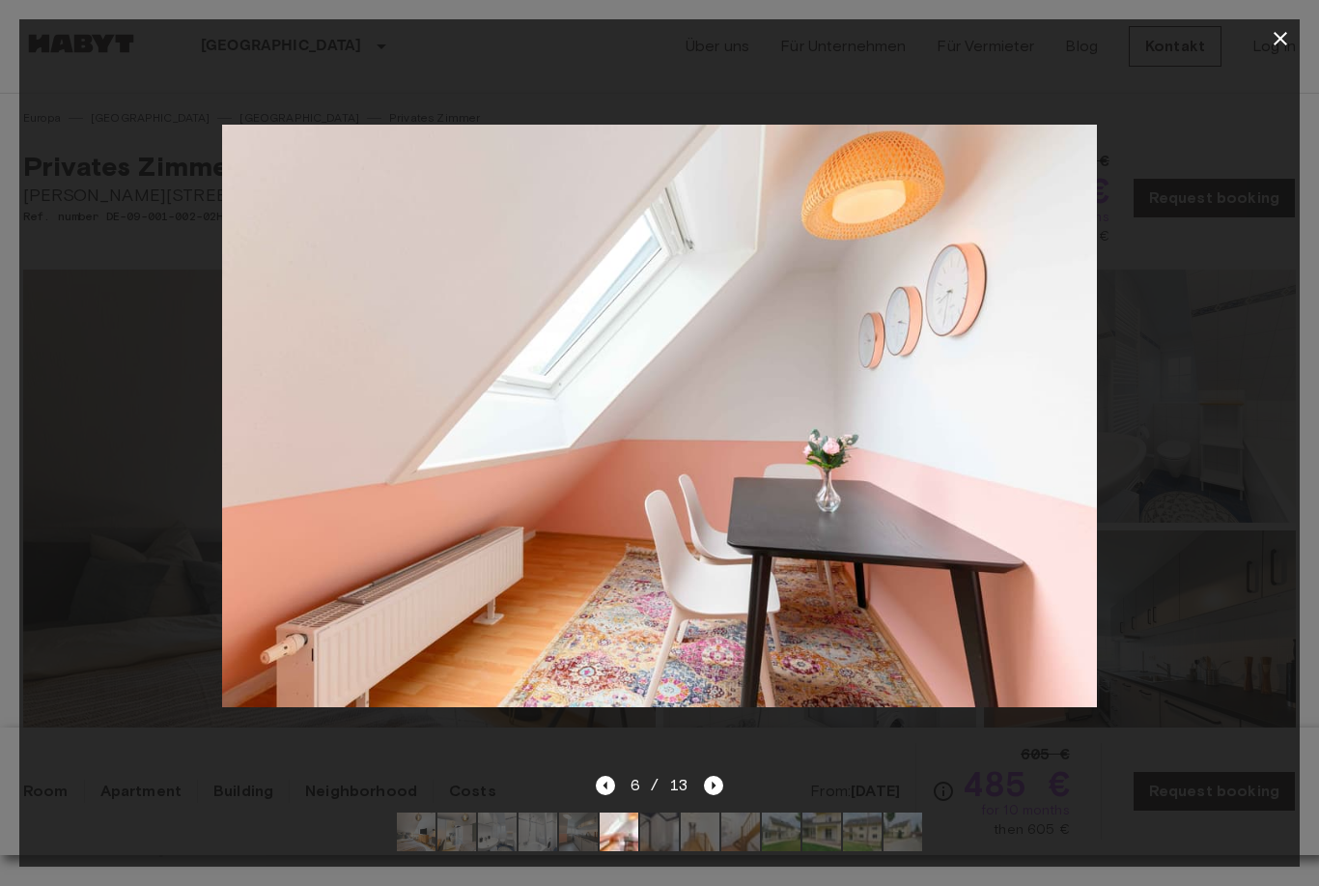
click at [699, 782] on div "6 / 13" at bounding box center [660, 785] width 128 height 23
click at [711, 776] on icon "Next image" at bounding box center [713, 785] width 19 height 19
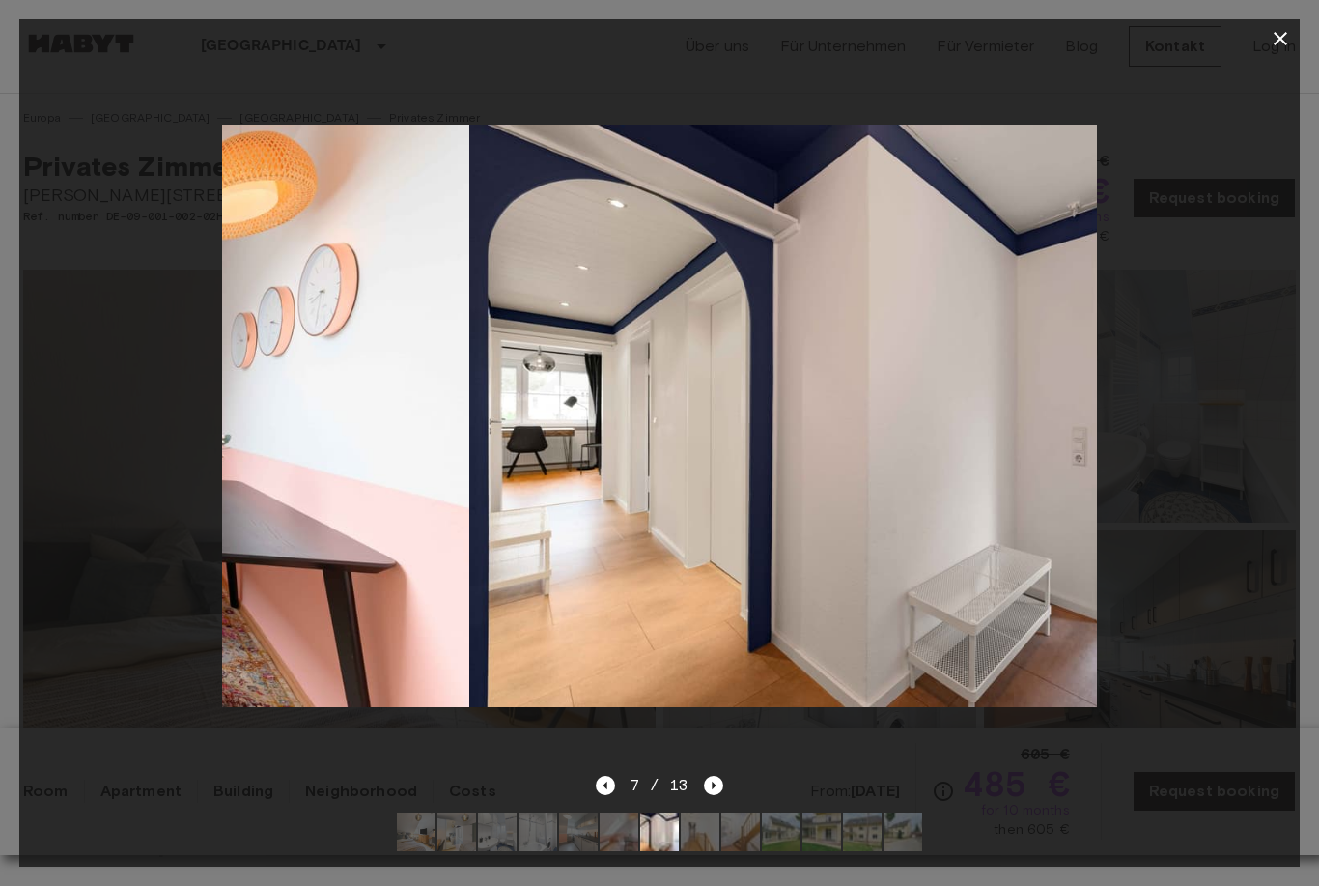
click at [707, 772] on div at bounding box center [659, 416] width 1281 height 716
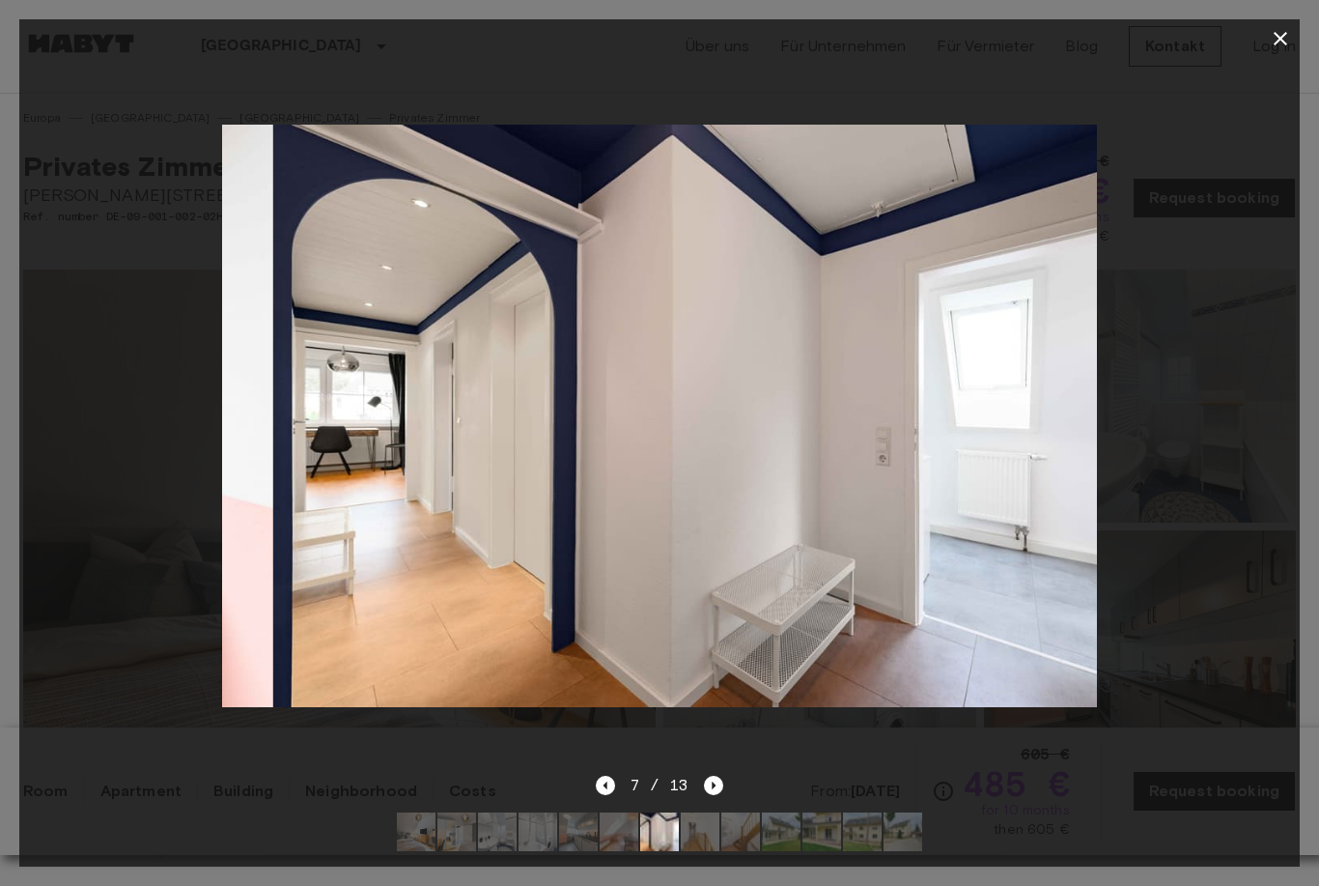
click at [720, 761] on div at bounding box center [659, 416] width 1281 height 716
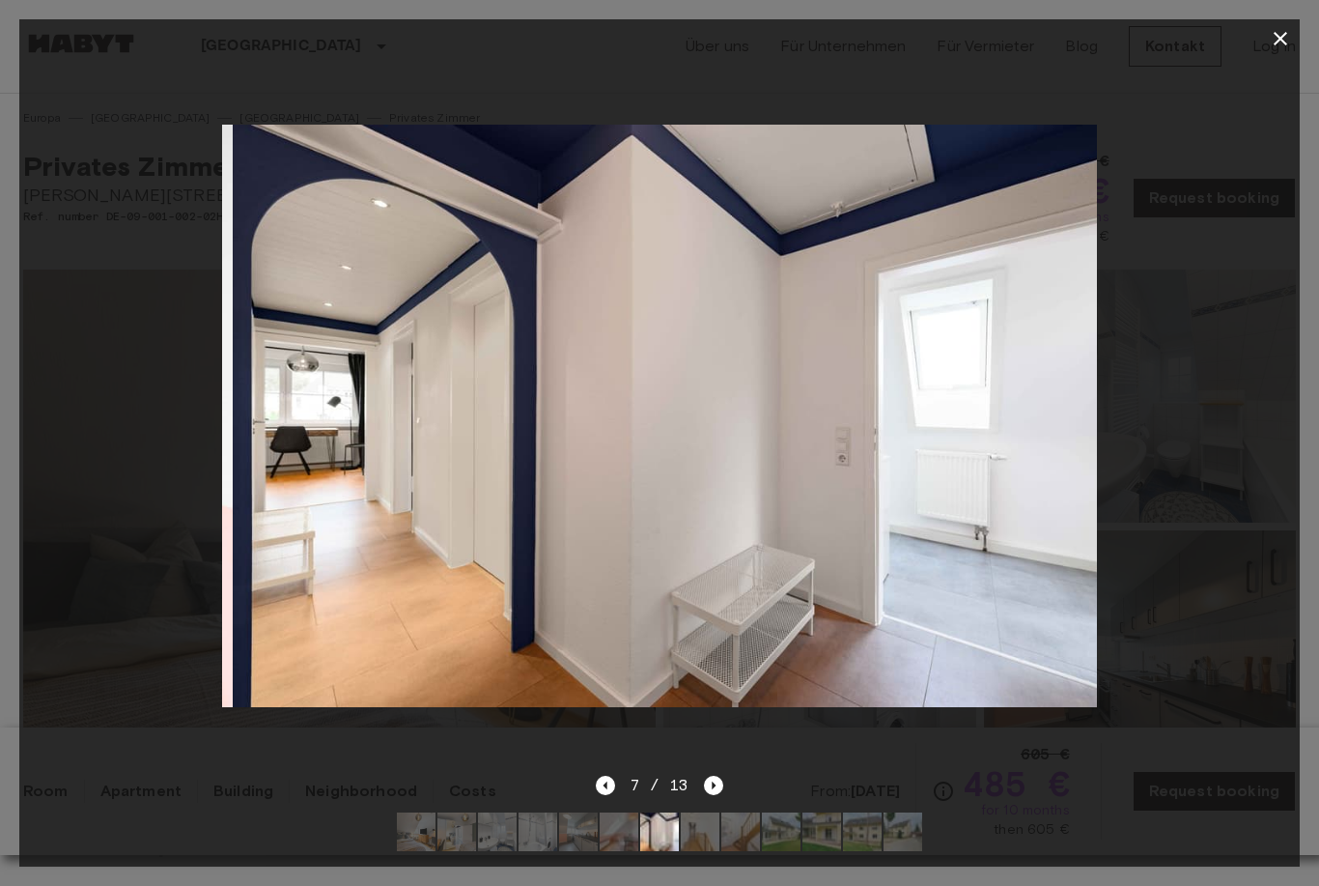
click at [719, 761] on div at bounding box center [659, 416] width 1281 height 716
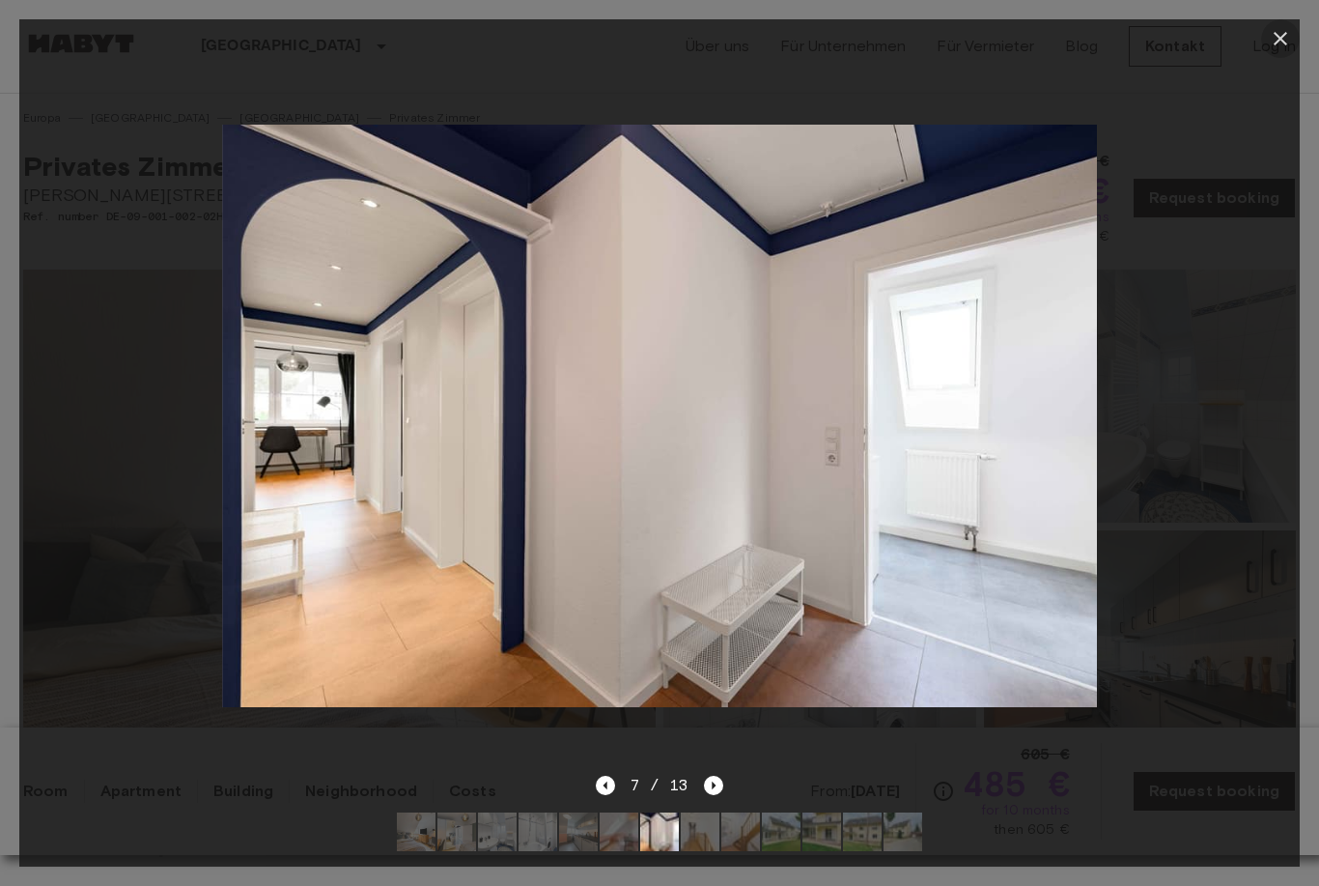
click at [1288, 28] on icon "button" at bounding box center [1280, 38] width 23 height 23
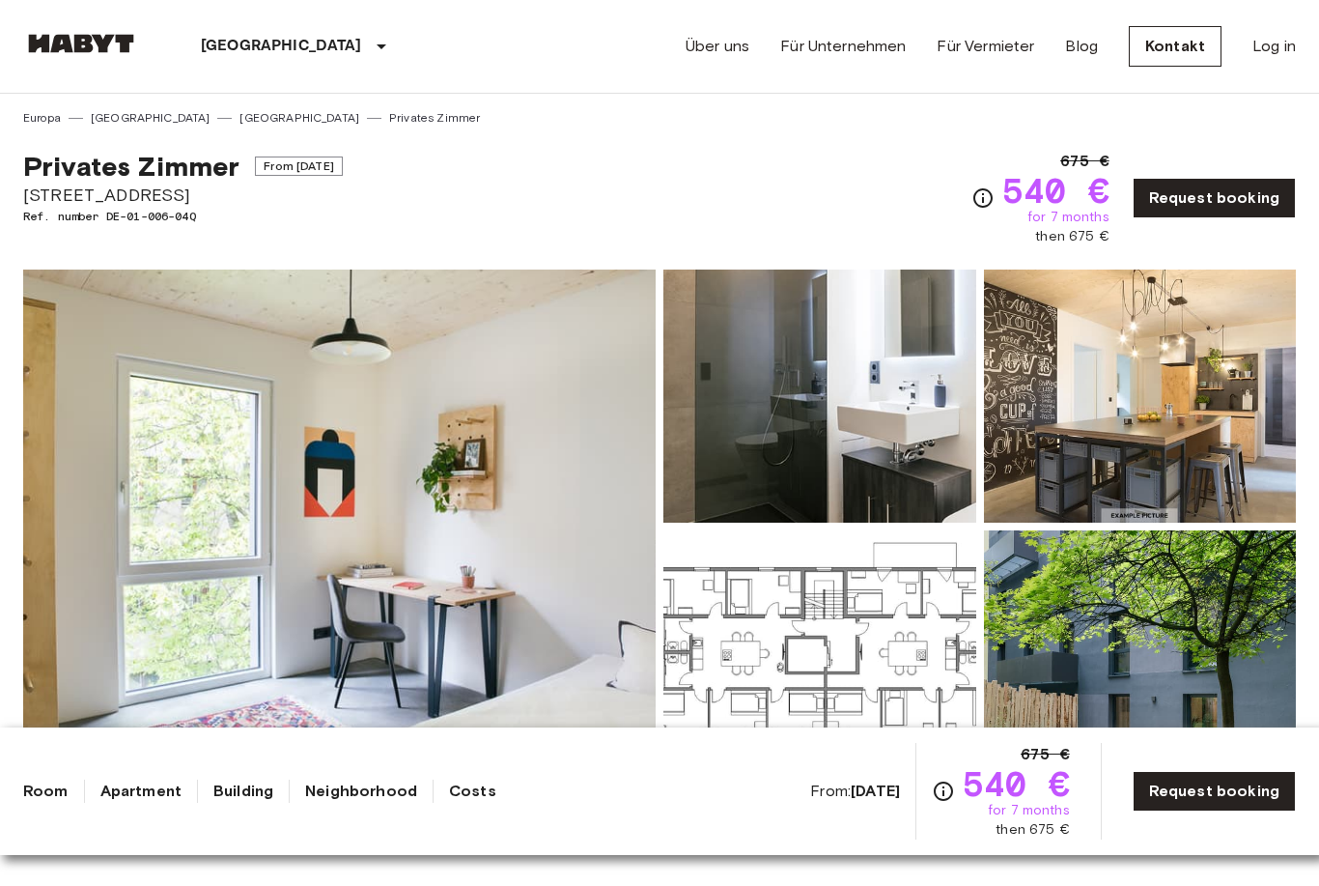
click at [773, 617] on img at bounding box center [819, 656] width 313 height 253
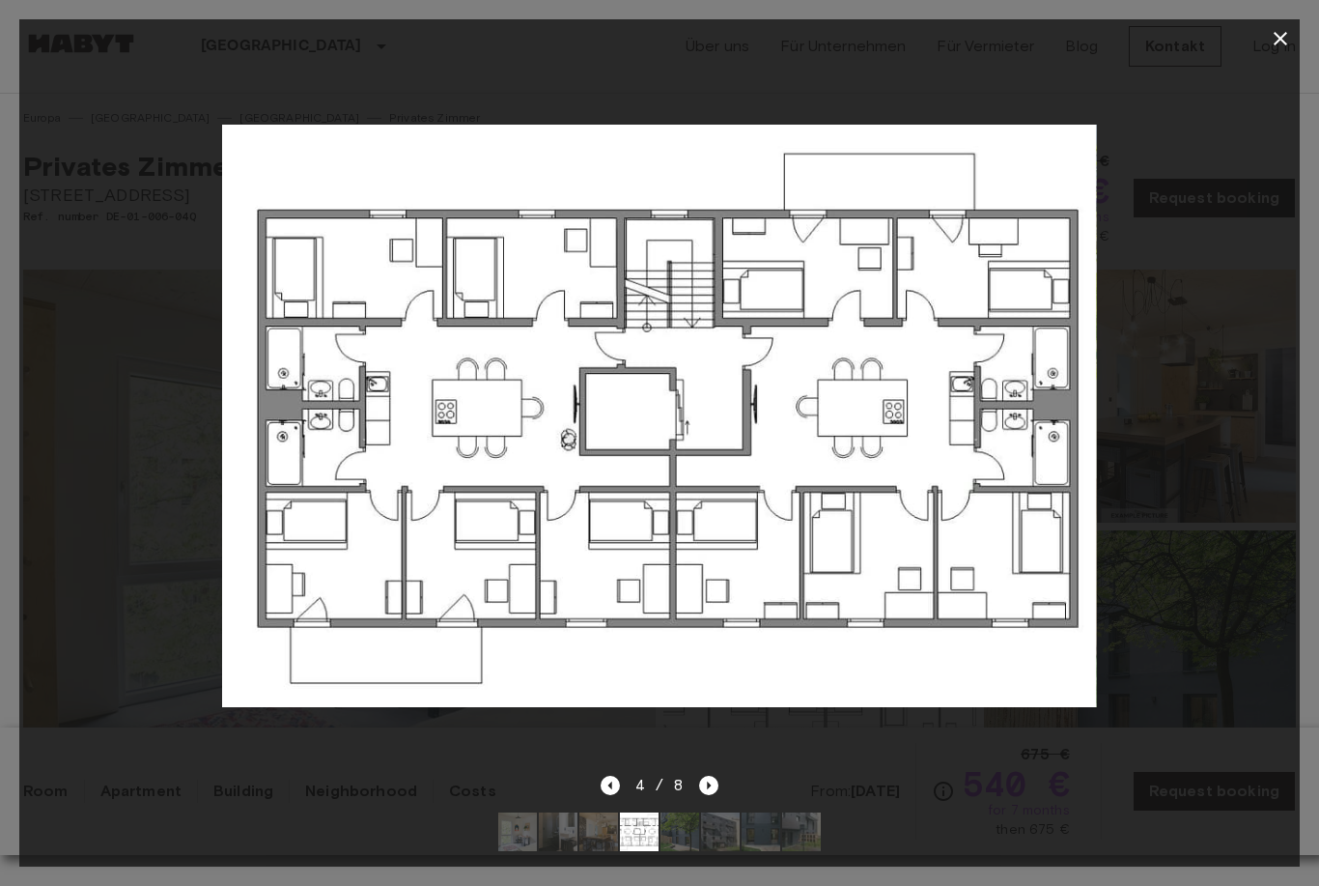
click at [1277, 55] on button "button" at bounding box center [1280, 38] width 39 height 39
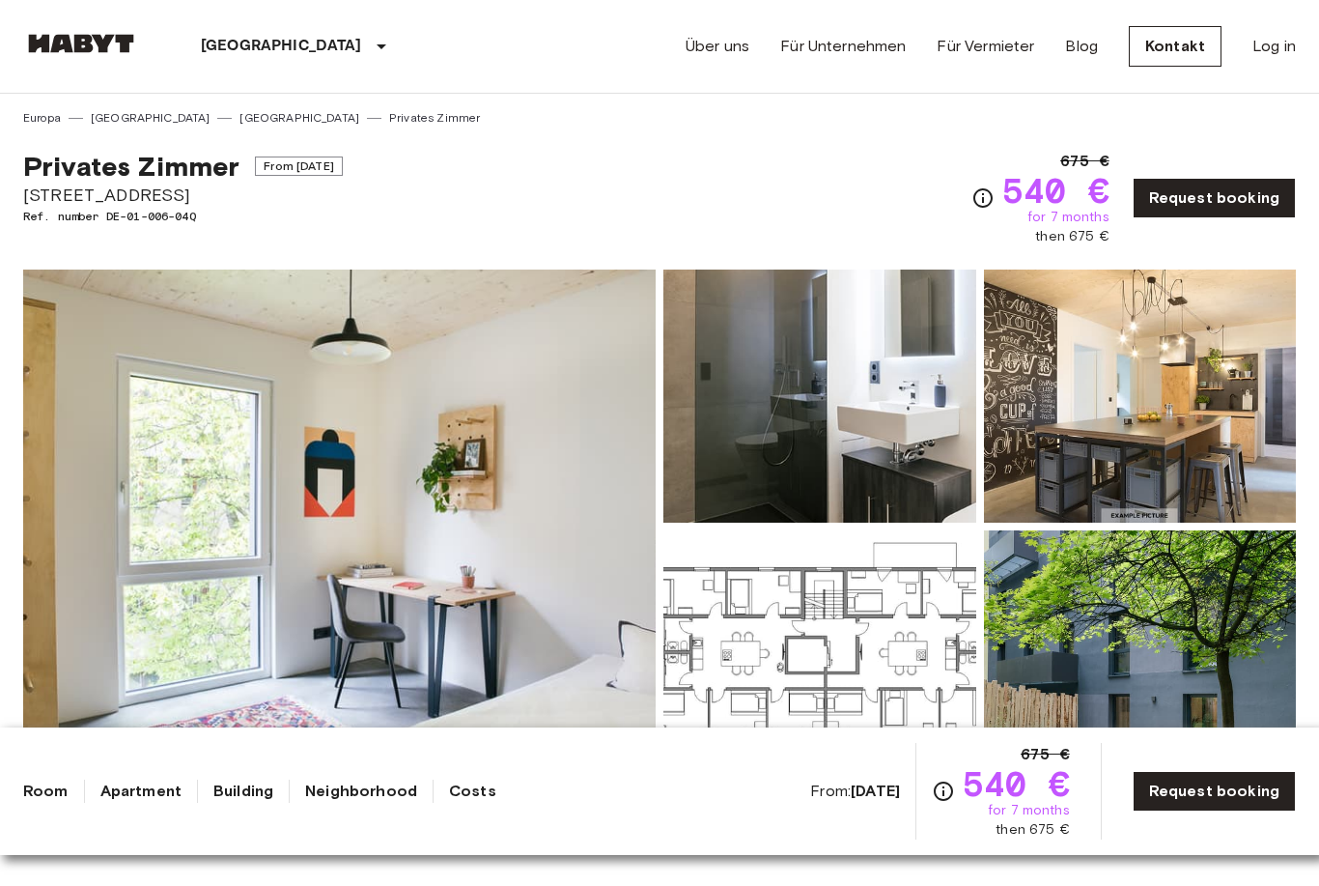
click at [574, 675] on img at bounding box center [339, 526] width 633 height 514
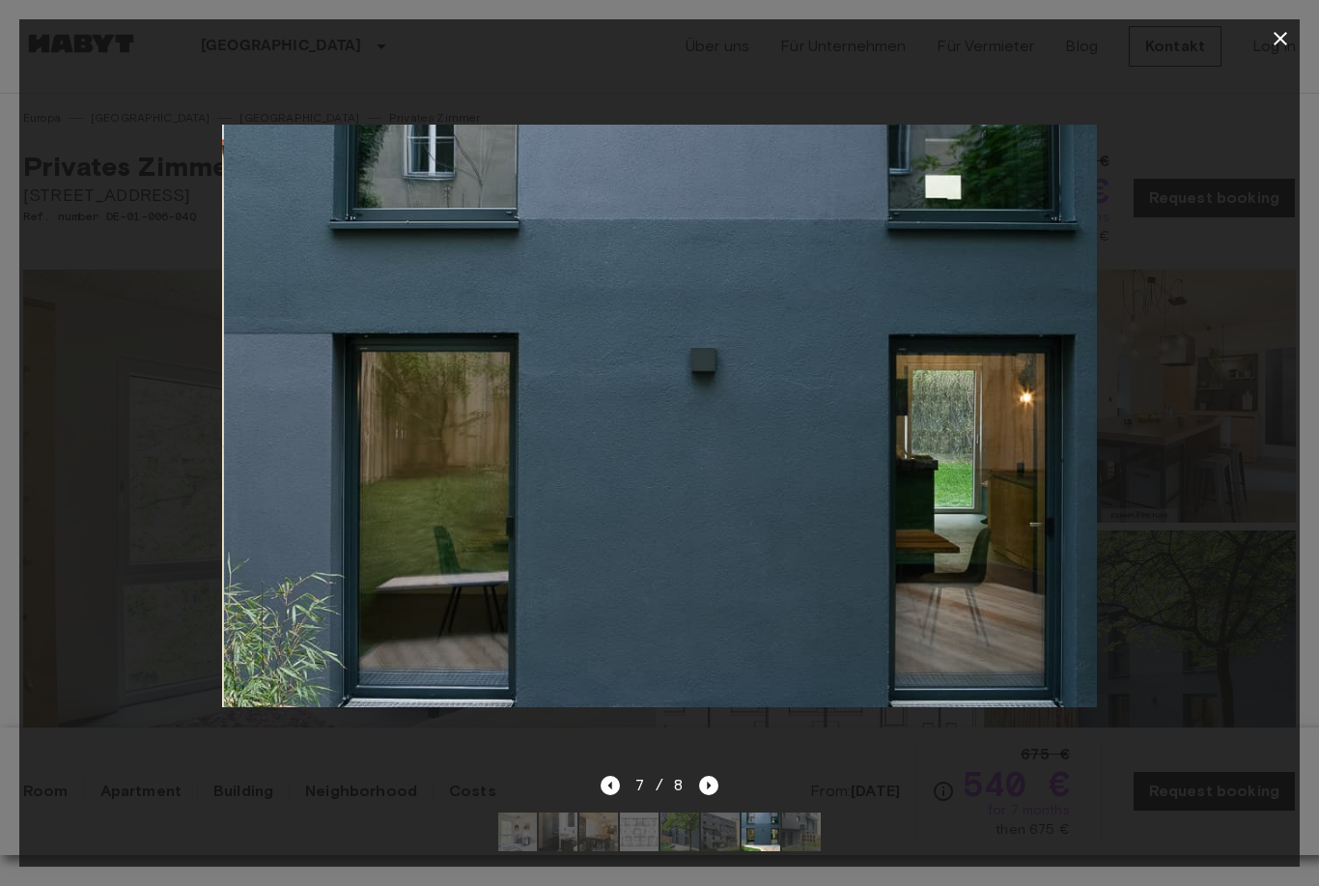
click at [682, 573] on img at bounding box center [661, 416] width 875 height 583
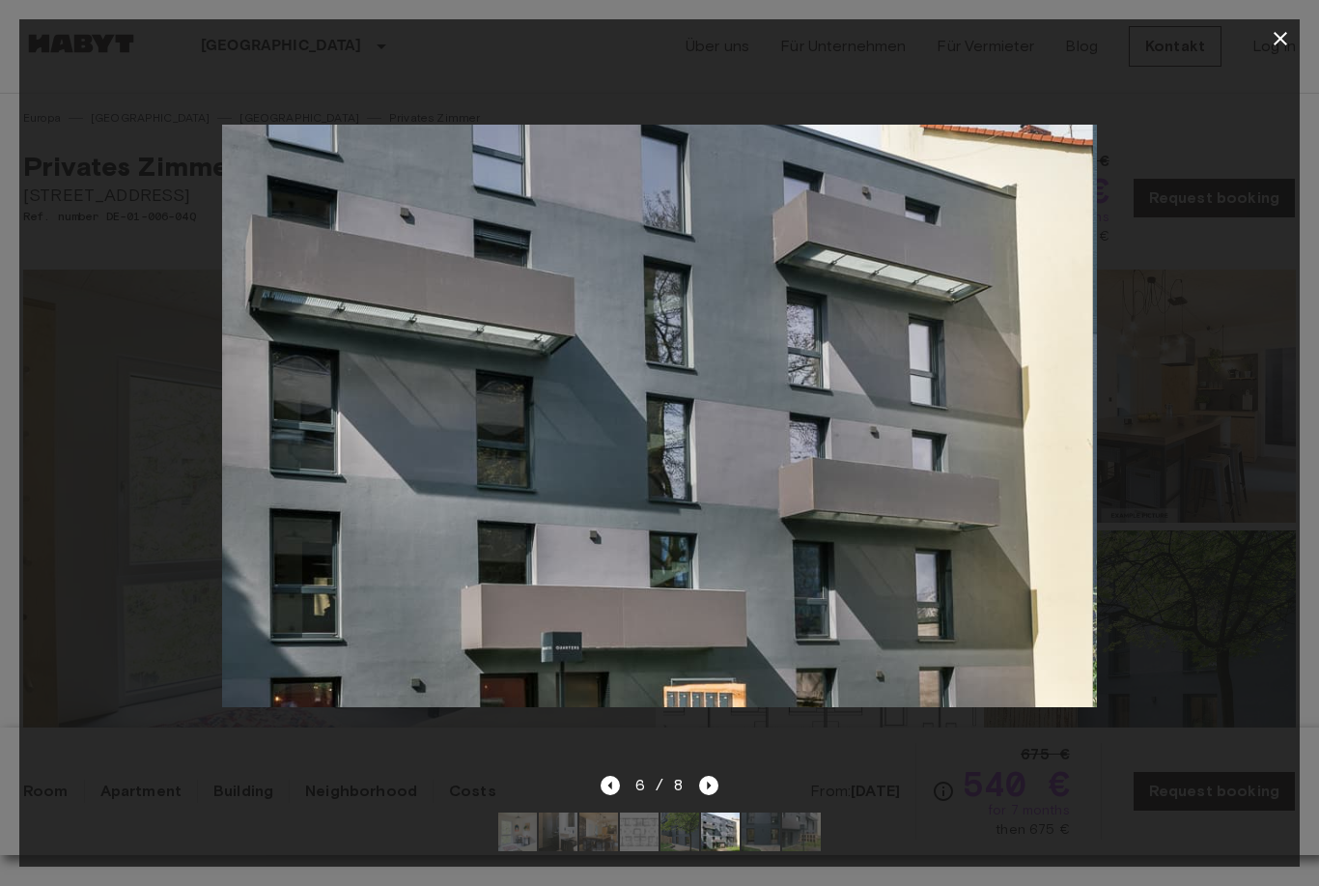
click at [1289, 41] on icon "button" at bounding box center [1280, 38] width 23 height 23
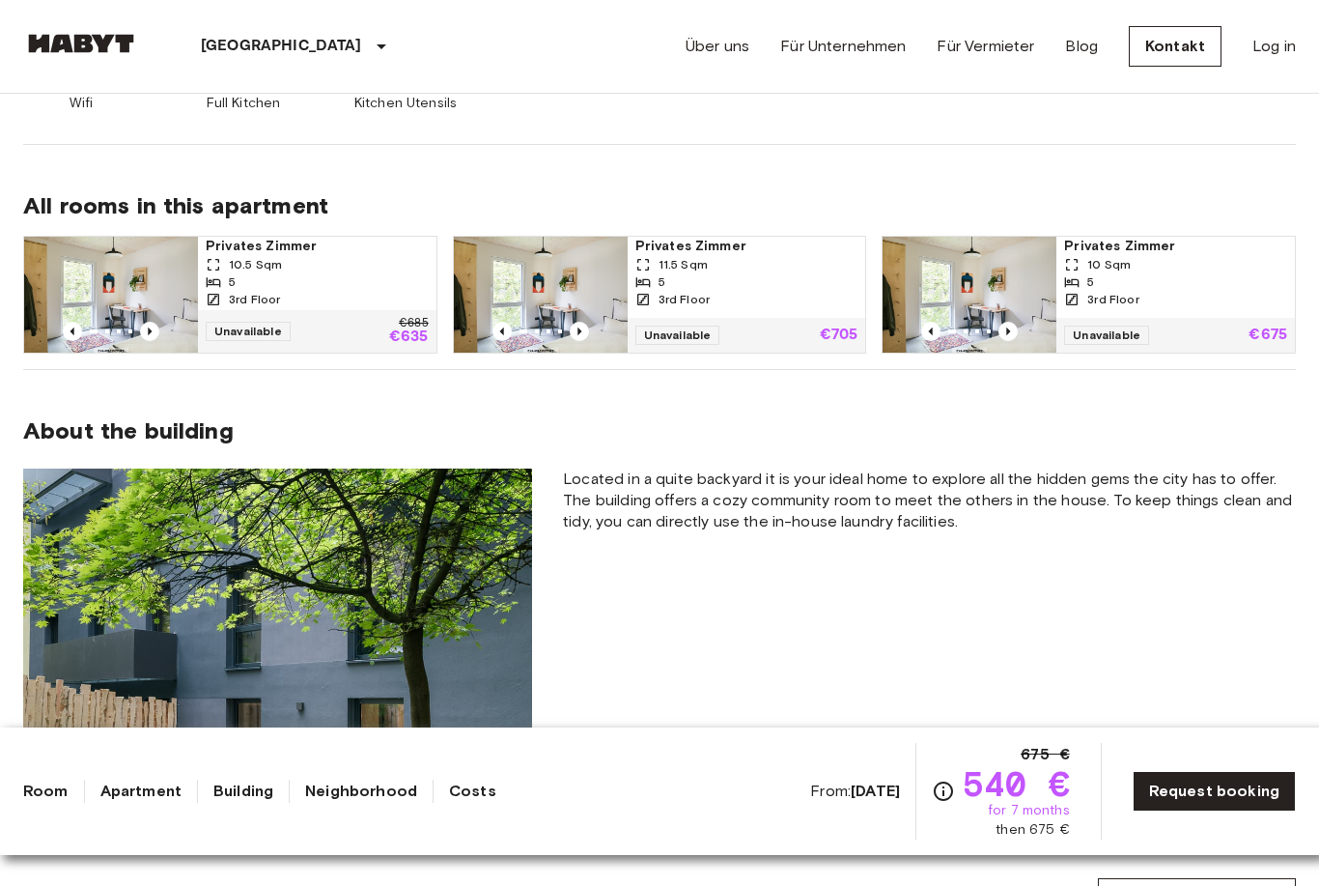
scroll to position [1160, 0]
